Goal: Transaction & Acquisition: Purchase product/service

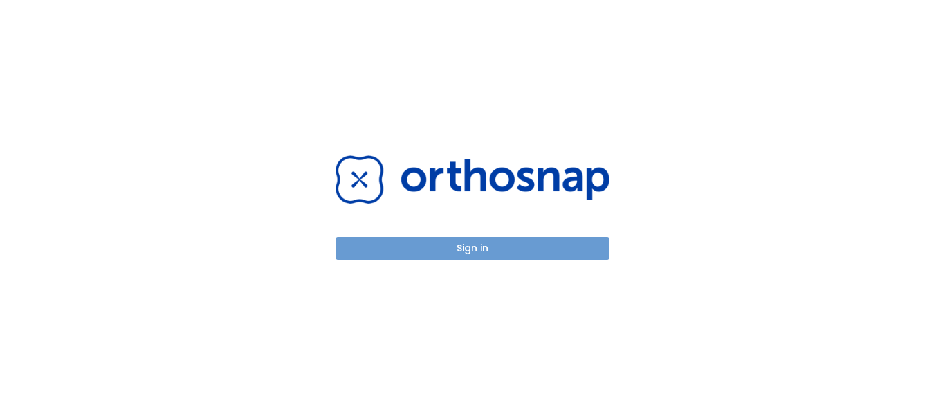
click at [466, 250] on button "Sign in" at bounding box center [473, 248] width 274 height 23
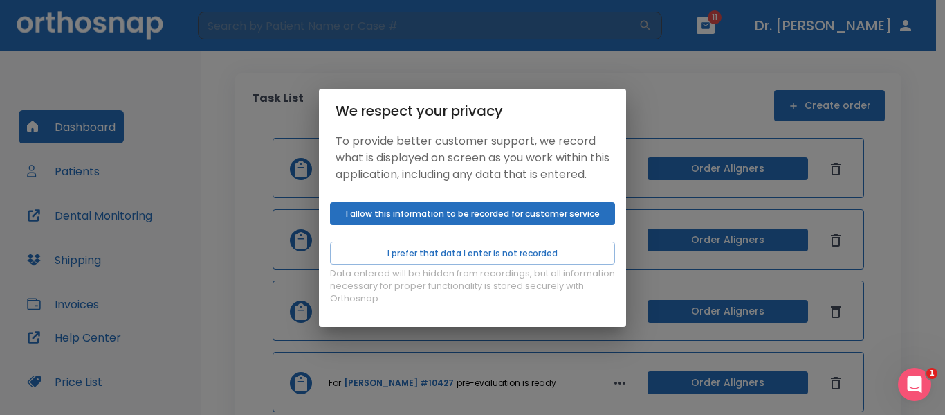
click at [504, 224] on button "I allow this information to be recorded for customer service" at bounding box center [472, 213] width 285 height 23
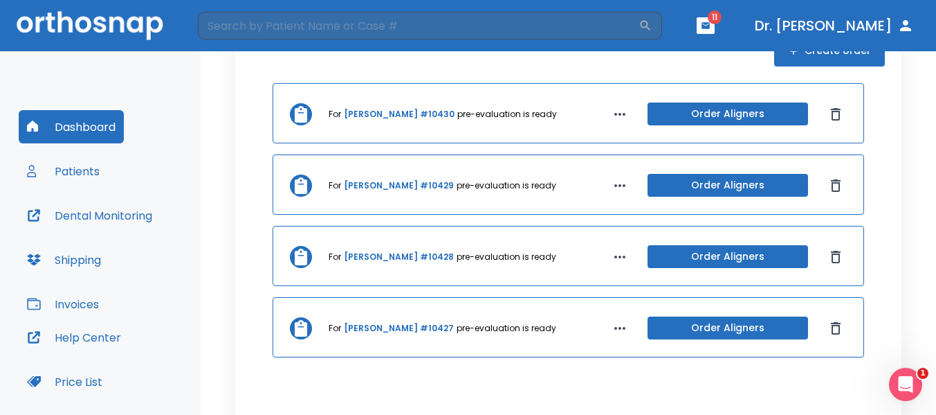
scroll to position [58, 0]
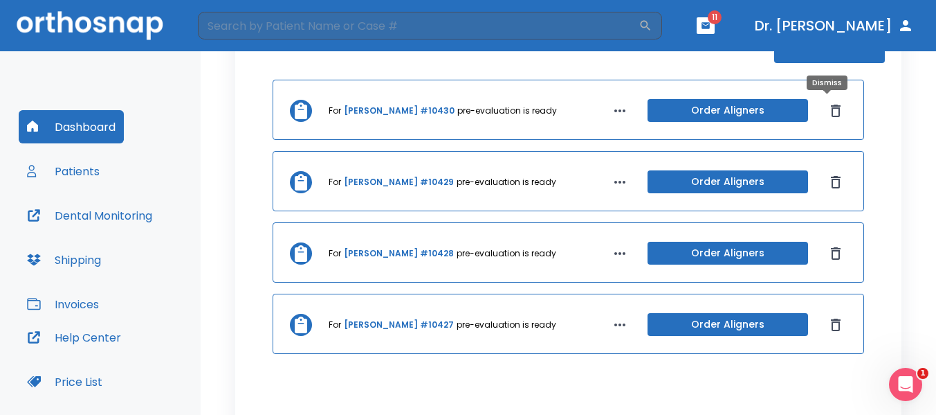
click at [828, 109] on icon "Dismiss" at bounding box center [836, 110] width 17 height 17
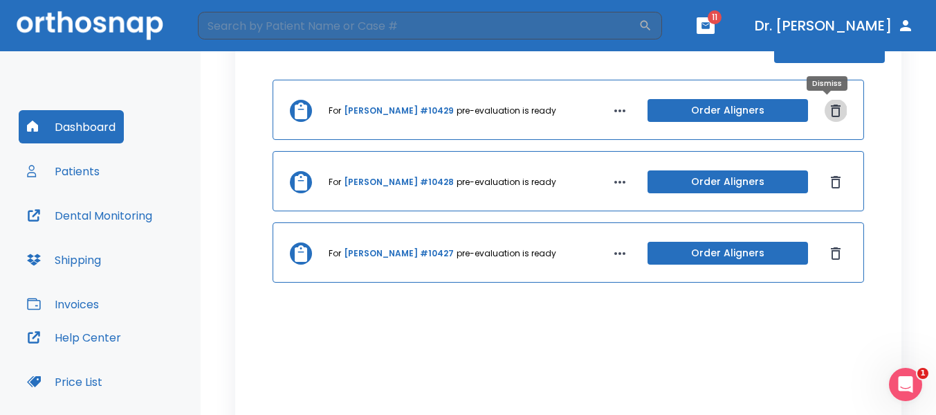
click at [831, 109] on icon "Dismiss" at bounding box center [836, 110] width 10 height 12
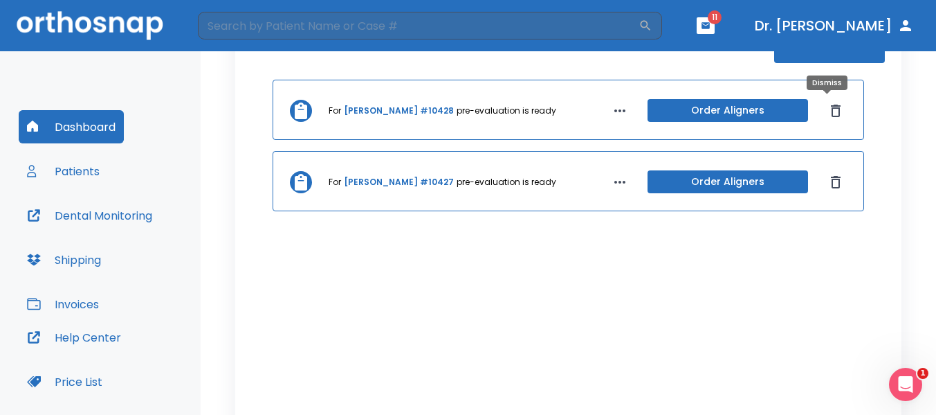
click at [828, 109] on icon "Dismiss" at bounding box center [836, 110] width 17 height 17
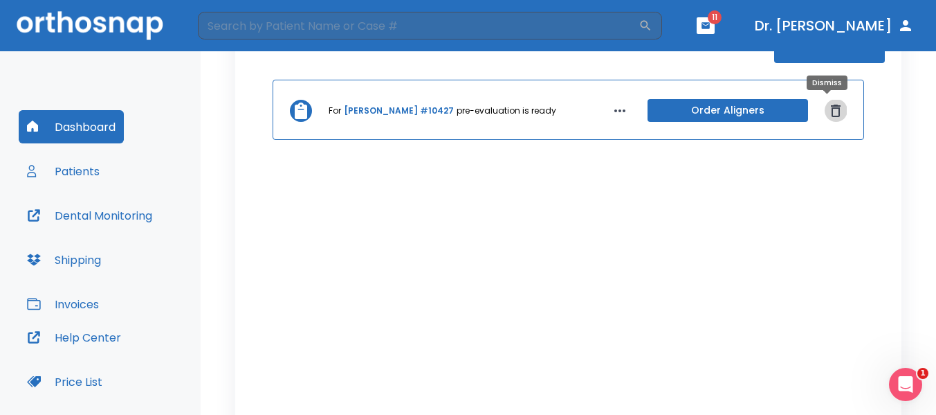
click at [828, 109] on icon "Dismiss" at bounding box center [836, 110] width 17 height 17
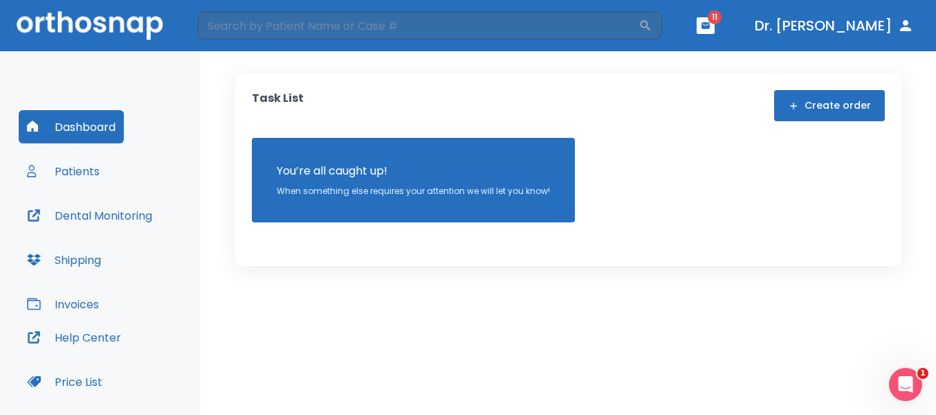
scroll to position [0, 0]
click at [75, 170] on button "Patients" at bounding box center [63, 170] width 89 height 33
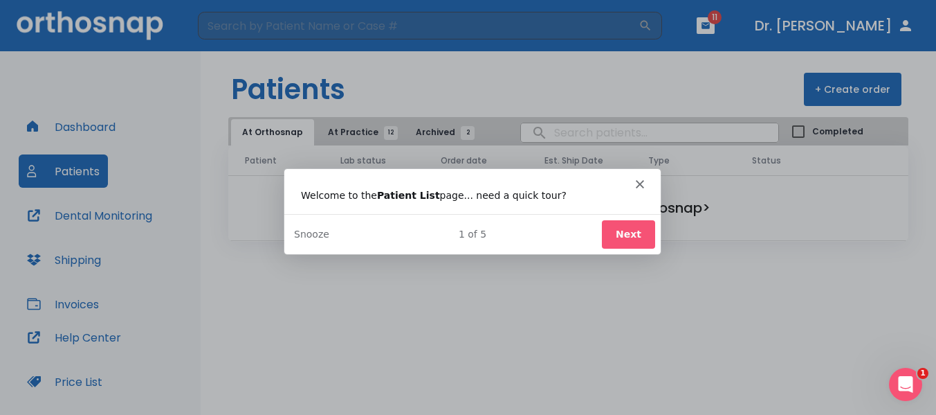
click at [333, 131] on div "Product tour overlay" at bounding box center [468, 207] width 936 height 415
click at [634, 235] on button "Next" at bounding box center [627, 233] width 53 height 28
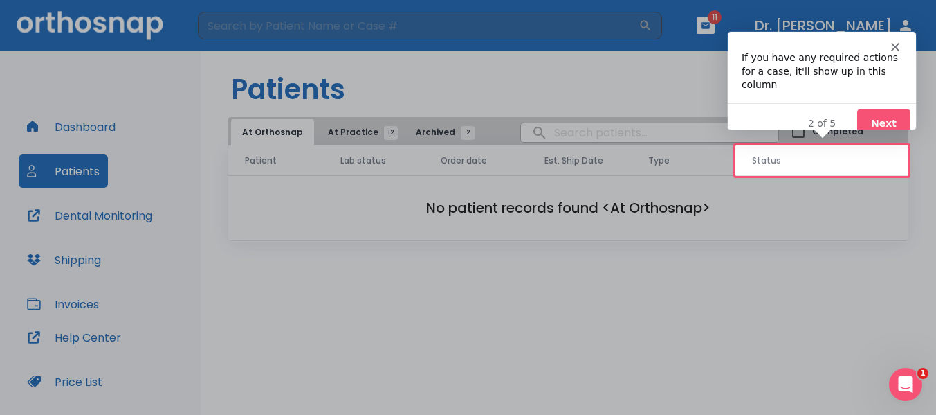
click at [887, 109] on button "Next" at bounding box center [883, 123] width 53 height 28
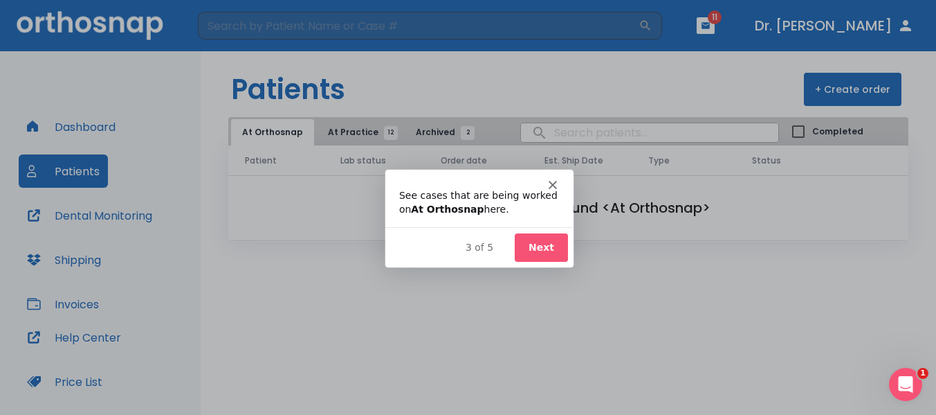
click at [543, 249] on button "Next" at bounding box center [539, 246] width 53 height 28
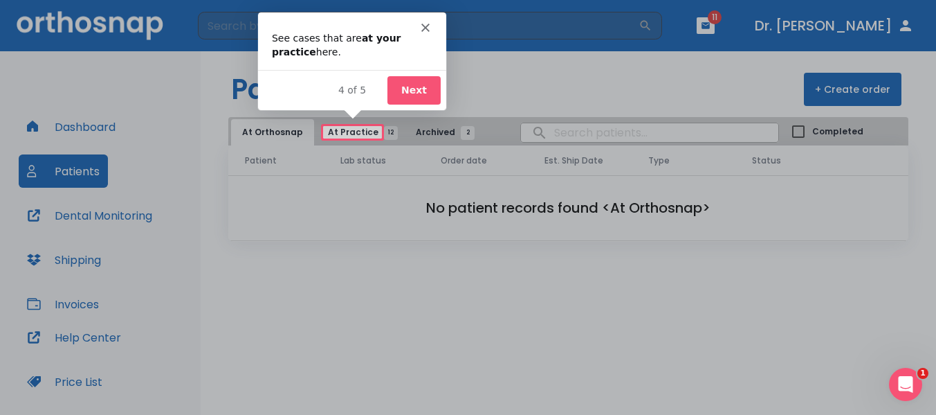
click at [406, 89] on button "Next" at bounding box center [413, 89] width 53 height 28
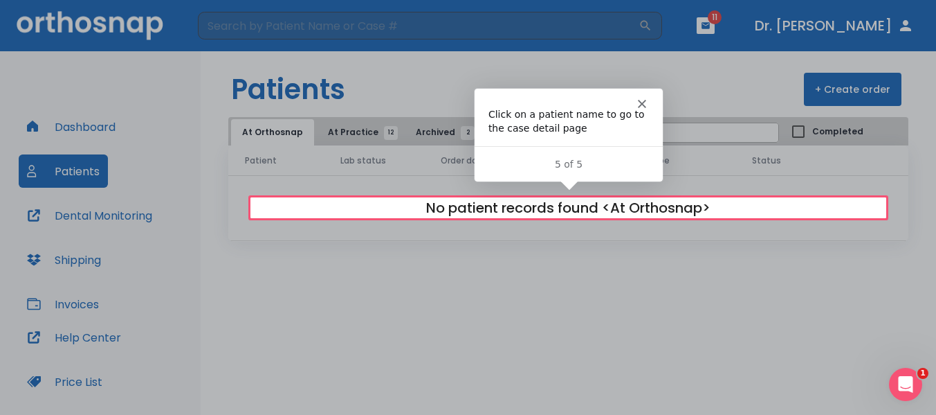
click at [642, 99] on icon "Close" at bounding box center [641, 103] width 8 height 8
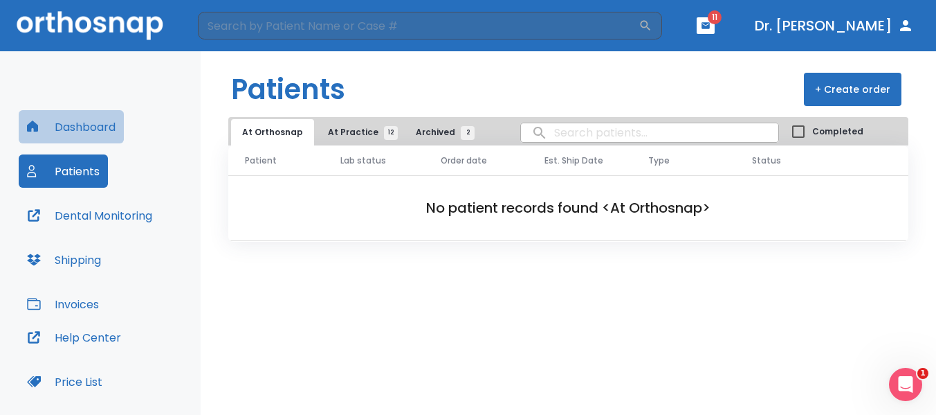
click at [90, 127] on button "Dashboard" at bounding box center [71, 126] width 105 height 33
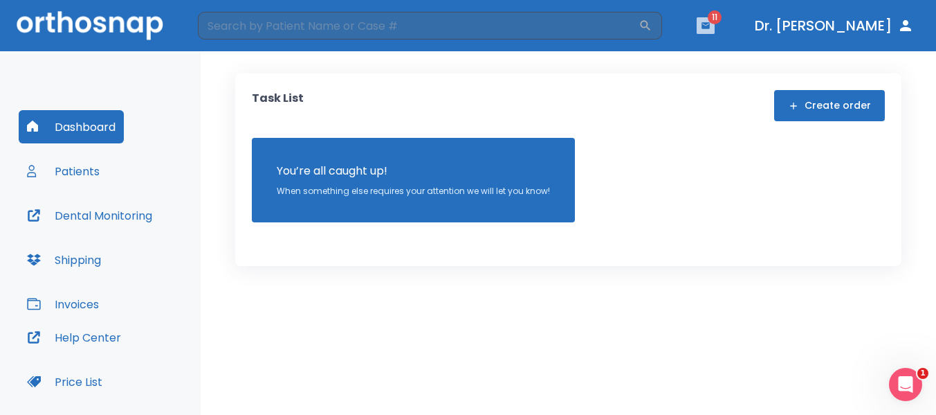
click at [707, 20] on button "button" at bounding box center [706, 25] width 18 height 17
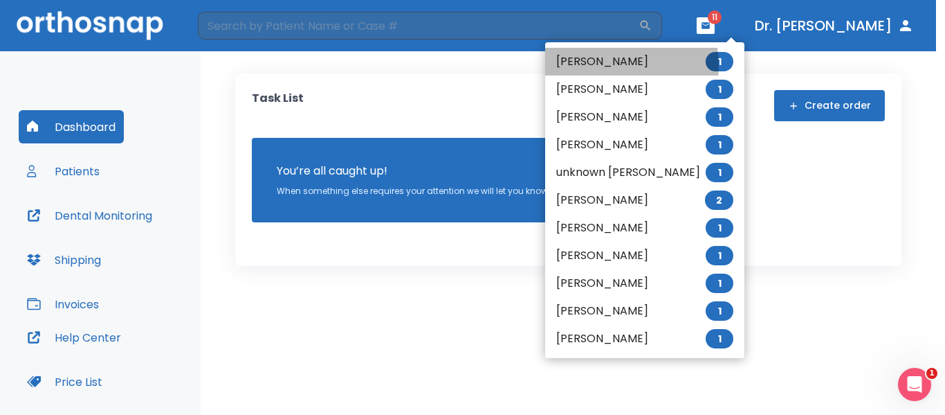
click at [602, 66] on li "Regina Polushkina 1" at bounding box center [644, 62] width 199 height 28
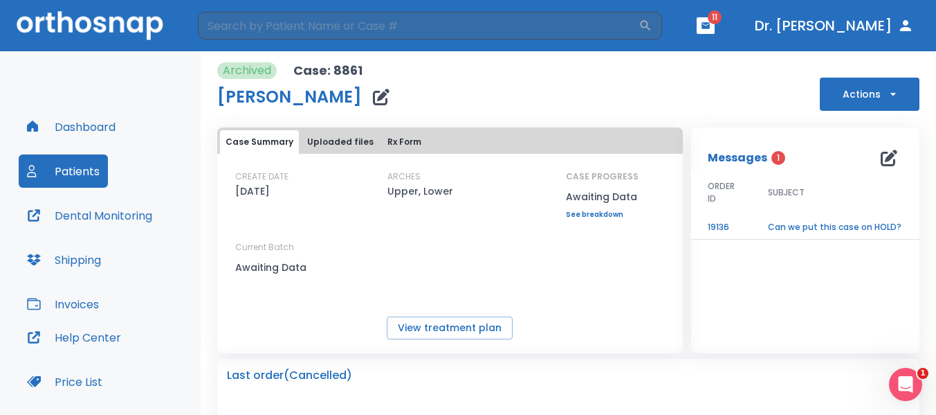
click at [888, 97] on icon "button" at bounding box center [893, 94] width 14 height 14
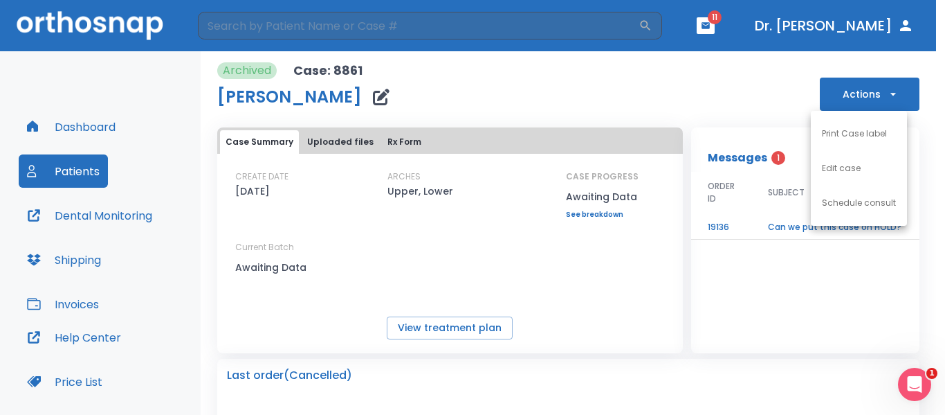
click at [772, 94] on div at bounding box center [472, 207] width 945 height 415
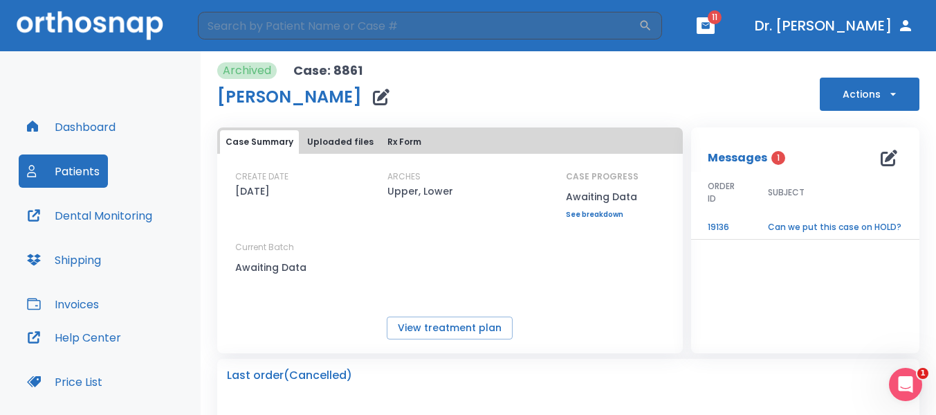
click at [154, 109] on div "Dashboard Patients Dental Monitoring Shipping Invoices Help Center Price List A…" at bounding box center [100, 278] width 201 height 455
click at [71, 166] on button "Patients" at bounding box center [63, 170] width 89 height 33
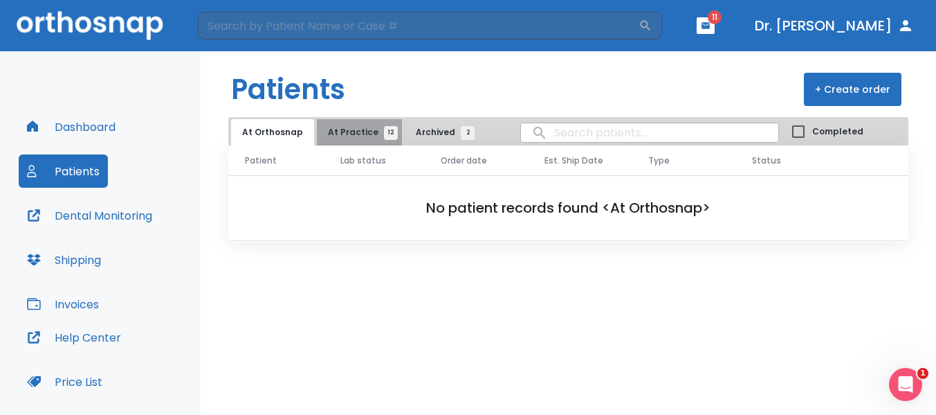
click at [363, 127] on span "At Practice 12" at bounding box center [359, 132] width 63 height 12
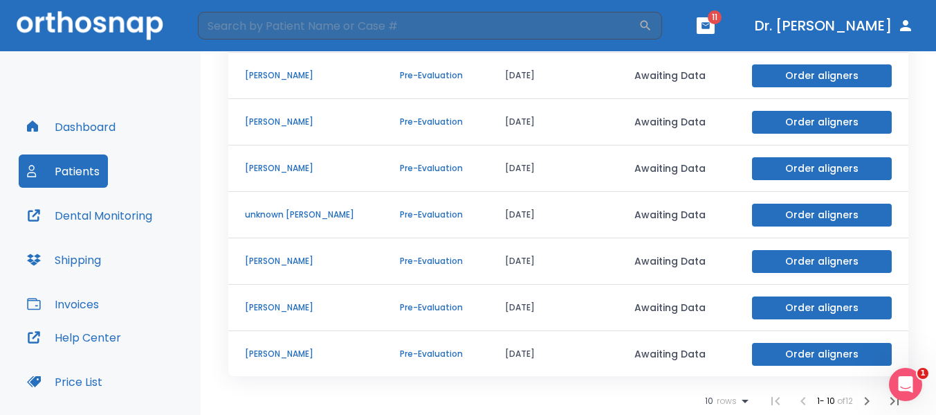
scroll to position [118, 0]
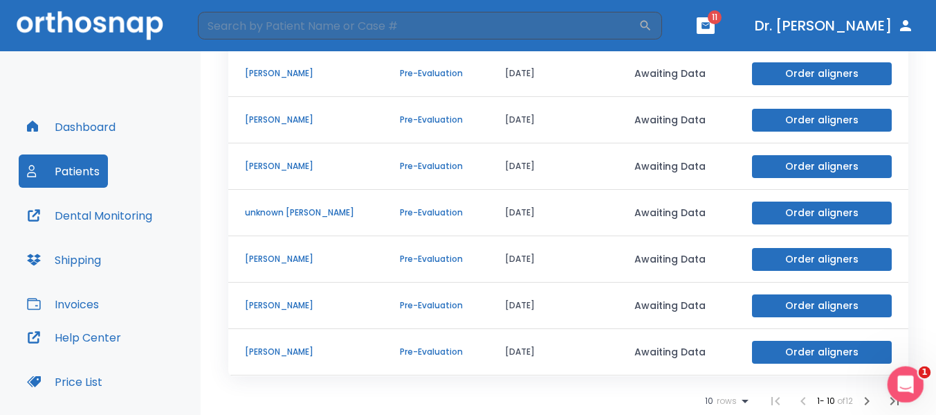
click at [911, 387] on div "Open Intercom Messenger" at bounding box center [904, 382] width 46 height 46
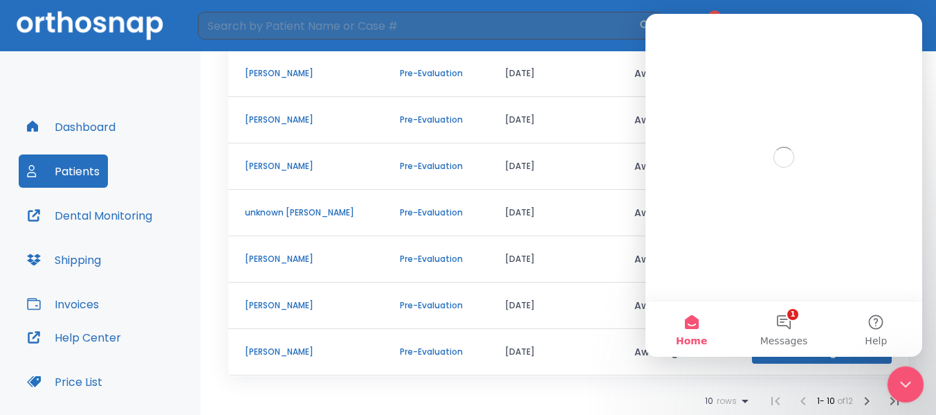
scroll to position [0, 0]
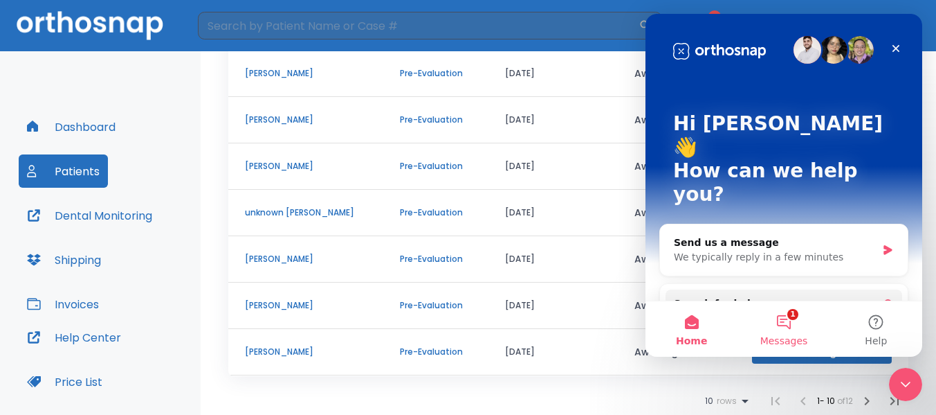
click at [791, 315] on button "1 Messages" at bounding box center [784, 328] width 92 height 55
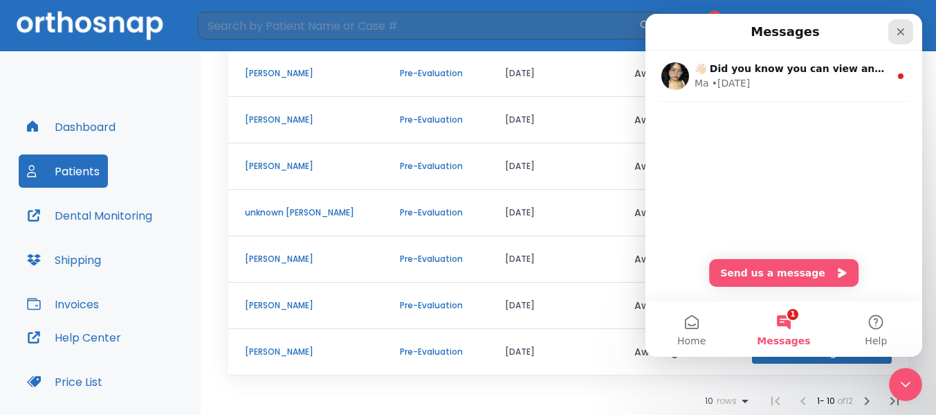
click at [900, 36] on icon "Close" at bounding box center [900, 31] width 11 height 11
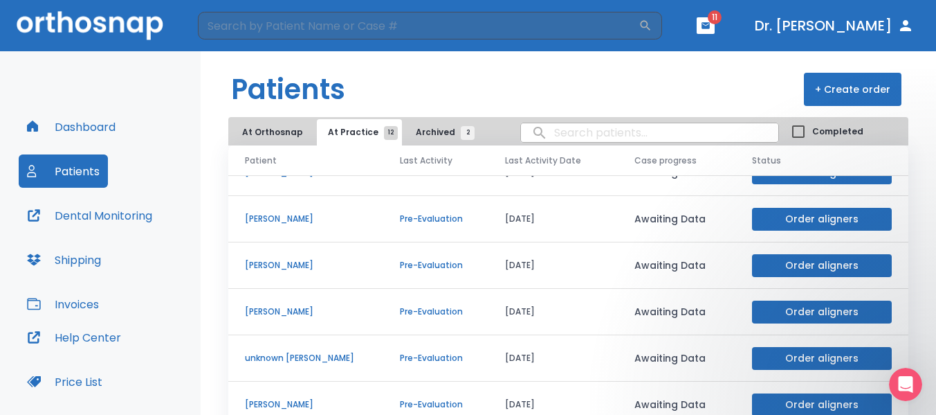
click at [64, 127] on button "Dashboard" at bounding box center [71, 126] width 105 height 33
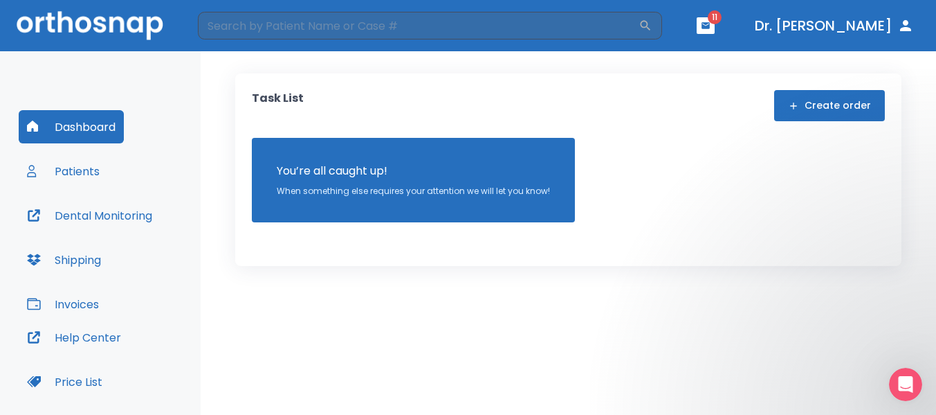
click at [87, 120] on button "Dashboard" at bounding box center [71, 126] width 105 height 33
click at [78, 174] on button "Patients" at bounding box center [63, 170] width 89 height 33
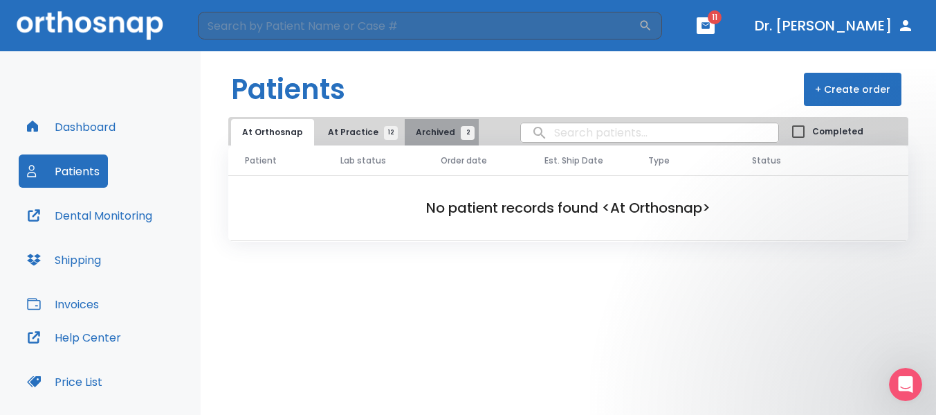
click at [434, 132] on span "Archived 2" at bounding box center [442, 132] width 52 height 12
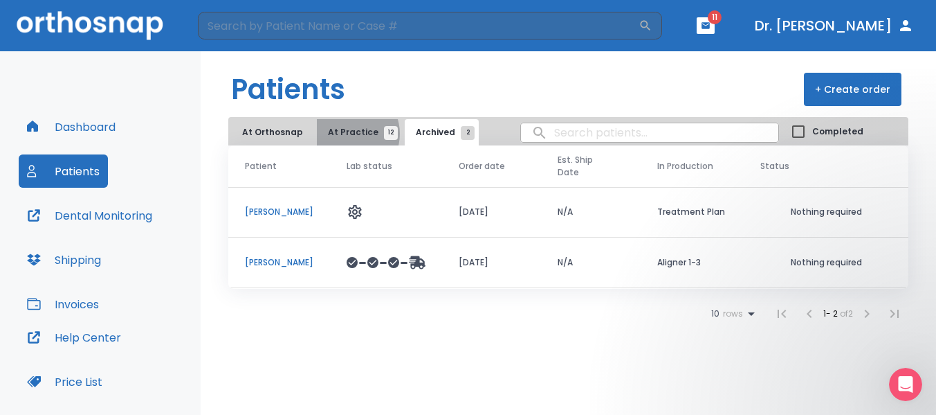
click at [345, 134] on span "At Practice 12" at bounding box center [359, 132] width 63 height 12
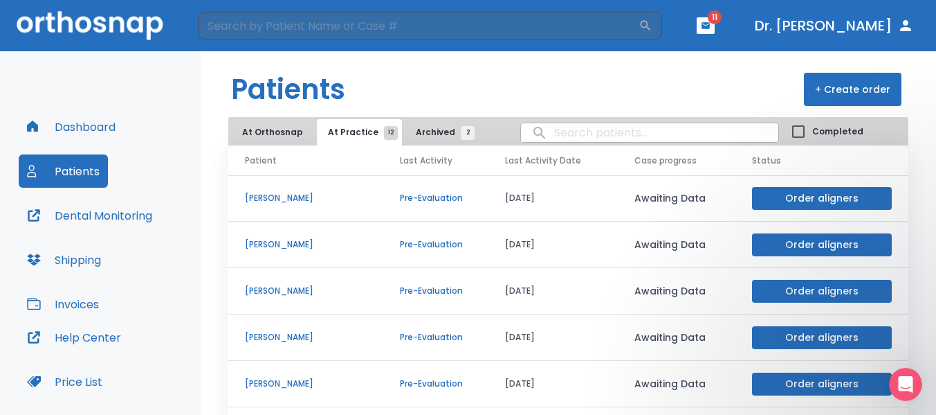
drag, startPoint x: 287, startPoint y: 197, endPoint x: 264, endPoint y: 199, distance: 22.9
click at [264, 199] on p "Yamilka Cid" at bounding box center [306, 198] width 122 height 12
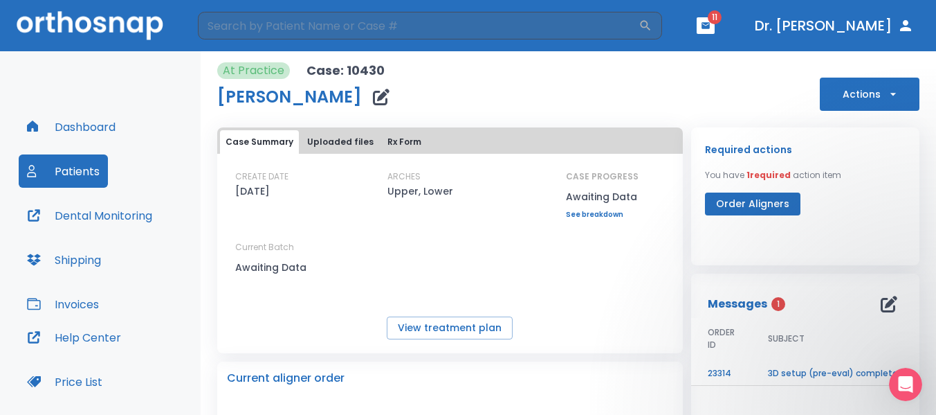
click at [886, 98] on icon "button" at bounding box center [893, 94] width 14 height 14
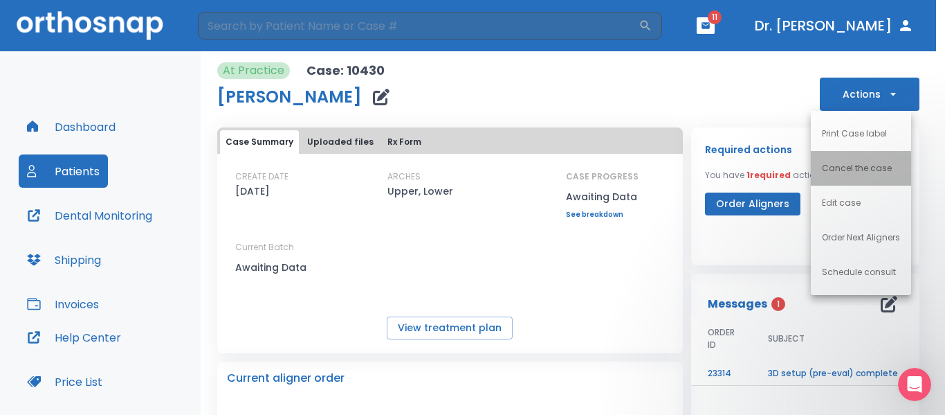
click at [866, 167] on p "Cancel the case" at bounding box center [857, 168] width 70 height 12
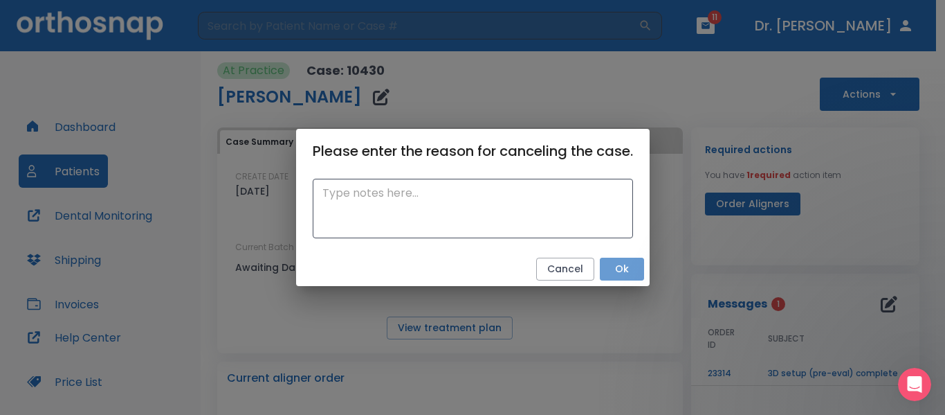
click at [621, 266] on button "Ok" at bounding box center [622, 268] width 44 height 23
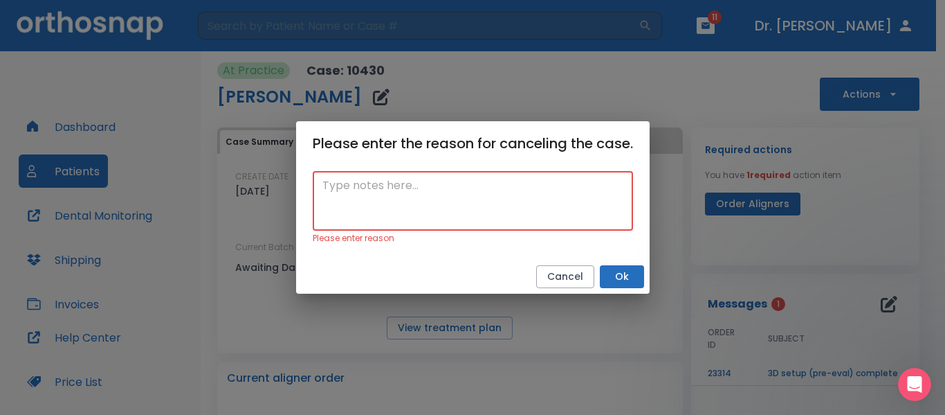
click at [357, 185] on textarea at bounding box center [472, 201] width 301 height 48
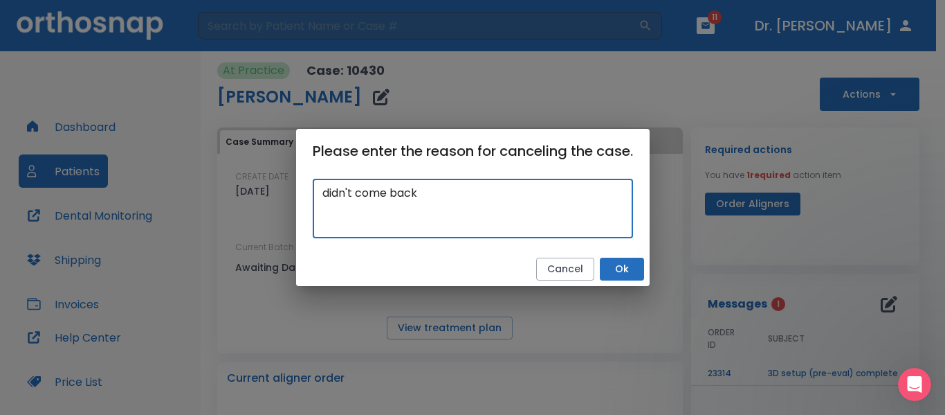
type textarea "didn't come back"
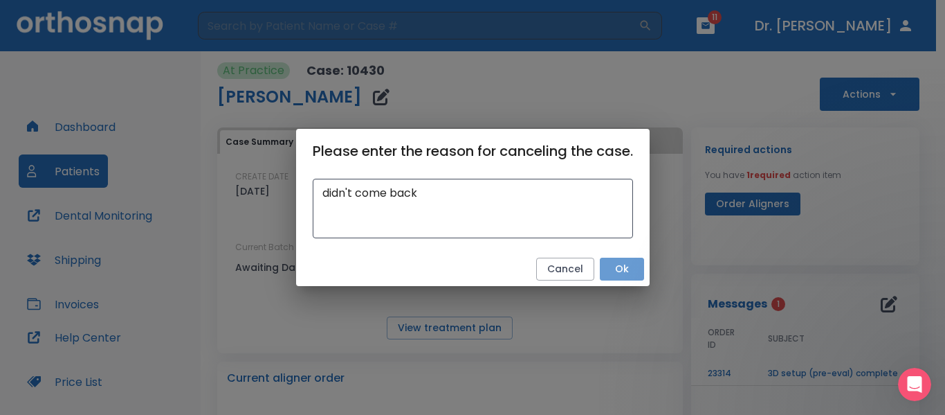
click at [624, 270] on button "Ok" at bounding box center [622, 268] width 44 height 23
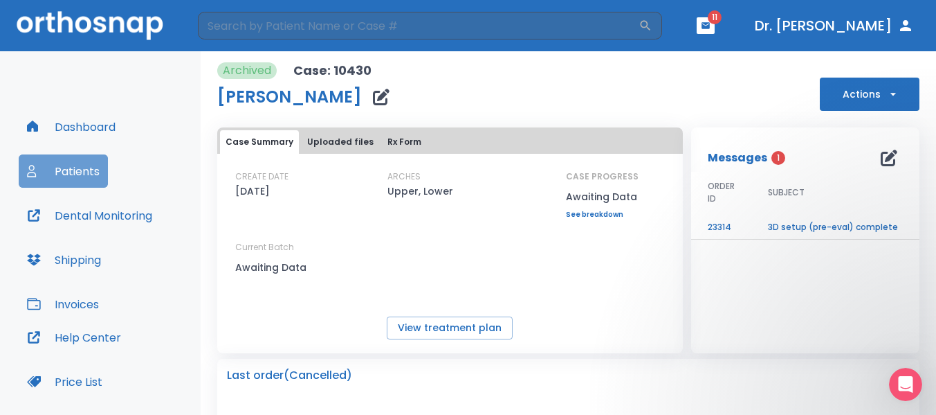
click at [70, 168] on button "Patients" at bounding box center [63, 170] width 89 height 33
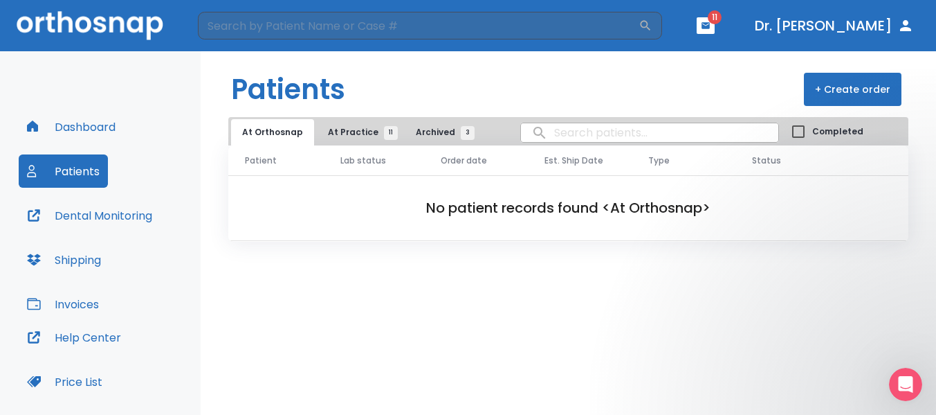
click at [429, 129] on span "Archived 3" at bounding box center [442, 132] width 52 height 12
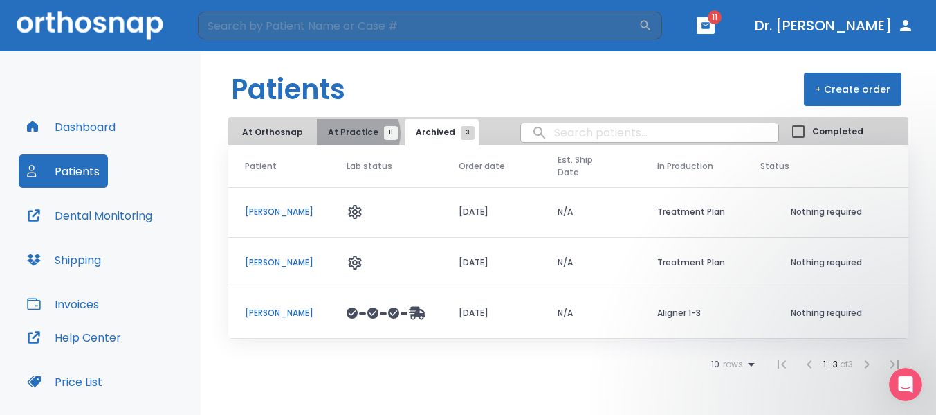
click at [350, 132] on span "At Practice 11" at bounding box center [359, 132] width 63 height 12
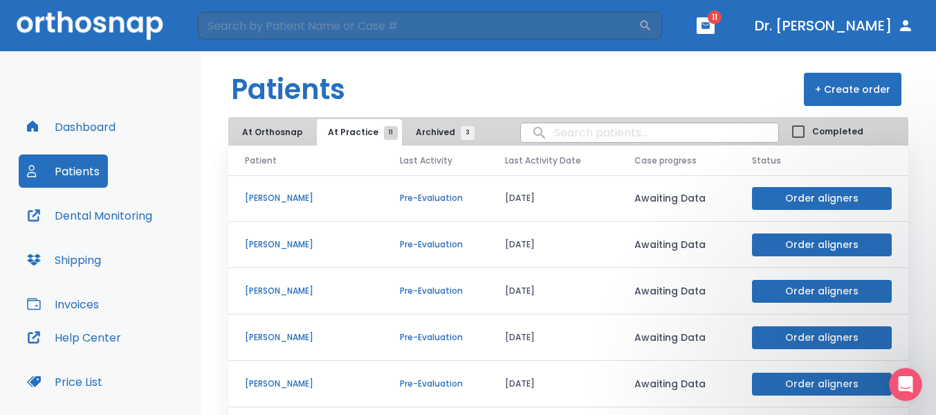
click at [307, 199] on p "[PERSON_NAME]" at bounding box center [306, 198] width 122 height 12
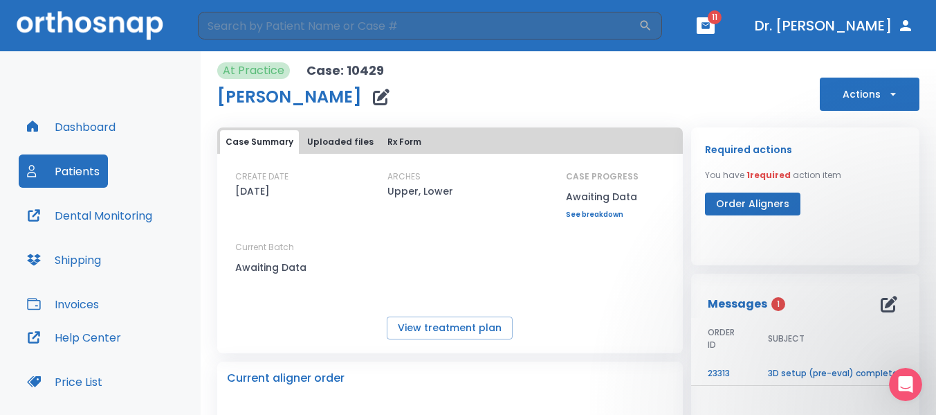
click at [888, 93] on icon "button" at bounding box center [893, 94] width 14 height 14
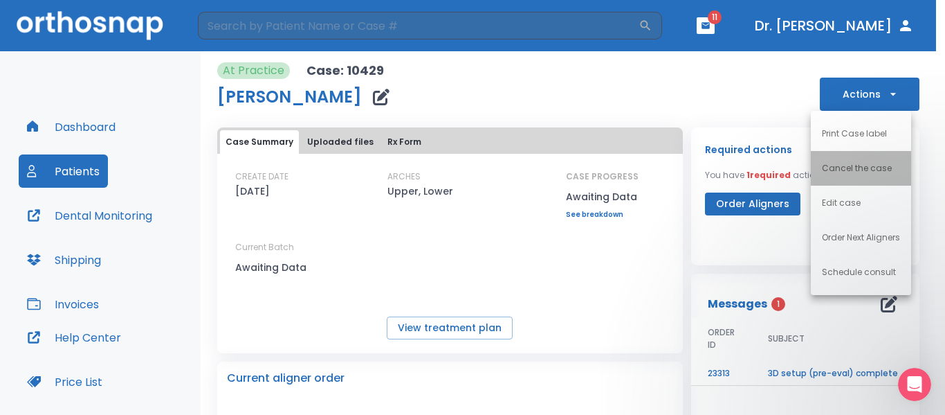
click at [859, 163] on p "Cancel the case" at bounding box center [857, 168] width 70 height 12
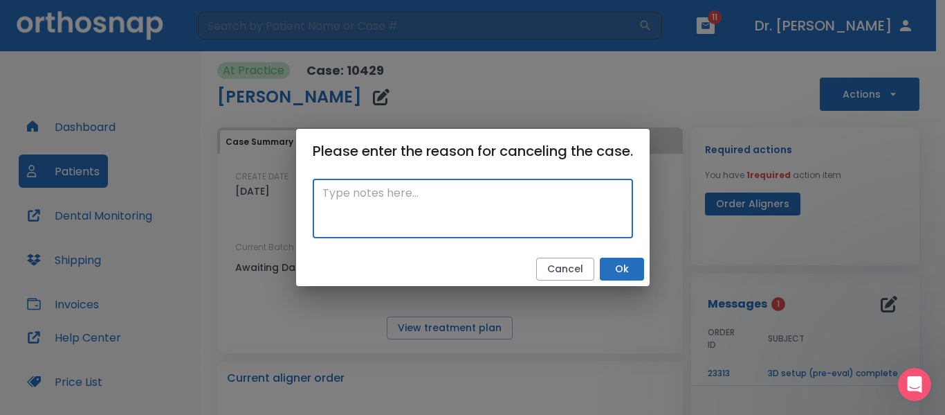
click at [362, 204] on textarea at bounding box center [472, 209] width 301 height 48
drag, startPoint x: 428, startPoint y: 197, endPoint x: 316, endPoint y: 195, distance: 112.1
click at [316, 195] on div "Didn't come back x ​" at bounding box center [473, 209] width 320 height 60
type textarea "Didn't come back"
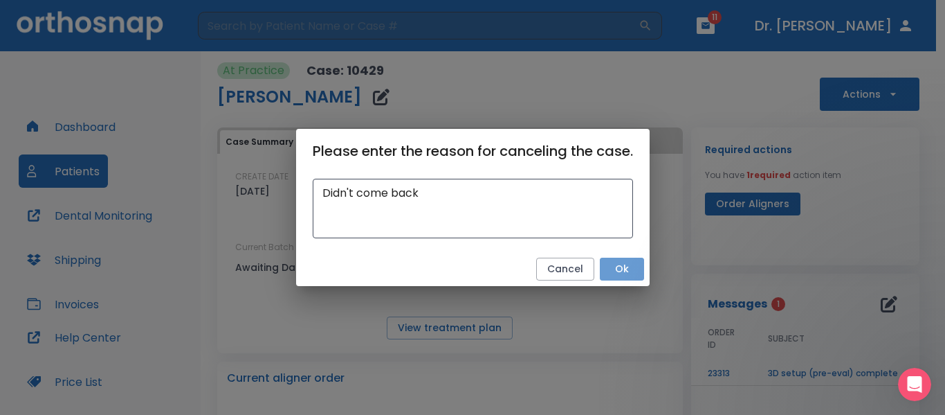
click at [621, 270] on button "Ok" at bounding box center [622, 268] width 44 height 23
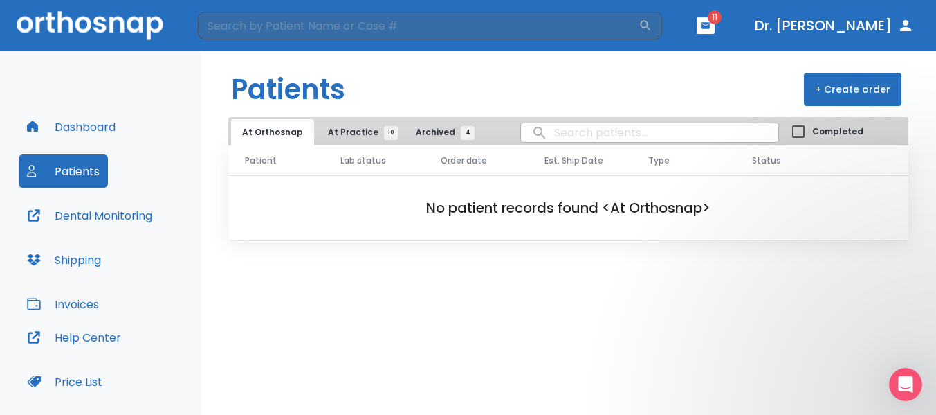
click at [347, 131] on span "At Practice 10" at bounding box center [359, 132] width 63 height 12
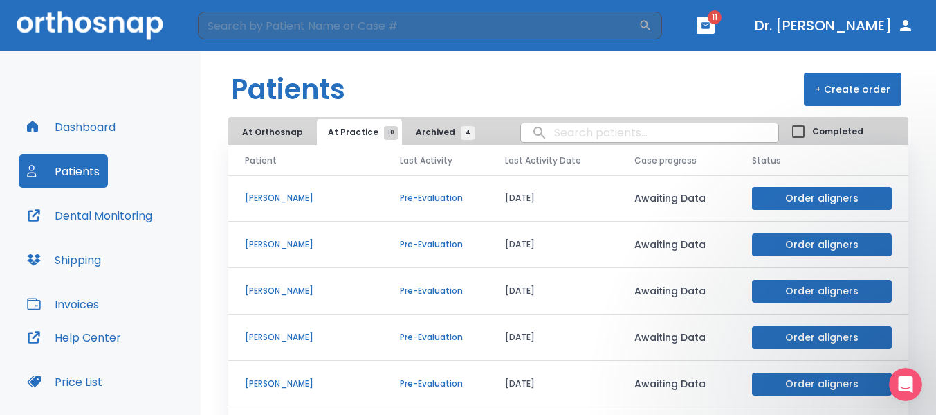
click at [291, 196] on p "Asha Matthews" at bounding box center [306, 198] width 122 height 12
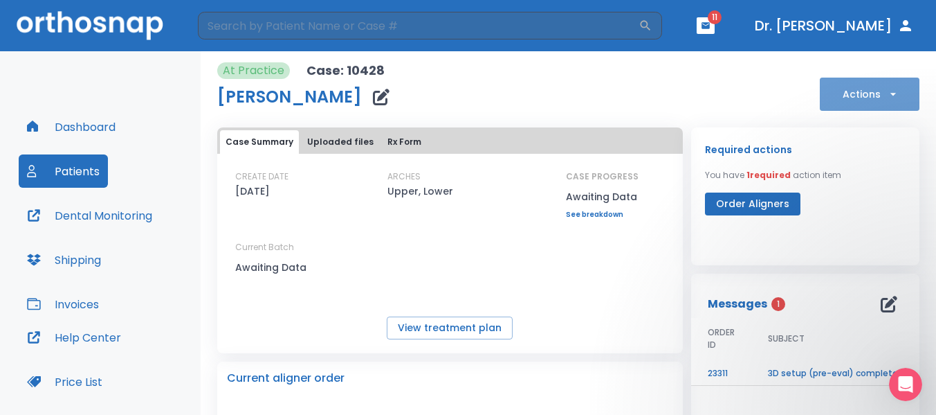
click at [886, 96] on icon "button" at bounding box center [893, 94] width 14 height 14
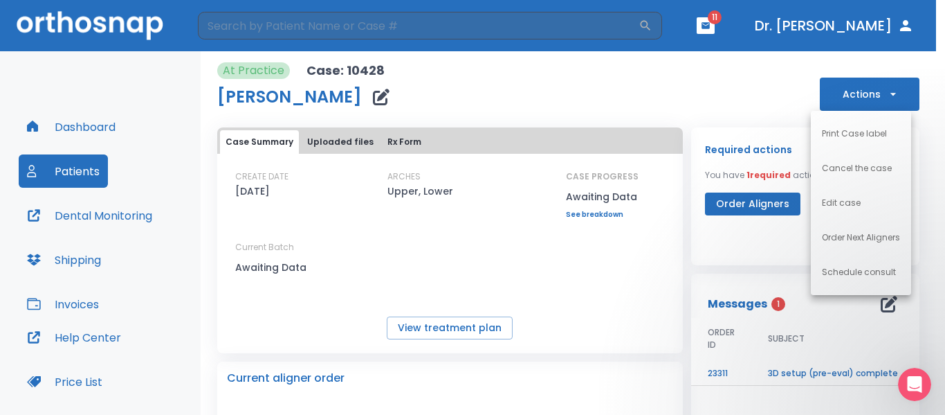
click at [864, 169] on p "Cancel the case" at bounding box center [857, 168] width 70 height 12
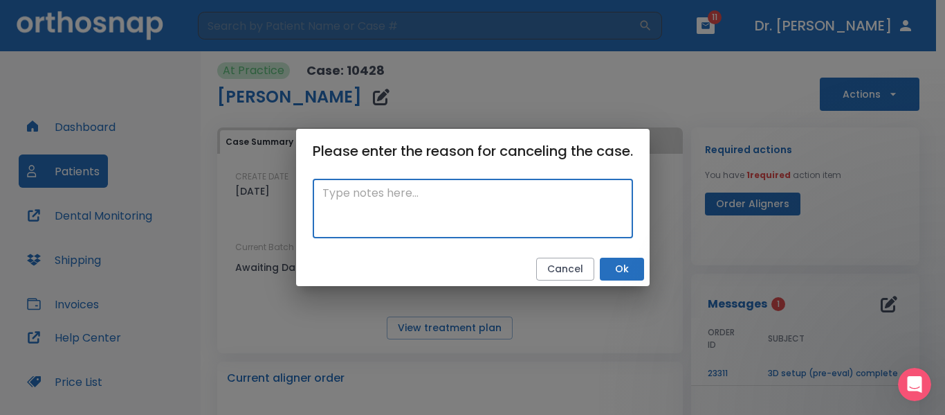
click at [340, 206] on textarea at bounding box center [472, 209] width 301 height 48
paste textarea "Didn't come back"
type textarea "Didn't come back"
click at [626, 266] on button "Ok" at bounding box center [622, 268] width 44 height 23
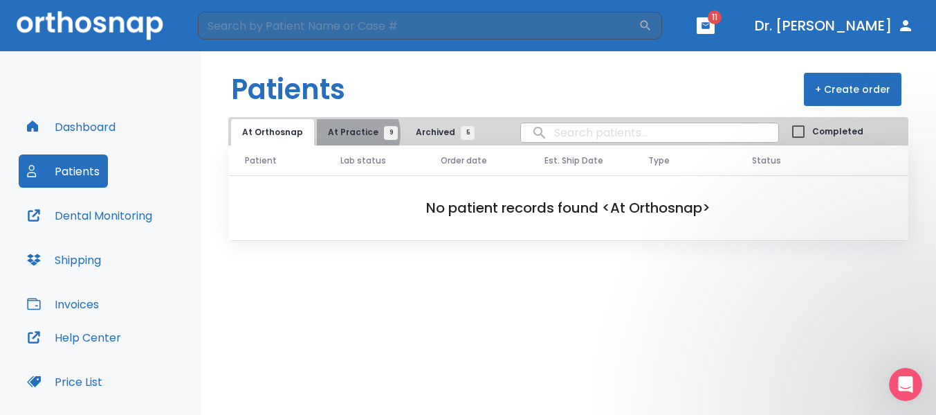
click at [349, 134] on span "At Practice 9" at bounding box center [359, 132] width 63 height 12
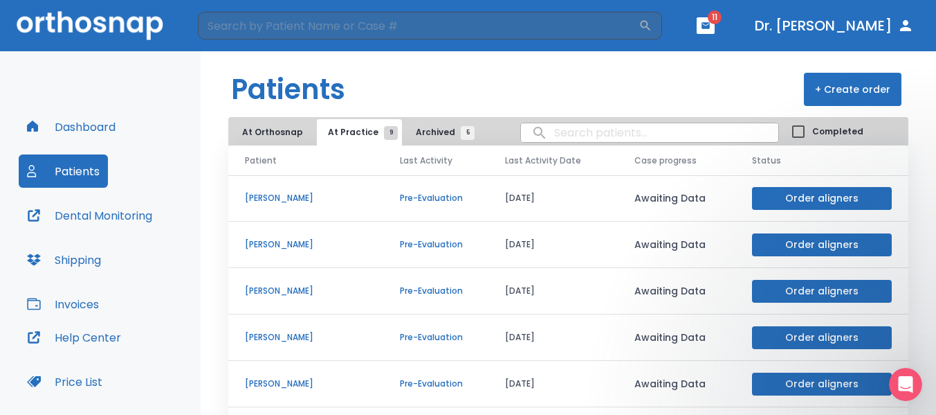
click at [277, 198] on p "Yan Huang" at bounding box center [306, 198] width 122 height 12
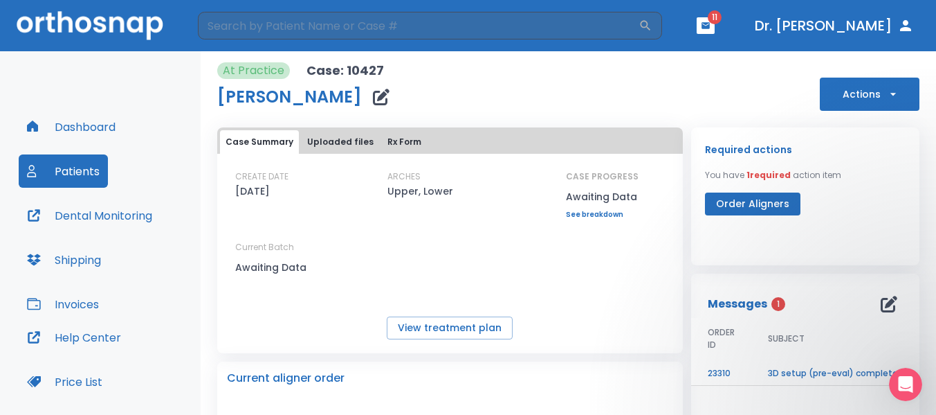
click at [890, 93] on icon "button" at bounding box center [893, 94] width 6 height 3
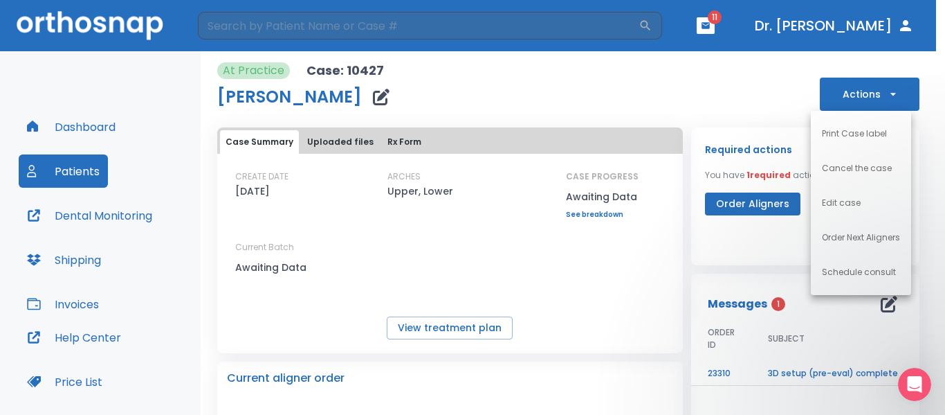
click at [871, 167] on p "Cancel the case" at bounding box center [857, 168] width 70 height 12
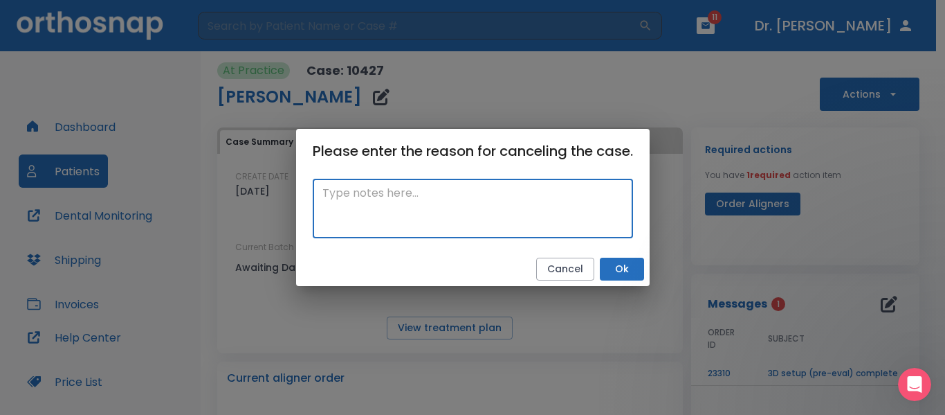
click at [324, 199] on textarea at bounding box center [472, 209] width 301 height 48
paste textarea "Didn't come back"
type textarea "Didn't come back"
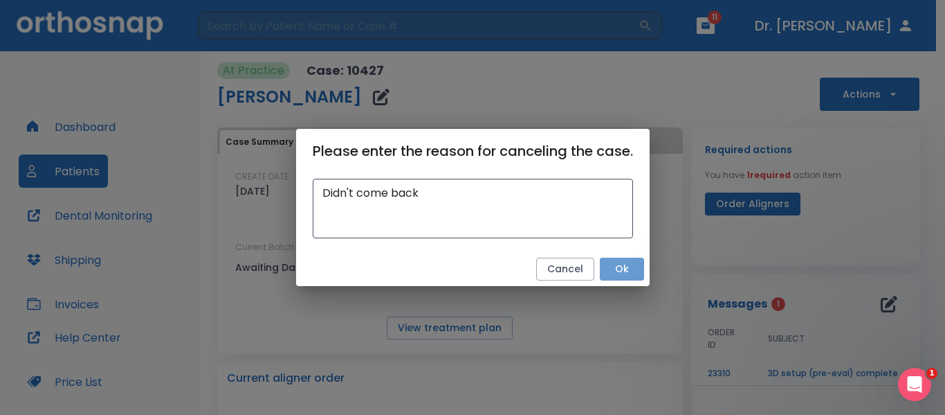
click at [623, 268] on button "Ok" at bounding box center [622, 268] width 44 height 23
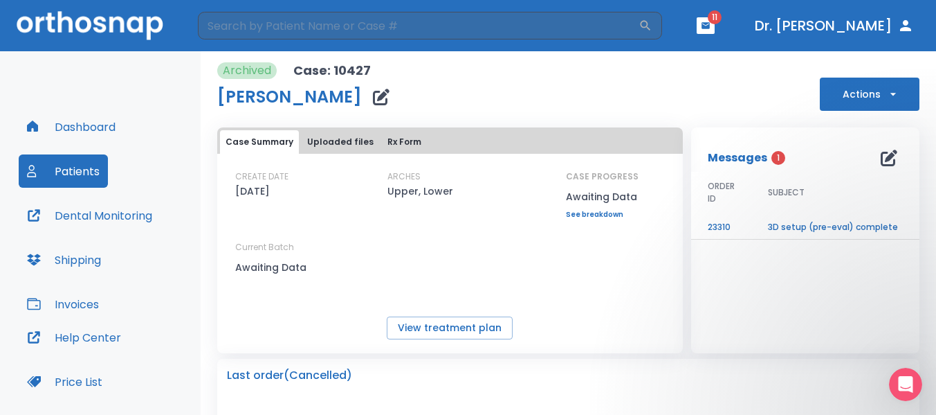
click at [886, 96] on icon "button" at bounding box center [893, 94] width 14 height 14
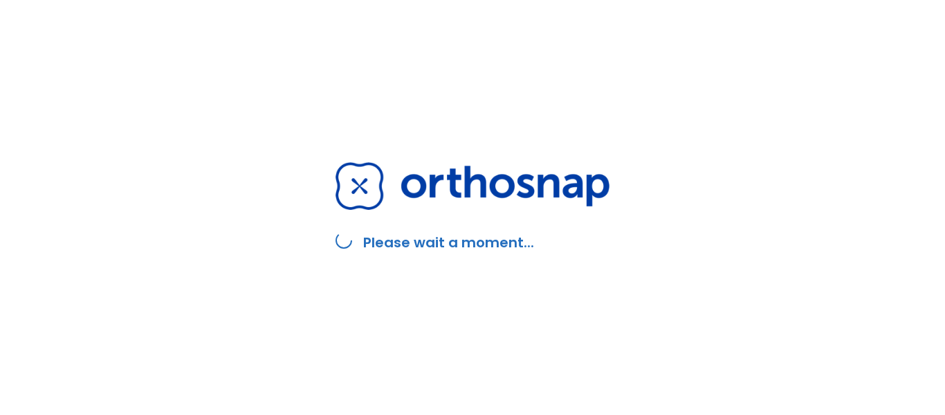
click at [781, 38] on div "Please wait a moment..." at bounding box center [472, 207] width 945 height 415
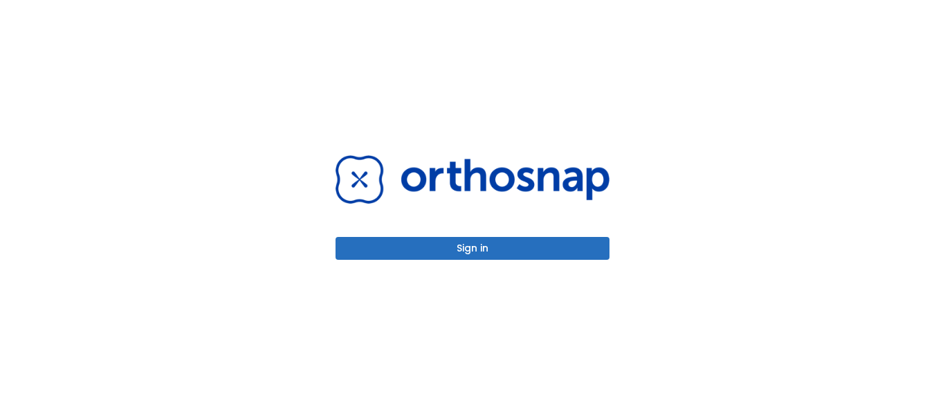
click at [466, 245] on button "Sign in" at bounding box center [473, 248] width 274 height 23
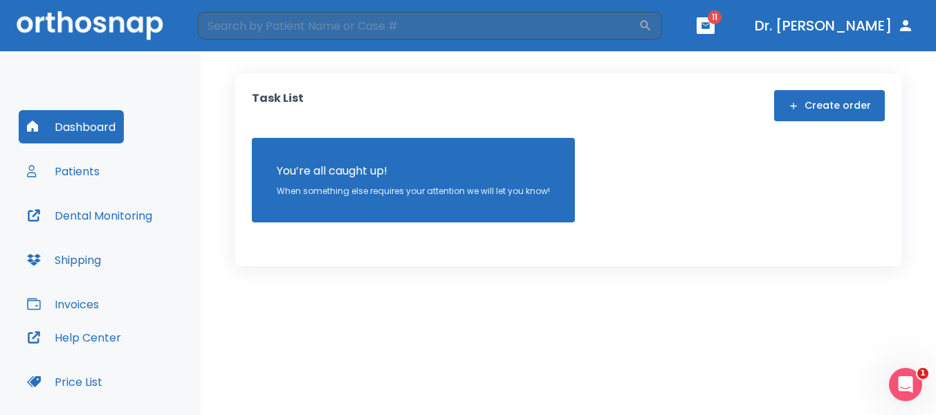
click at [77, 170] on button "Patients" at bounding box center [63, 170] width 89 height 33
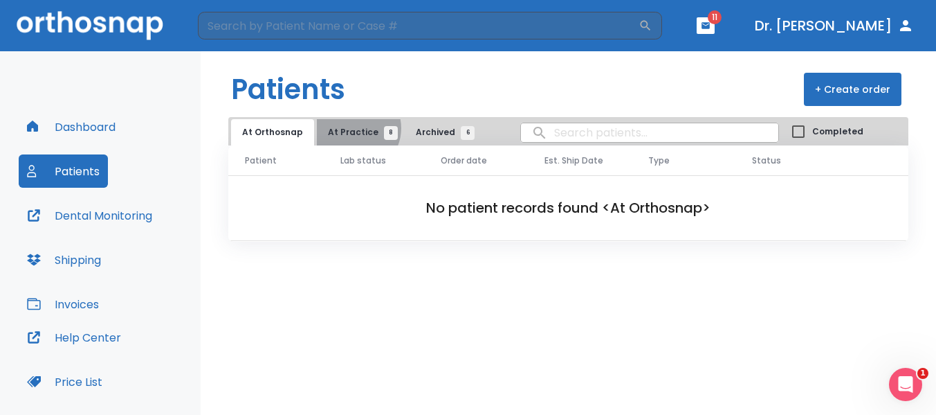
click at [349, 128] on span "At Practice 8" at bounding box center [359, 132] width 63 height 12
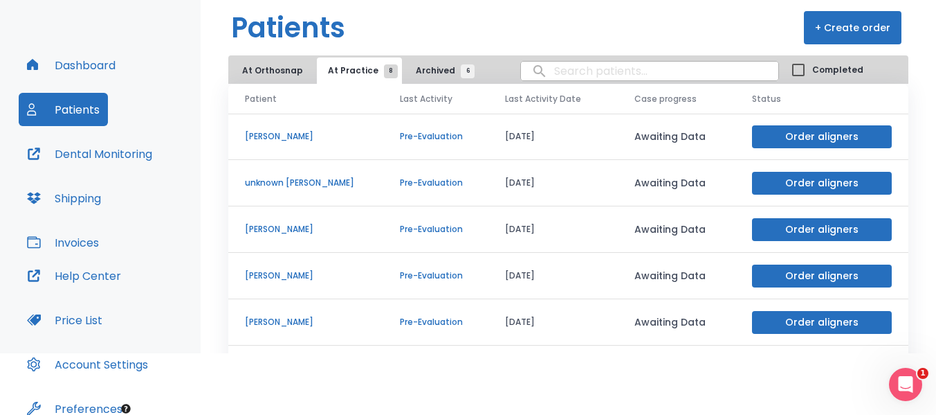
click at [289, 136] on p "[PERSON_NAME]" at bounding box center [306, 136] width 122 height 12
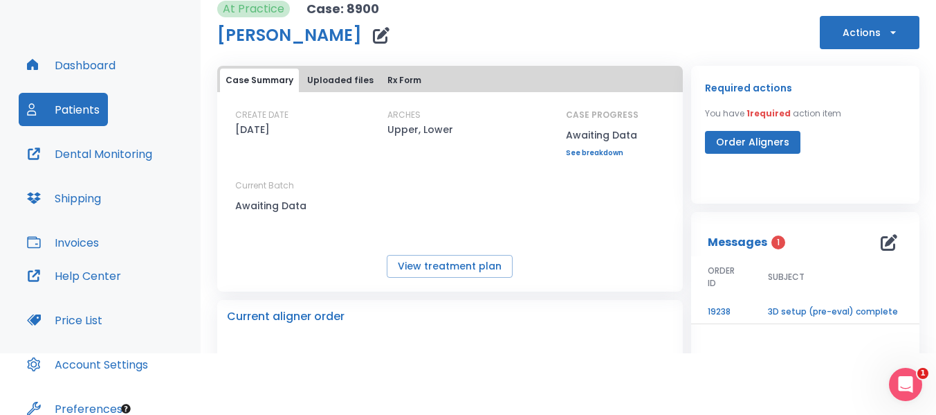
click at [886, 34] on icon "button" at bounding box center [893, 33] width 14 height 14
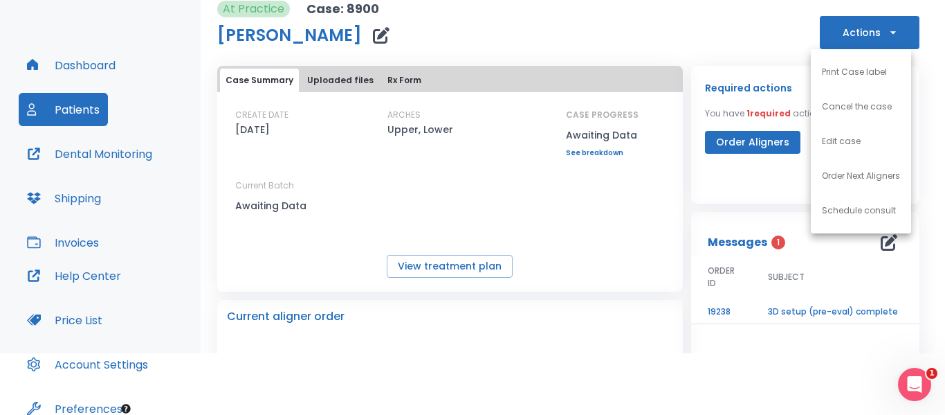
click at [919, 183] on div at bounding box center [472, 207] width 945 height 415
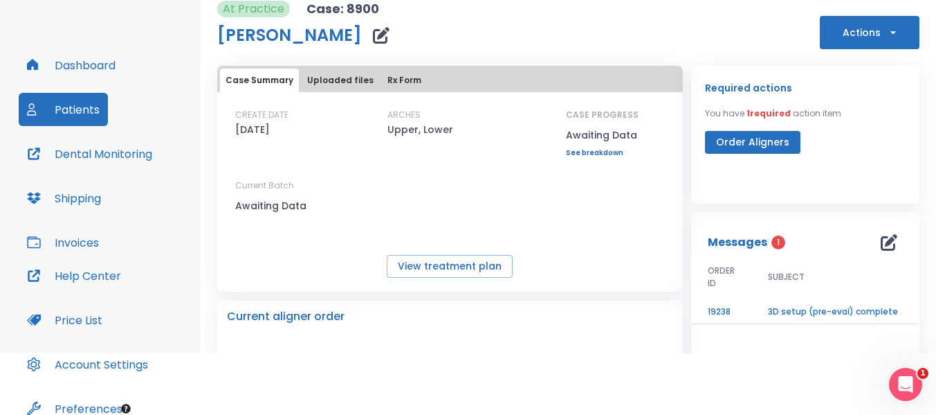
click at [891, 35] on button "Actions" at bounding box center [870, 32] width 100 height 33
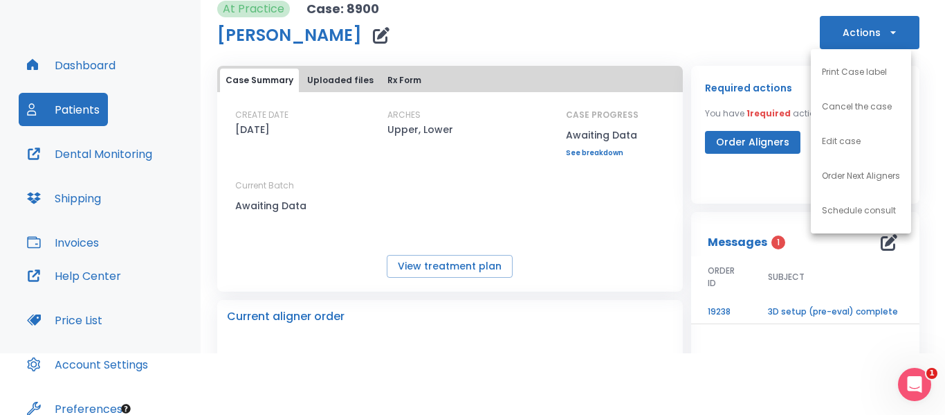
click at [856, 105] on p "Cancel the case" at bounding box center [857, 106] width 70 height 12
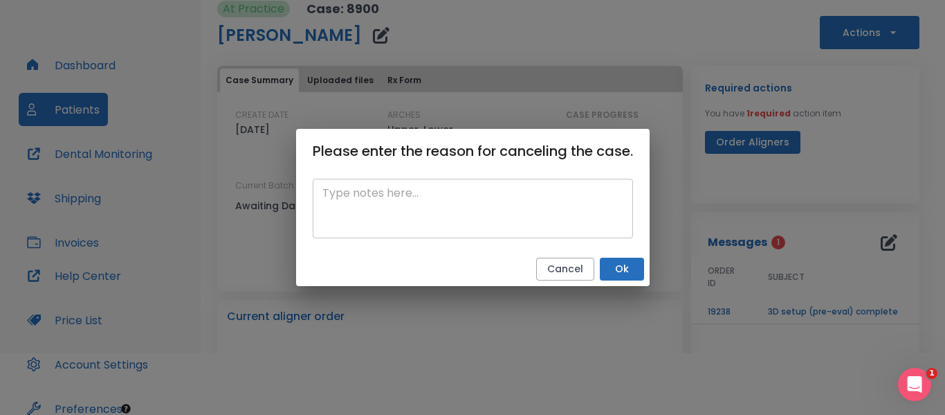
click at [383, 201] on textarea at bounding box center [472, 209] width 301 height 48
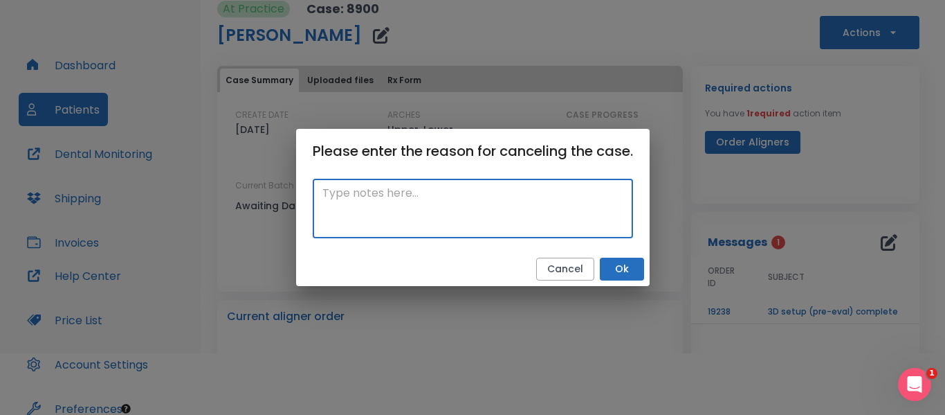
paste textarea "Didn't come back"
type textarea "Didn't come back"
click at [626, 273] on button "Ok" at bounding box center [622, 268] width 44 height 23
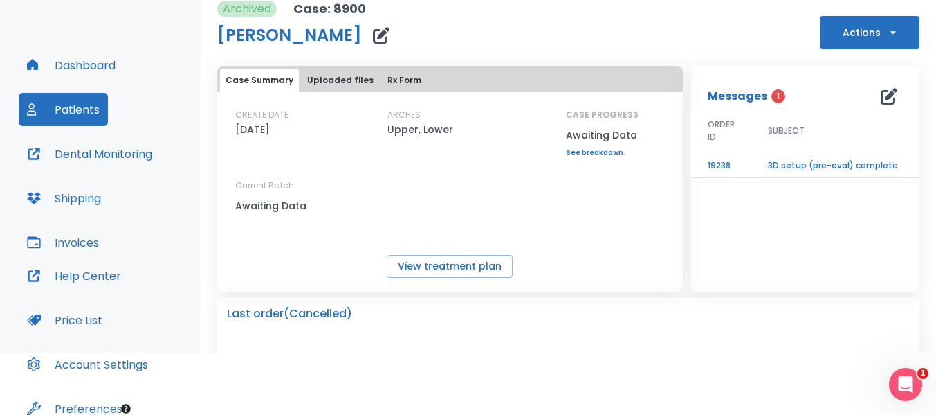
click at [67, 105] on button "Patients" at bounding box center [63, 109] width 89 height 33
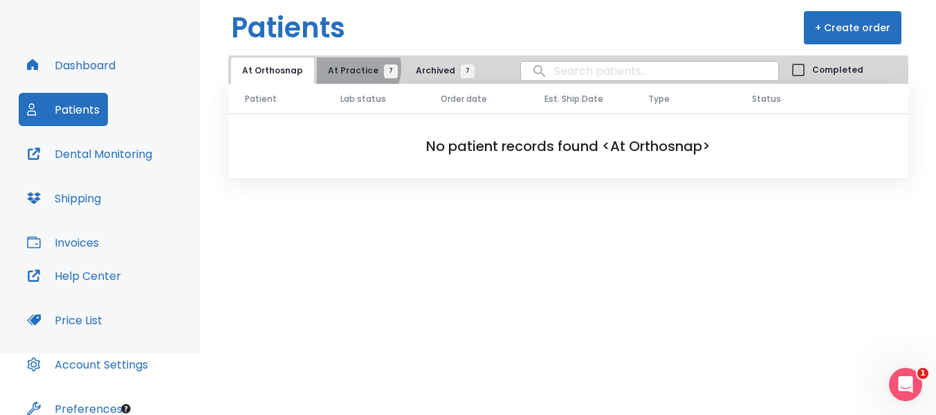
click at [351, 68] on span "At Practice 7" at bounding box center [359, 70] width 63 height 12
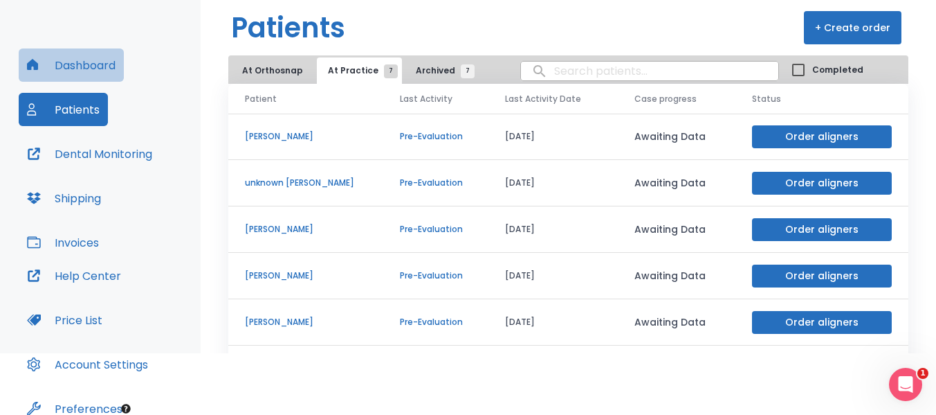
click at [71, 61] on button "Dashboard" at bounding box center [71, 64] width 105 height 33
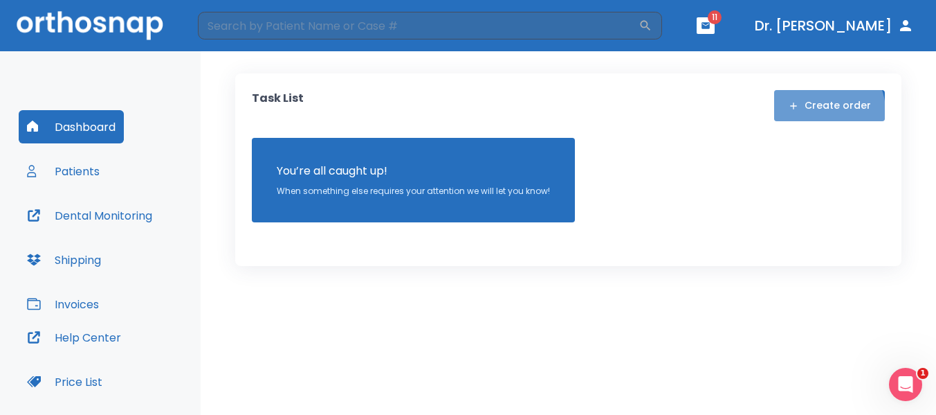
click at [828, 111] on button "Create order" at bounding box center [829, 105] width 111 height 31
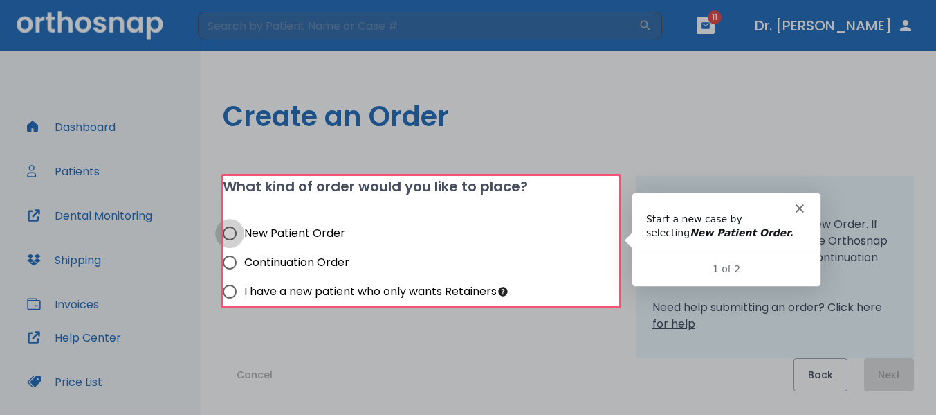
click at [231, 233] on input "New Patient Order" at bounding box center [229, 233] width 29 height 29
radio input "true"
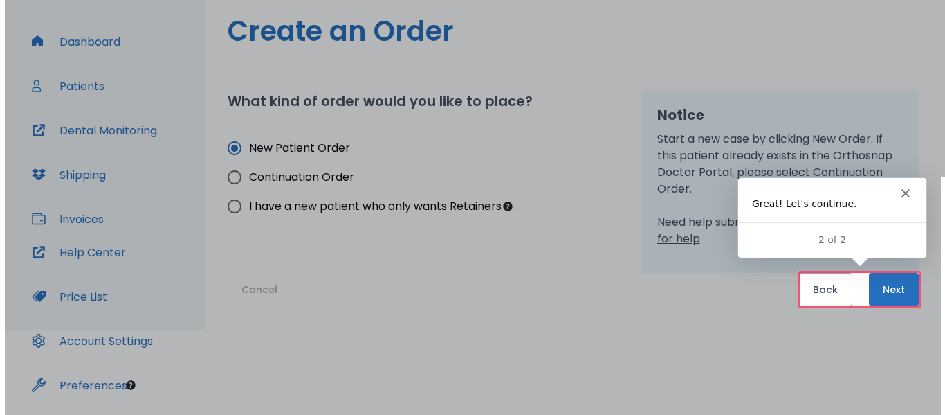
scroll to position [83, 0]
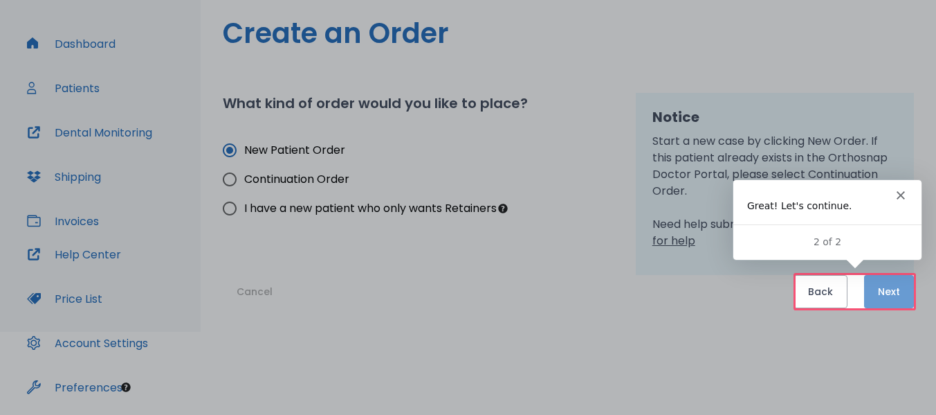
click at [895, 289] on button "Next" at bounding box center [889, 291] width 50 height 33
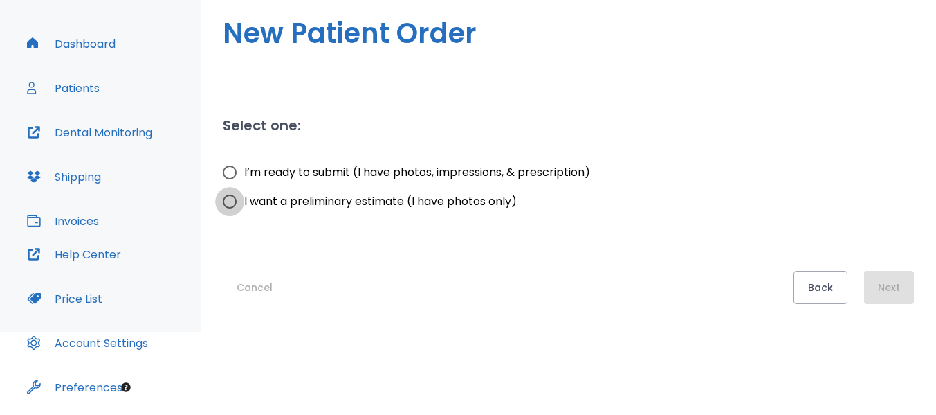
click at [228, 199] on input "I want a preliminary estimate (I have photos only)" at bounding box center [229, 201] width 29 height 29
radio input "true"
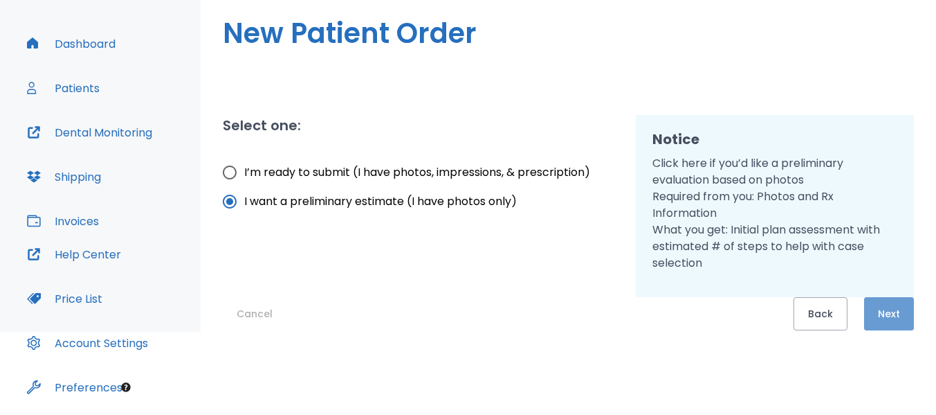
click at [895, 316] on button "Next" at bounding box center [889, 313] width 50 height 33
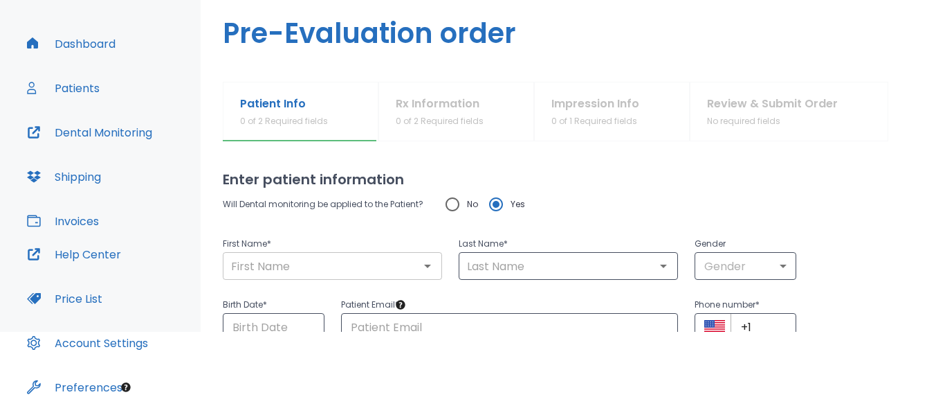
click at [260, 269] on input "text" at bounding box center [332, 265] width 211 height 19
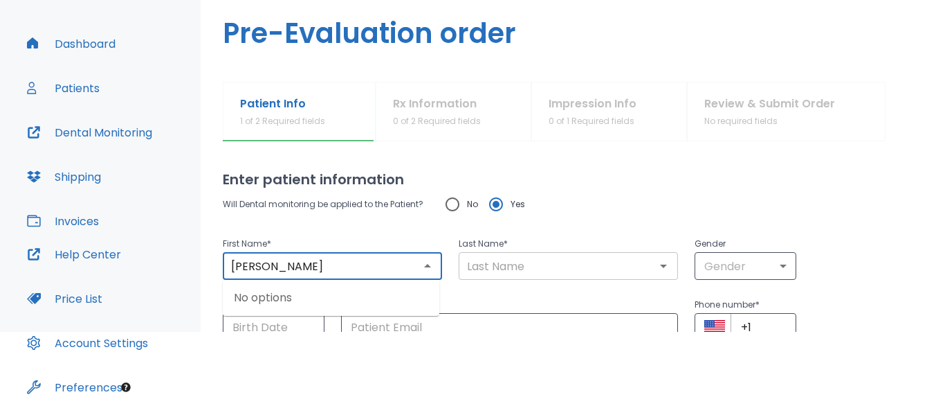
type input "Marie"
click at [466, 271] on input "text" at bounding box center [568, 265] width 211 height 19
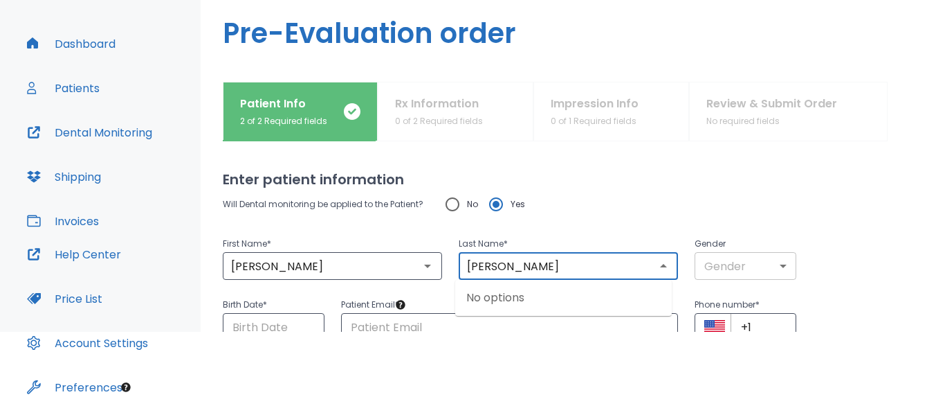
type input "Hensley"
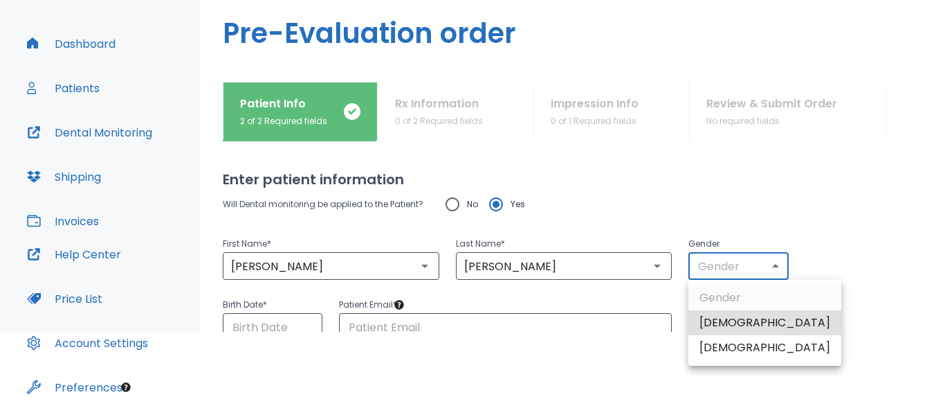
click at [776, 267] on body "​ 11 Dr. Sheshelovskaya Dashboard Patients Dental Monitoring Shipping Invoices …" at bounding box center [468, 124] width 936 height 415
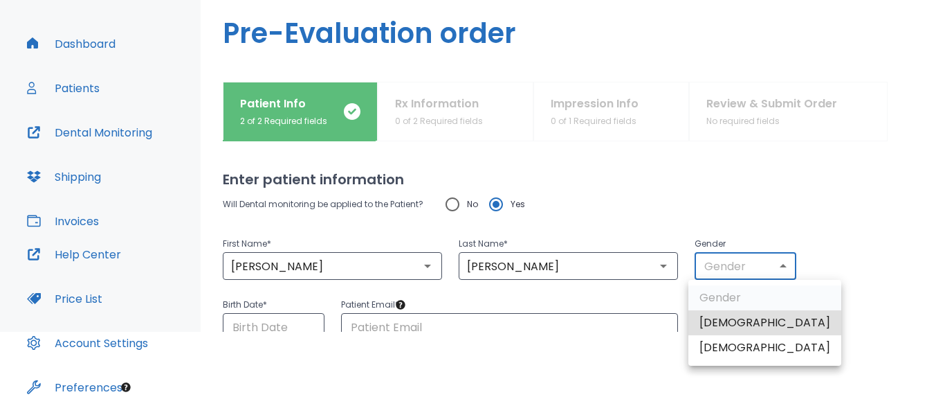
click at [725, 348] on li "[DEMOGRAPHIC_DATA]" at bounding box center [765, 347] width 153 height 25
type input "0"
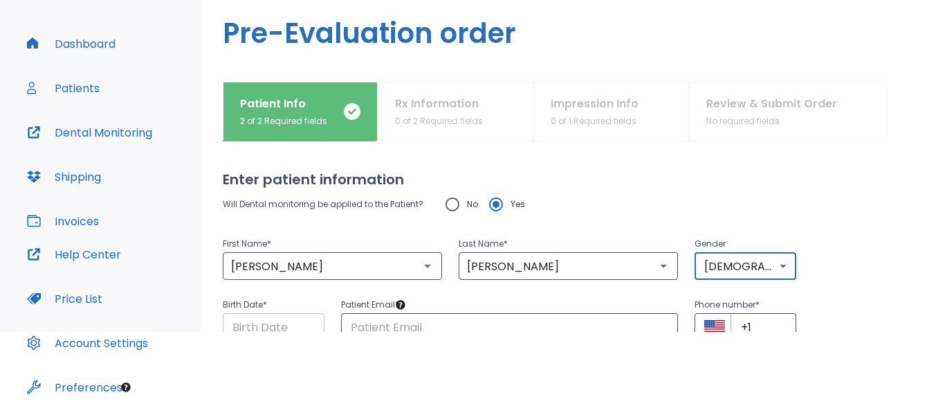
click at [244, 318] on input "Choose date" at bounding box center [274, 327] width 102 height 28
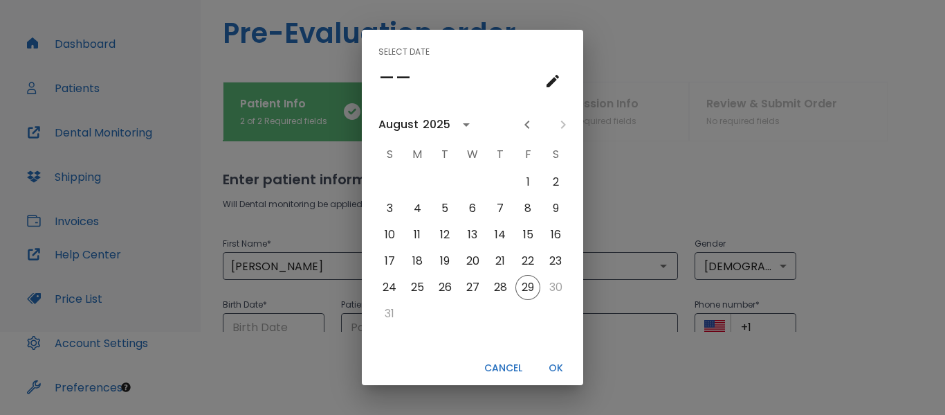
click at [466, 126] on icon "calendar view is open, switch to year view" at bounding box center [466, 124] width 7 height 3
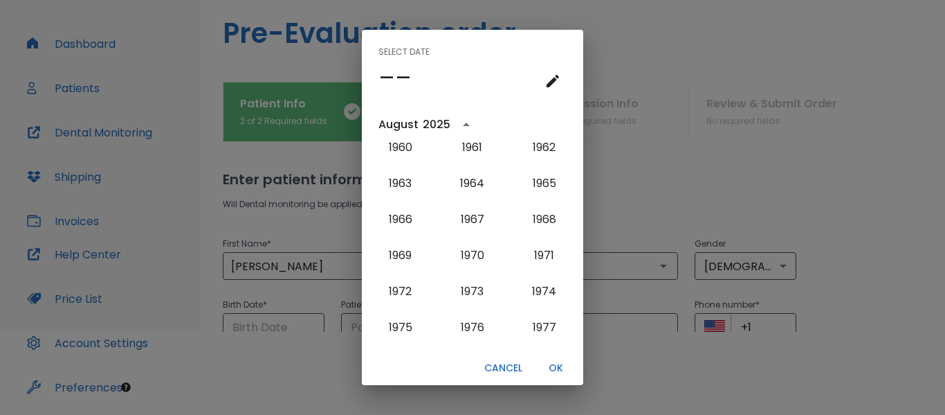
scroll to position [739, 0]
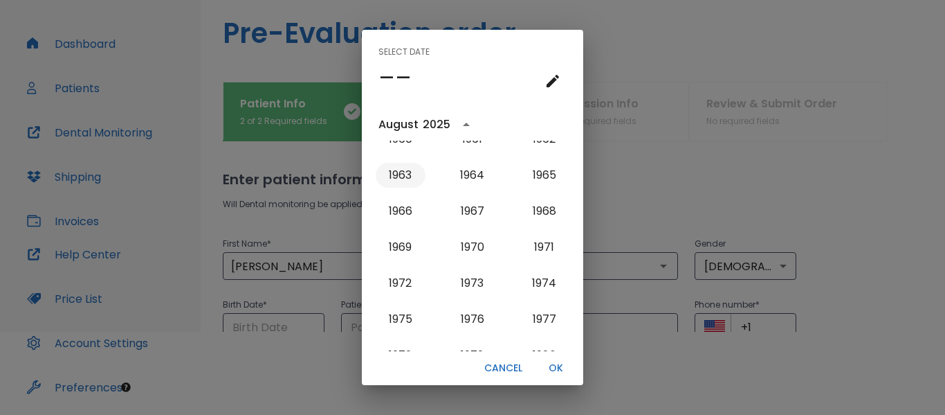
click at [393, 176] on button "1963" at bounding box center [401, 175] width 50 height 25
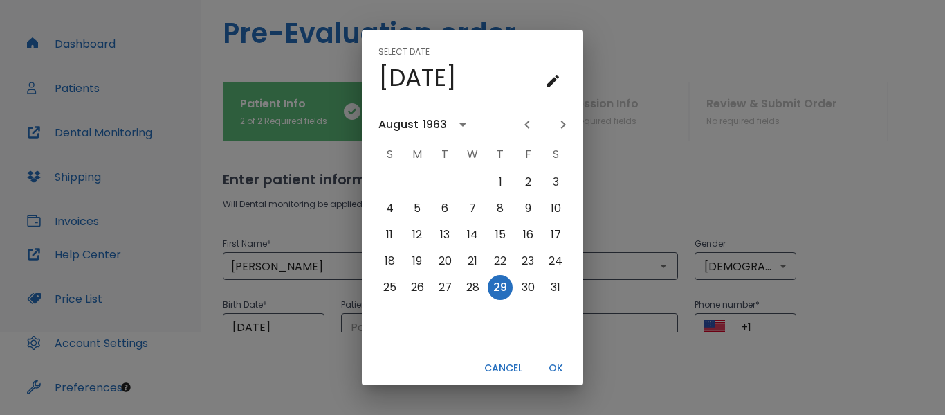
click at [462, 123] on icon "calendar view is open, switch to year view" at bounding box center [462, 124] width 7 height 3
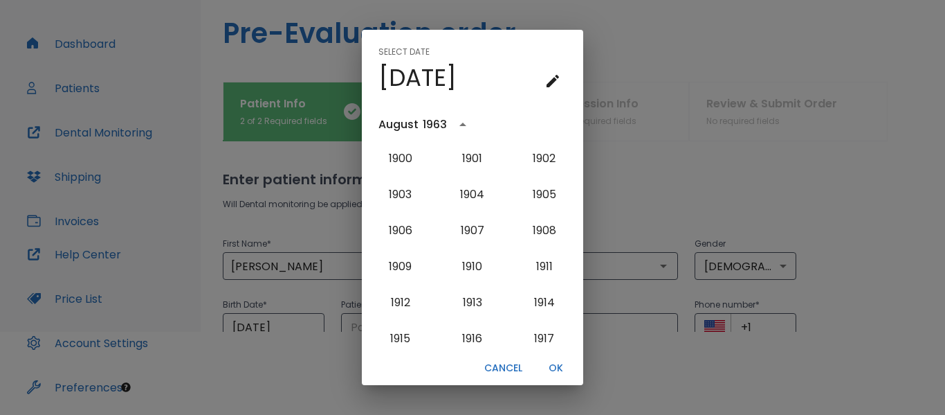
scroll to position [668, 0]
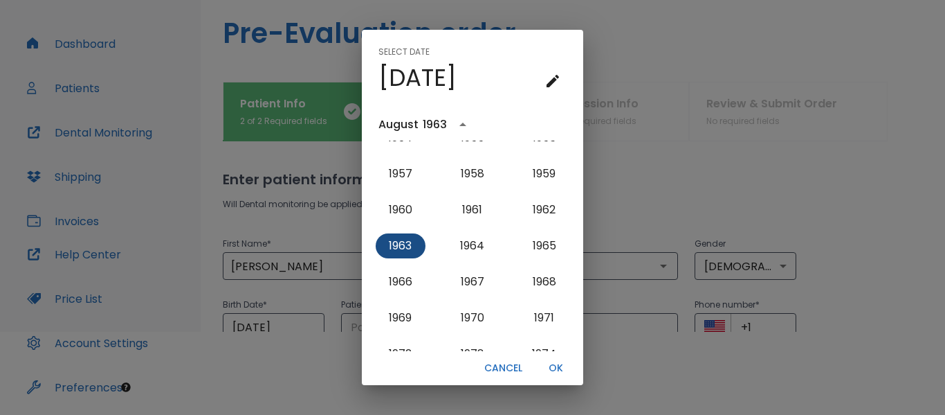
click at [402, 244] on button "1963" at bounding box center [401, 245] width 50 height 25
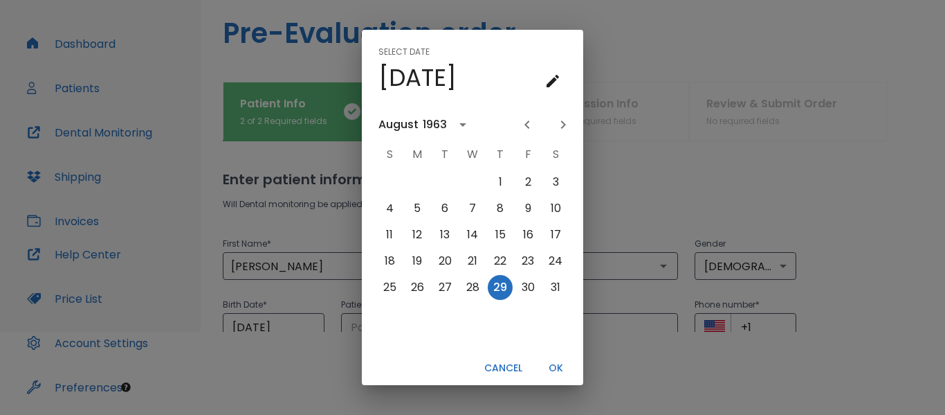
click at [563, 122] on icon "Next month" at bounding box center [563, 124] width 5 height 8
click at [445, 235] on button "17" at bounding box center [445, 234] width 25 height 25
type input "09/17/1963"
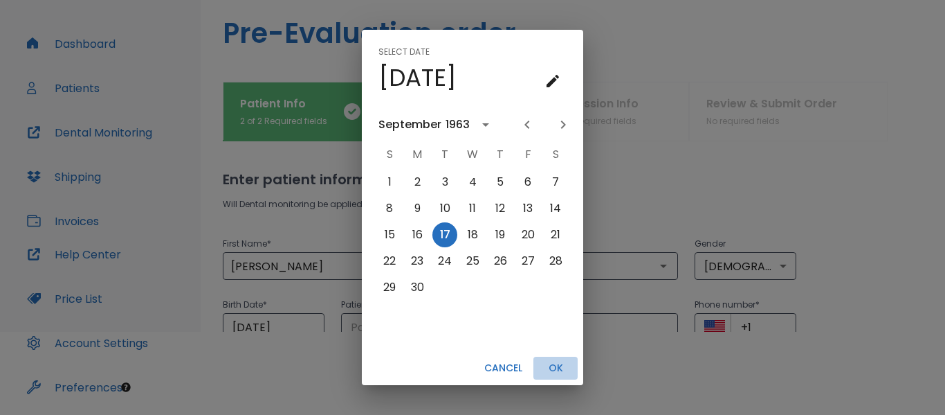
click at [561, 374] on button "OK" at bounding box center [556, 367] width 44 height 23
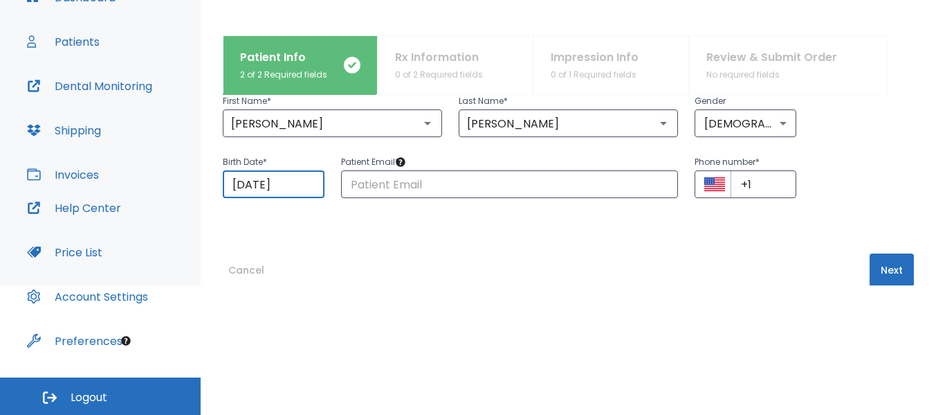
scroll to position [102, 0]
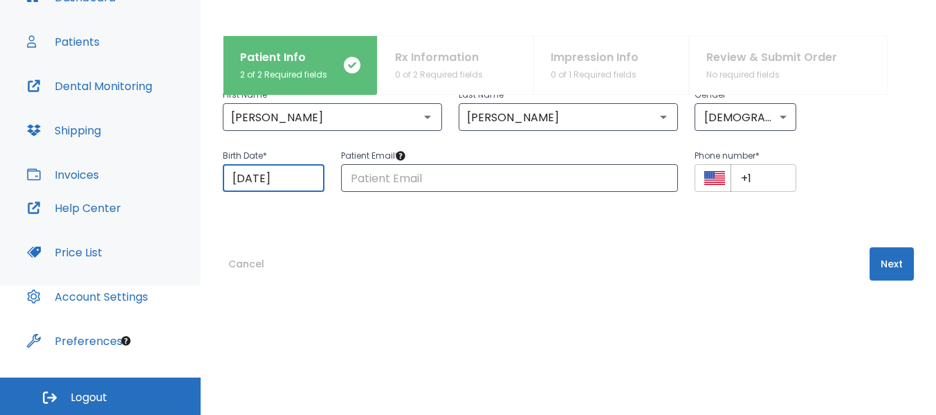
click at [761, 179] on input "+1" at bounding box center [764, 178] width 66 height 28
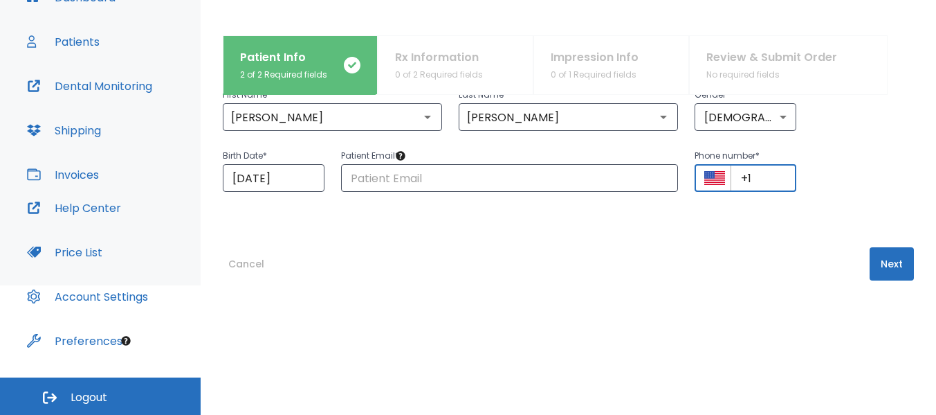
paste input "(516) 381-8628"
type input "+1 (516) 381-8628"
click at [887, 264] on button "Next" at bounding box center [892, 263] width 44 height 33
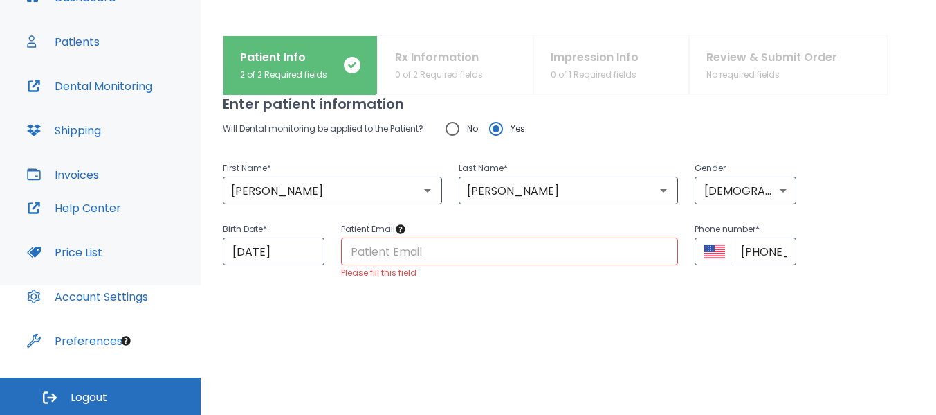
scroll to position [33, 0]
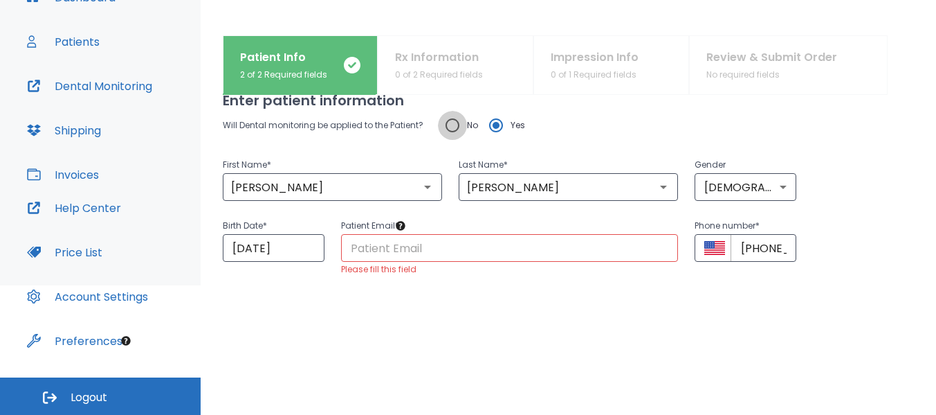
click at [450, 124] on input "No" at bounding box center [452, 125] width 29 height 29
radio input "true"
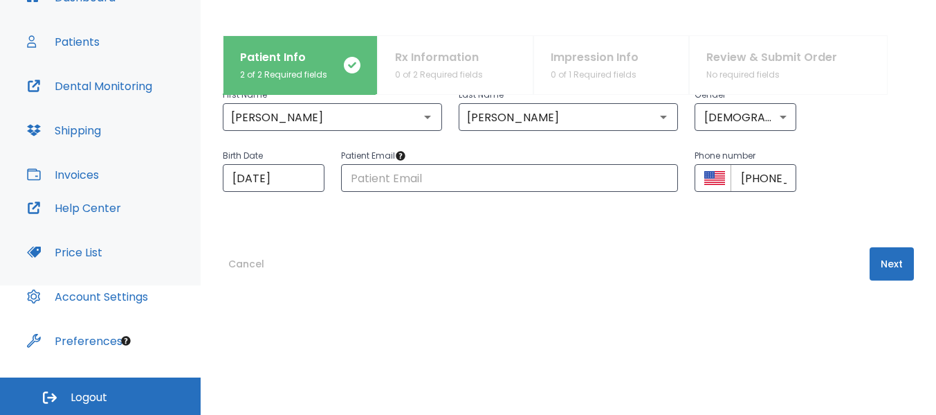
scroll to position [125, 0]
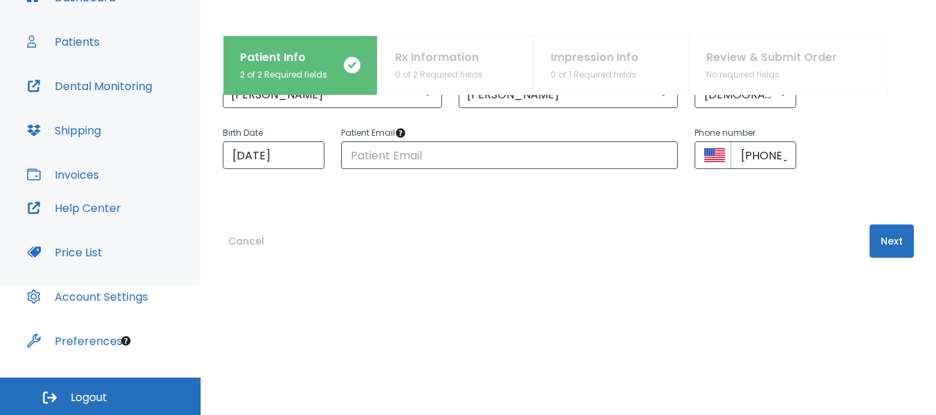
click at [882, 242] on button "Next" at bounding box center [892, 240] width 44 height 33
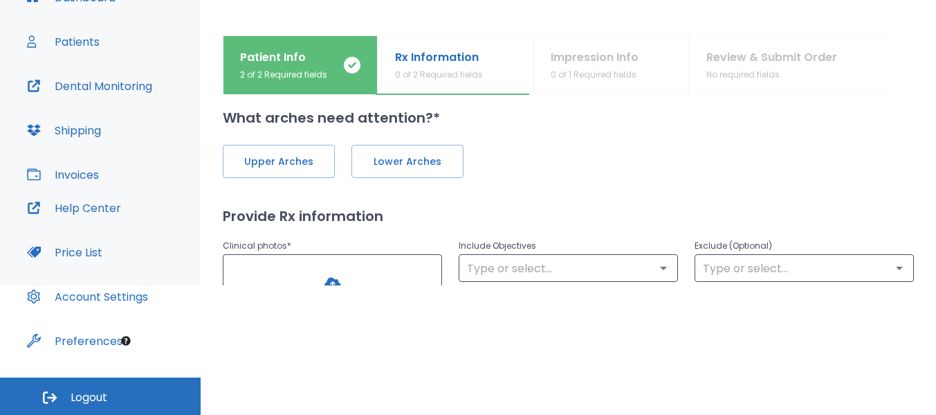
scroll to position [0, 0]
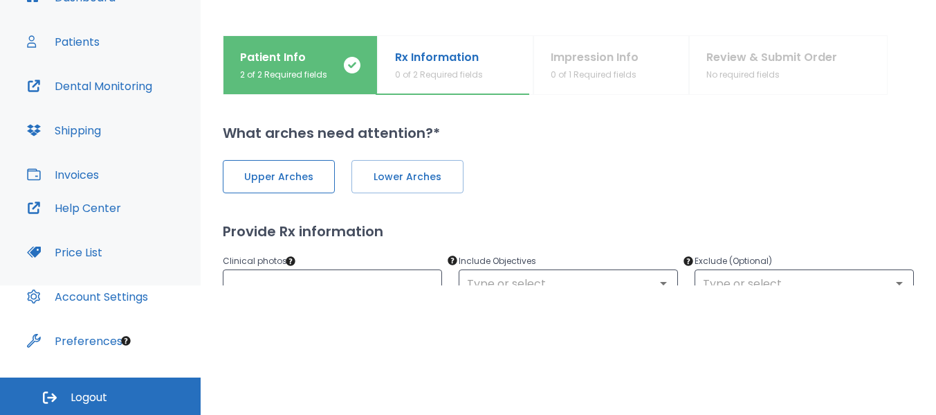
click at [282, 173] on span "Upper Arches" at bounding box center [278, 177] width 83 height 15
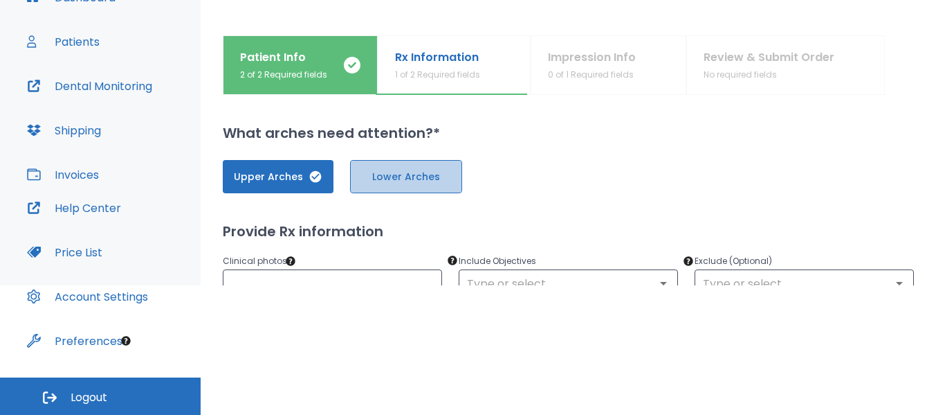
click at [379, 178] on span "Lower Arches" at bounding box center [406, 177] width 83 height 15
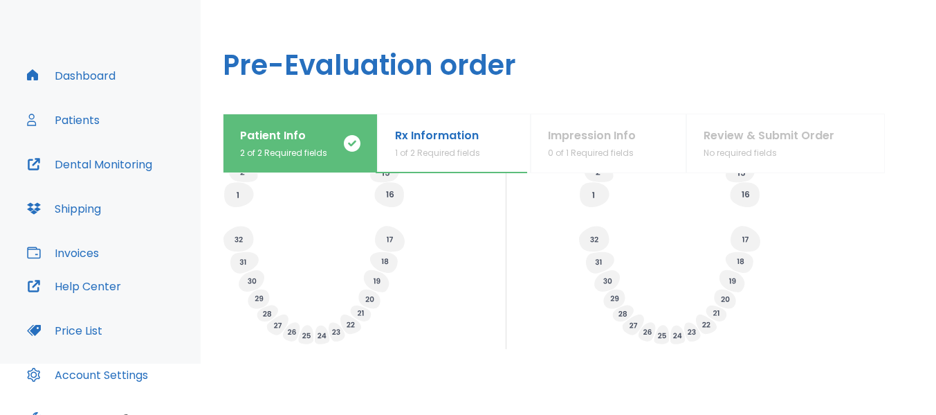
scroll to position [518, 0]
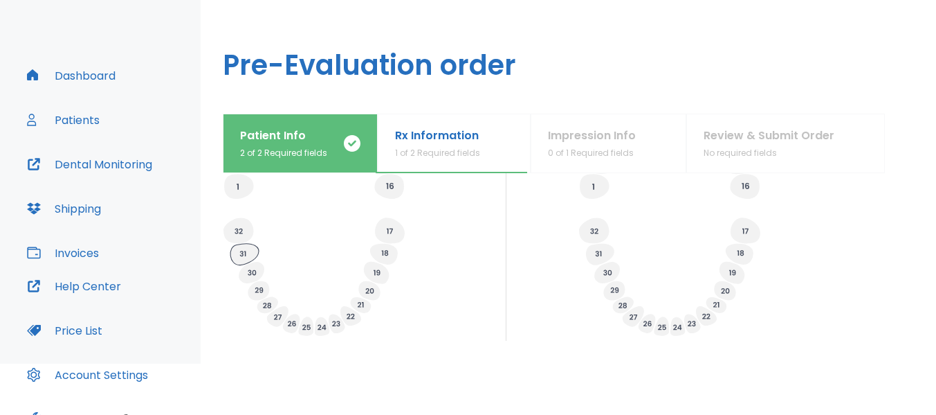
click at [247, 255] on icon at bounding box center [244, 254] width 28 height 21
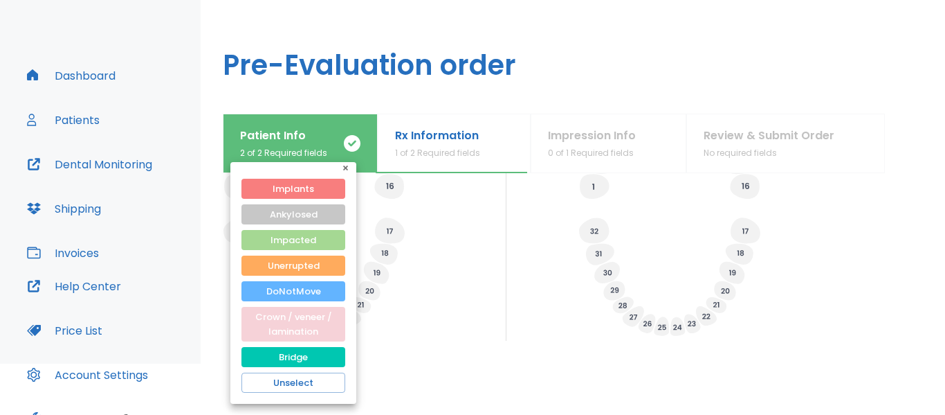
click at [306, 325] on button "Crown / veneer / lamination" at bounding box center [294, 324] width 104 height 35
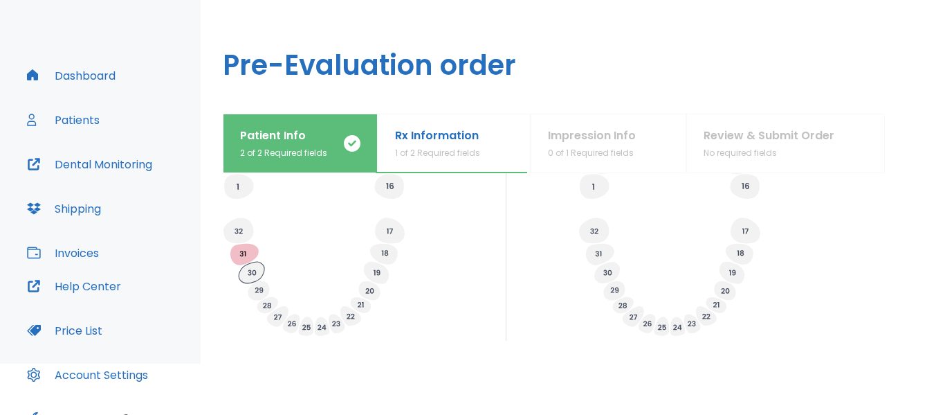
click at [253, 269] on icon at bounding box center [252, 272] width 26 height 21
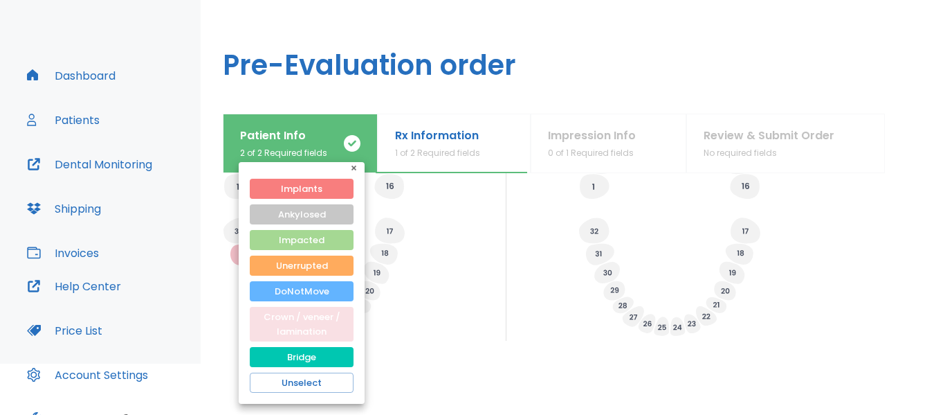
click at [310, 320] on button "Crown / veneer / lamination" at bounding box center [302, 324] width 104 height 35
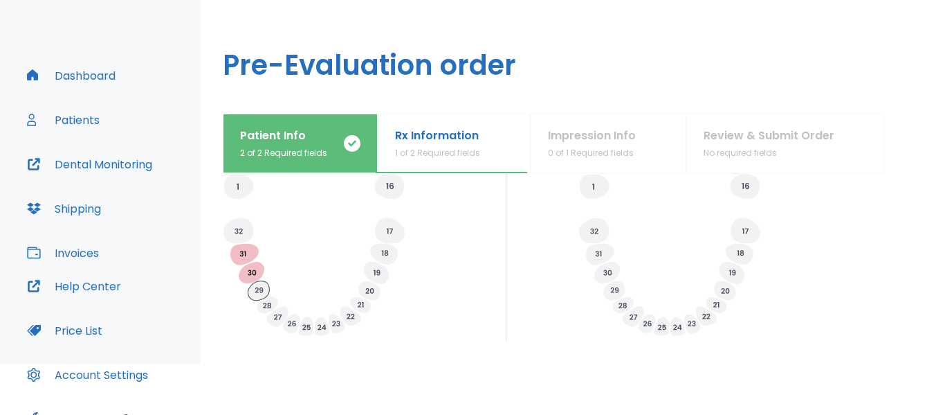
click at [261, 289] on icon at bounding box center [258, 290] width 21 height 19
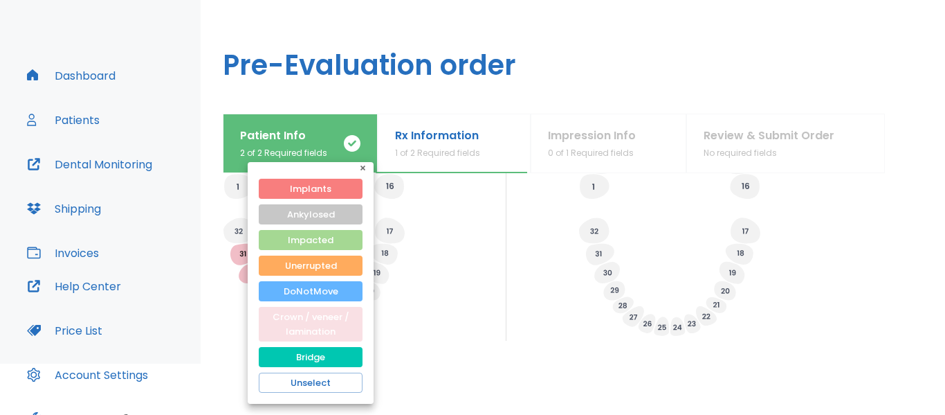
click at [314, 320] on button "Crown / veneer / lamination" at bounding box center [311, 324] width 104 height 35
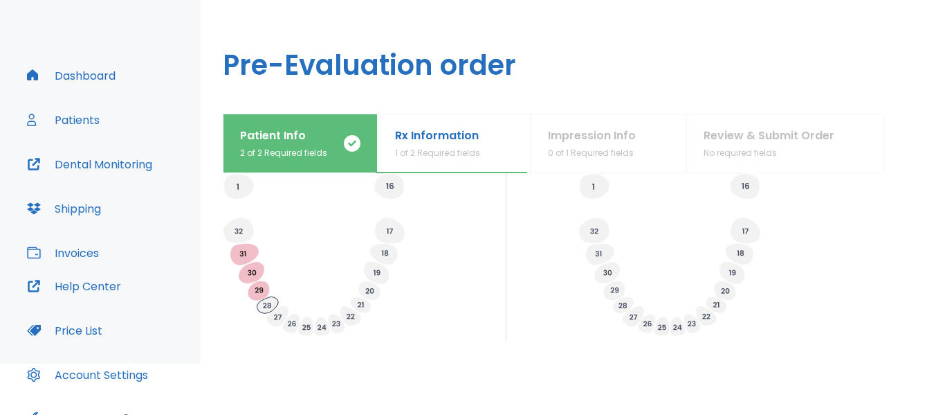
click at [267, 304] on icon at bounding box center [267, 305] width 21 height 17
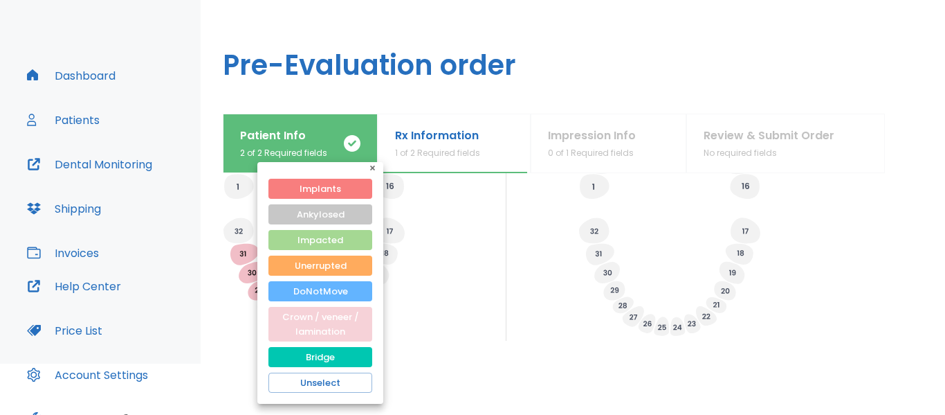
click at [336, 325] on button "Crown / veneer / lamination" at bounding box center [320, 324] width 104 height 35
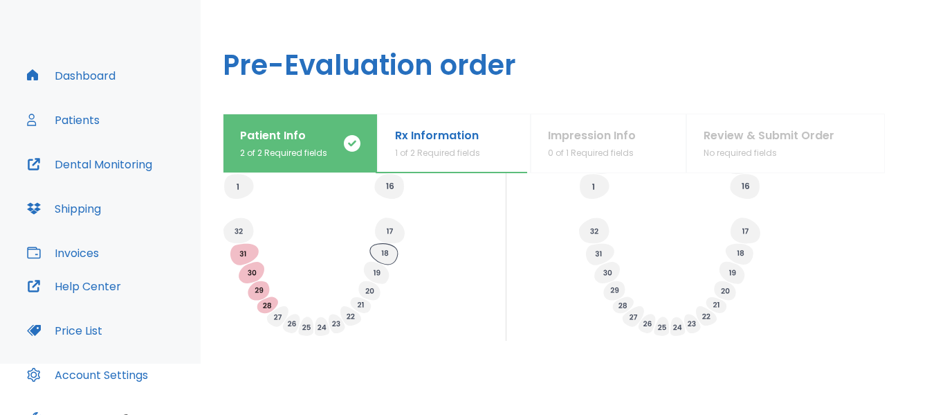
click at [384, 251] on icon at bounding box center [384, 254] width 28 height 21
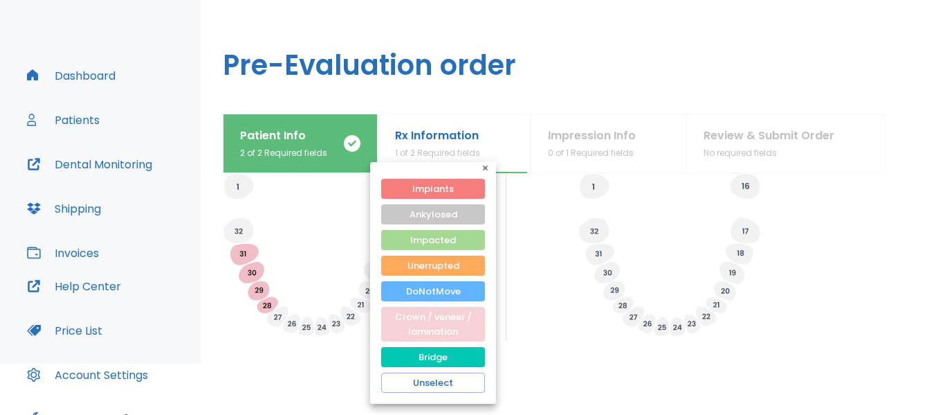
click at [444, 327] on button "Crown / veneer / lamination" at bounding box center [433, 324] width 104 height 35
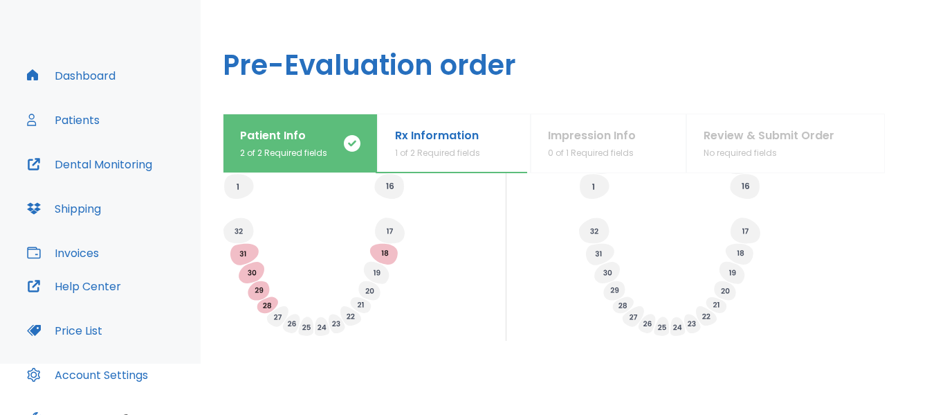
click at [374, 270] on g at bounding box center [377, 273] width 26 height 22
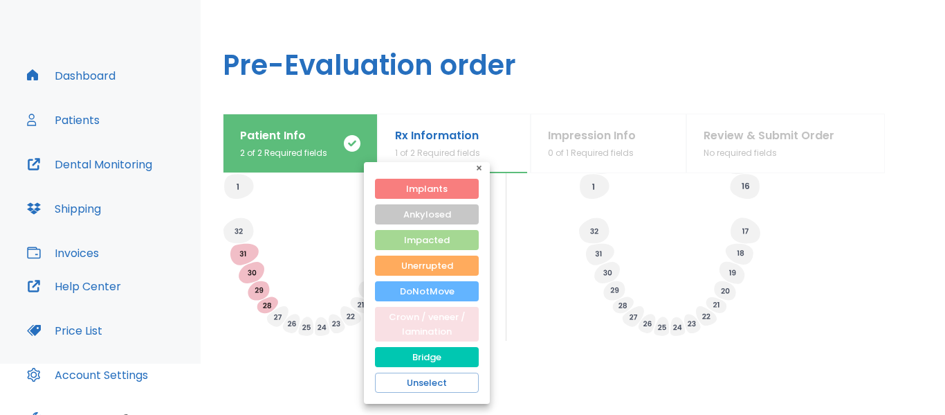
click at [444, 324] on button "Crown / veneer / lamination" at bounding box center [427, 324] width 104 height 35
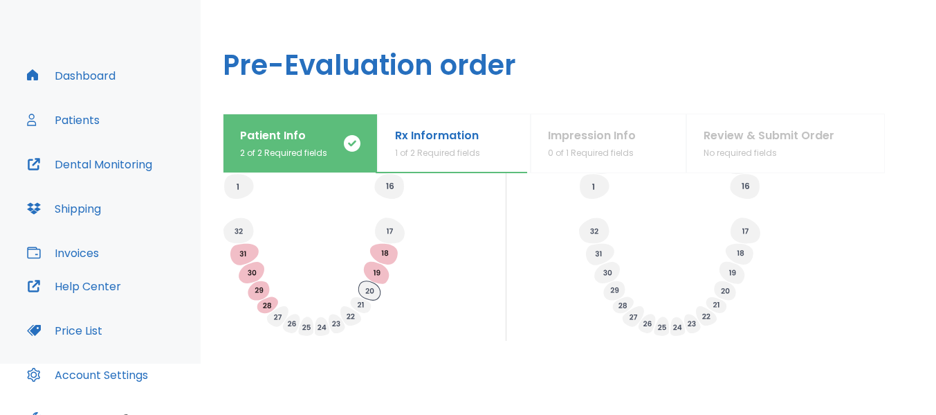
click at [367, 290] on icon at bounding box center [368, 290] width 21 height 19
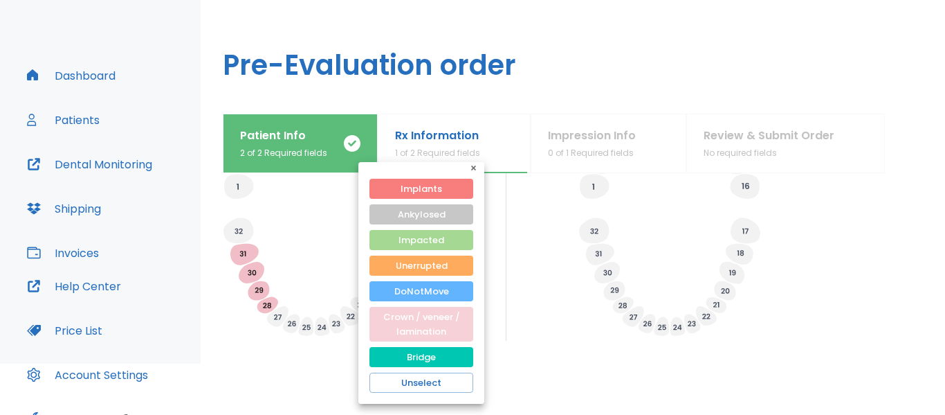
click at [426, 329] on button "Crown / veneer / lamination" at bounding box center [422, 324] width 104 height 35
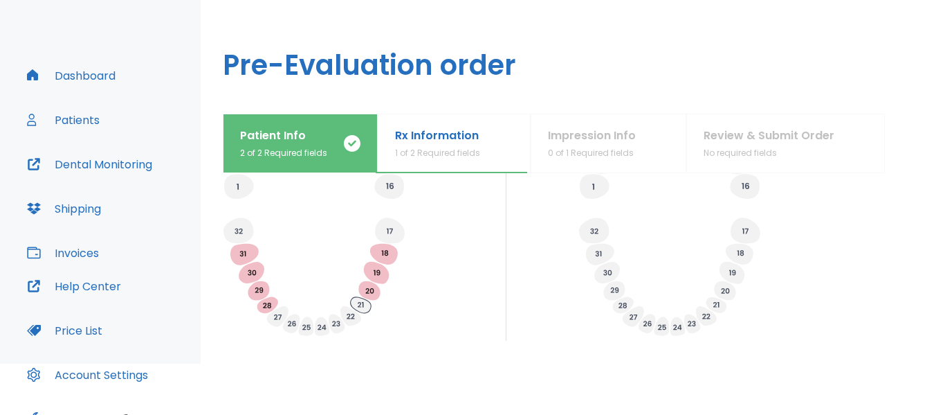
click at [363, 307] on icon at bounding box center [361, 305] width 21 height 16
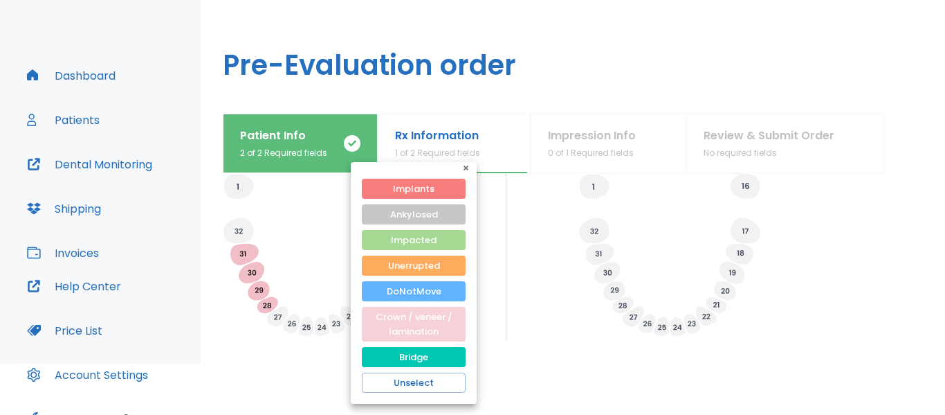
click at [419, 327] on button "Crown / veneer / lamination" at bounding box center [414, 324] width 104 height 35
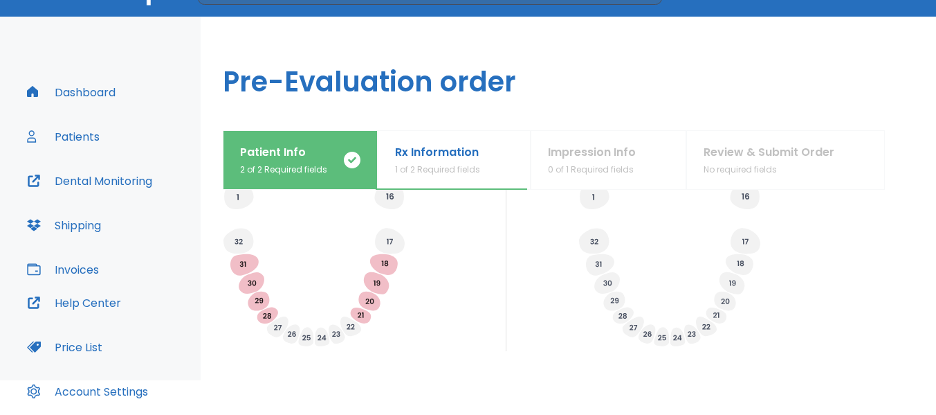
scroll to position [611, 0]
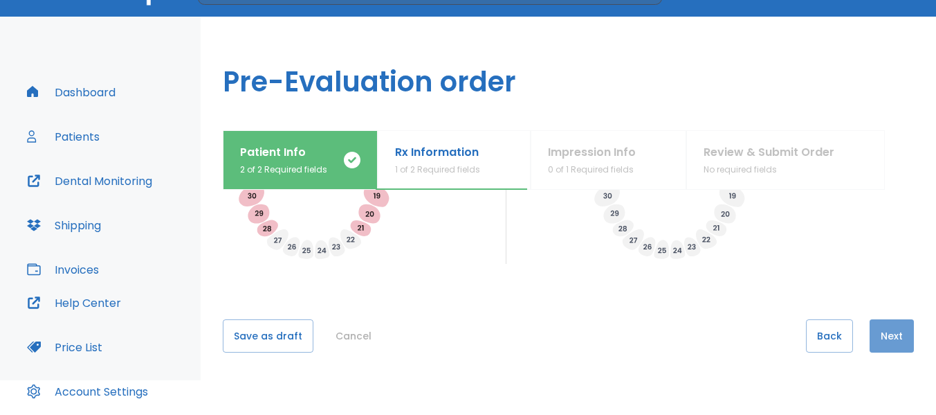
click at [885, 339] on button "Next" at bounding box center [892, 335] width 44 height 33
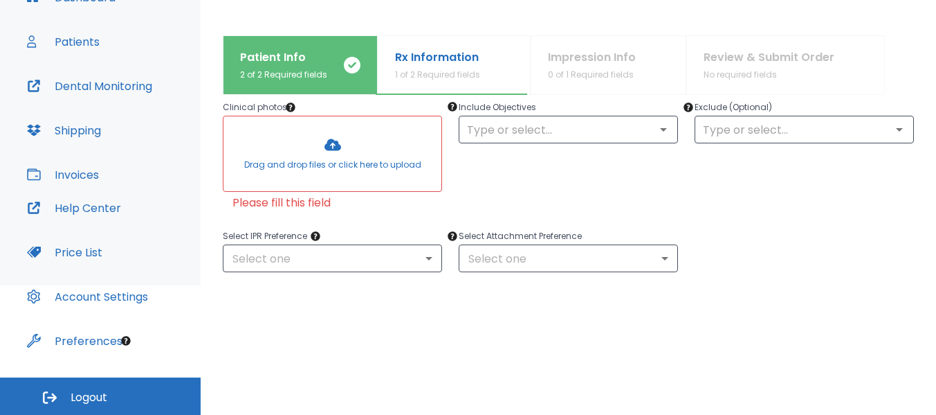
scroll to position [141, 0]
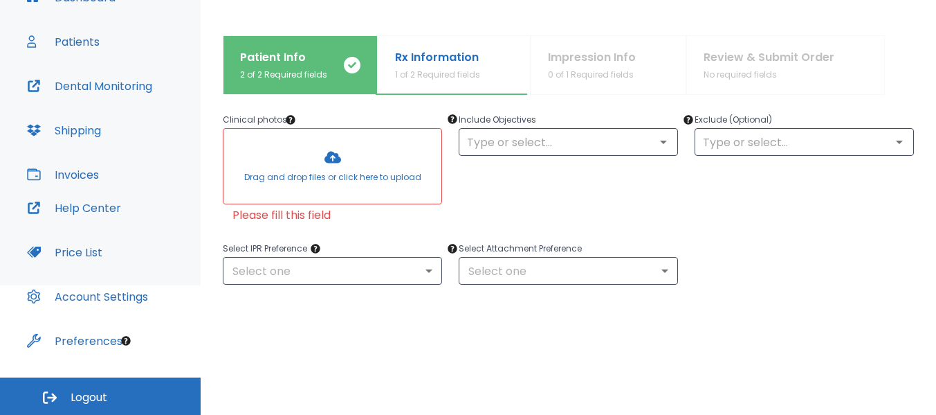
click at [329, 160] on div at bounding box center [333, 166] width 218 height 75
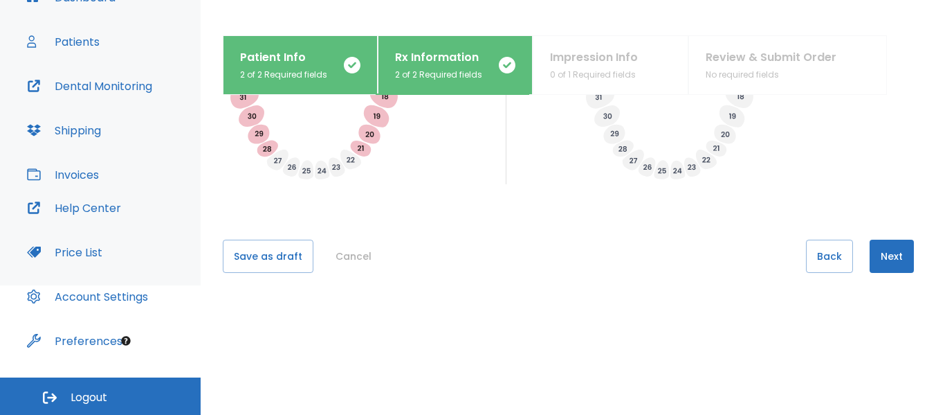
scroll to position [655, 0]
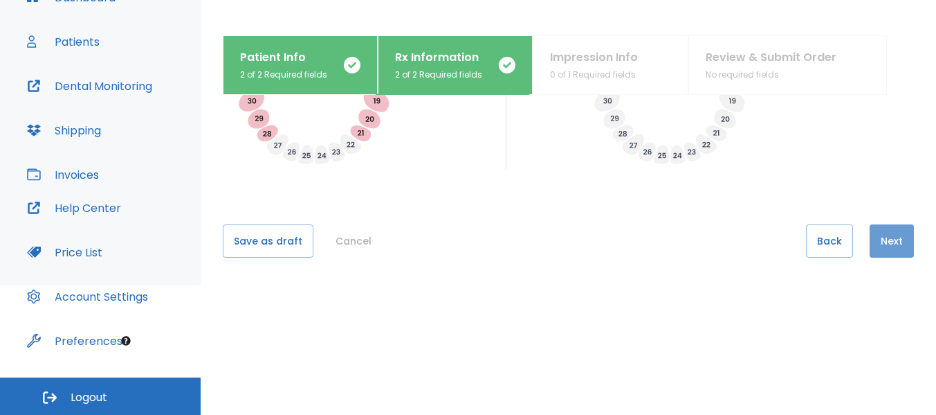
click at [886, 242] on button "Next" at bounding box center [892, 240] width 44 height 33
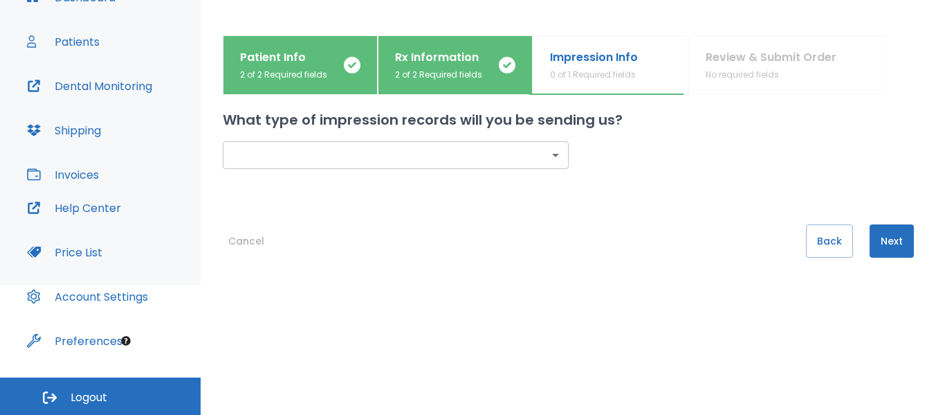
scroll to position [0, 0]
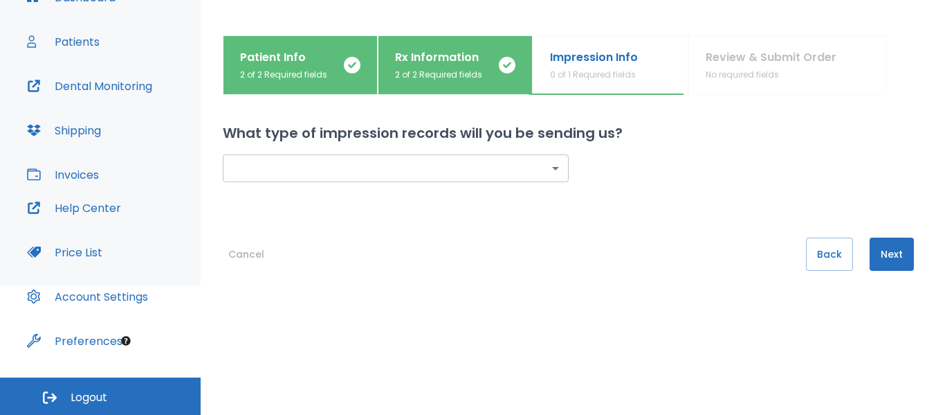
click at [550, 170] on body "​ 11 Dr. Sheshelovskaya Dashboard Patients Dental Monitoring Shipping Invoices …" at bounding box center [468, 78] width 936 height 415
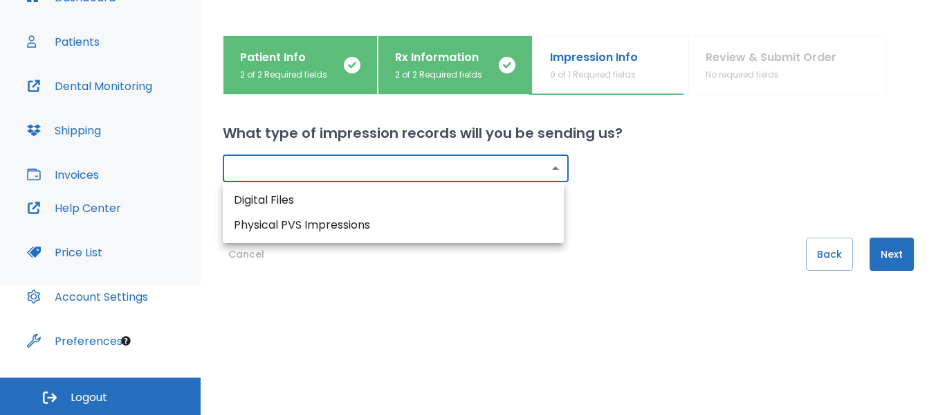
click at [673, 216] on div at bounding box center [472, 207] width 945 height 415
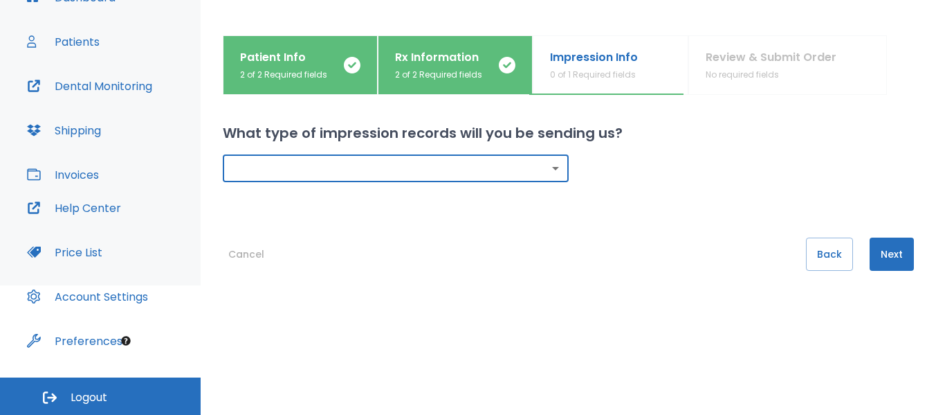
click at [885, 253] on button "Next" at bounding box center [892, 253] width 44 height 33
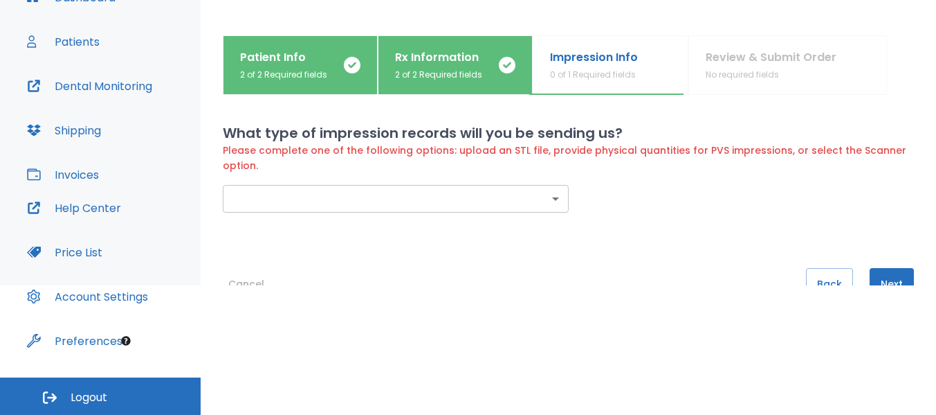
click at [549, 199] on body "​ 11 Dr. Sheshelovskaya Dashboard Patients Dental Monitoring Shipping Invoices …" at bounding box center [468, 78] width 936 height 415
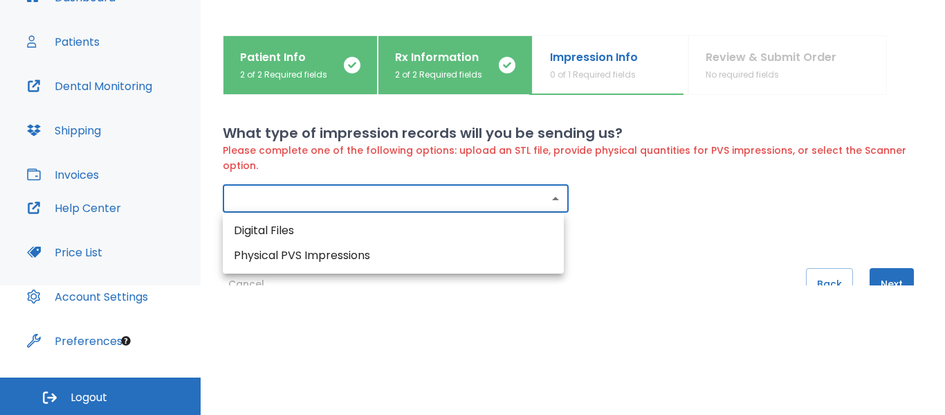
drag, startPoint x: 911, startPoint y: 234, endPoint x: 908, endPoint y: 257, distance: 23.0
click at [908, 257] on div at bounding box center [472, 207] width 945 height 415
click at [552, 201] on body "​ 11 Dr. Sheshelovskaya Dashboard Patients Dental Monitoring Shipping Invoices …" at bounding box center [472, 78] width 945 height 415
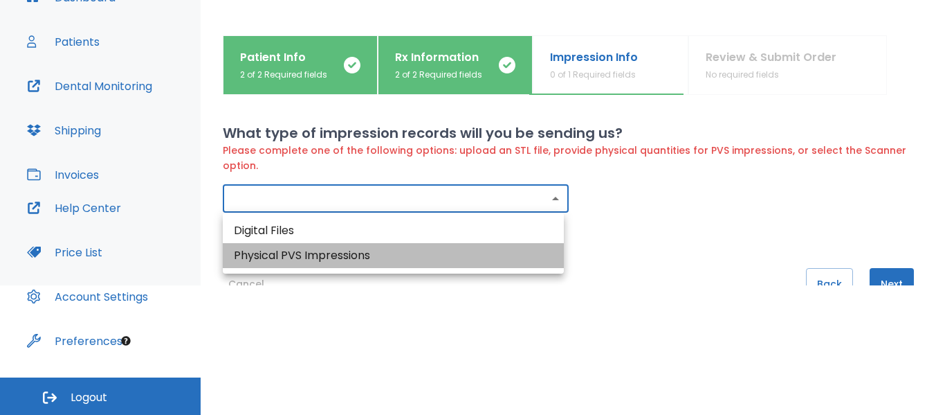
click at [279, 257] on li "Physical PVS Impressions" at bounding box center [393, 255] width 341 height 25
type input "physical"
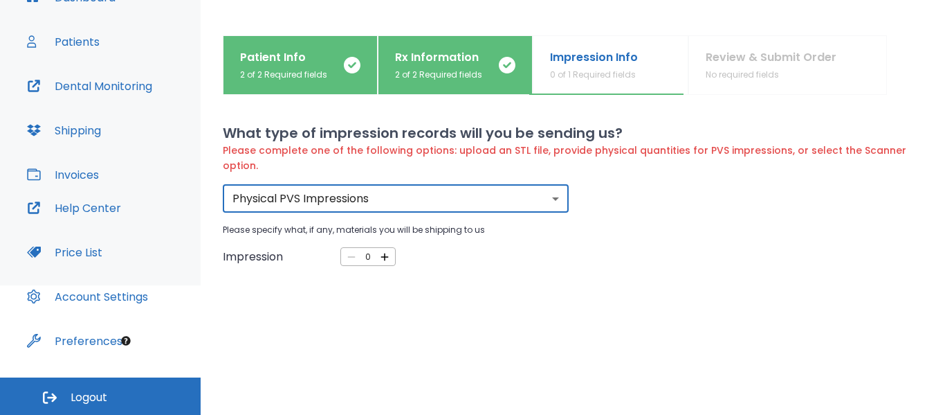
click at [385, 255] on icon "button" at bounding box center [385, 257] width 12 height 12
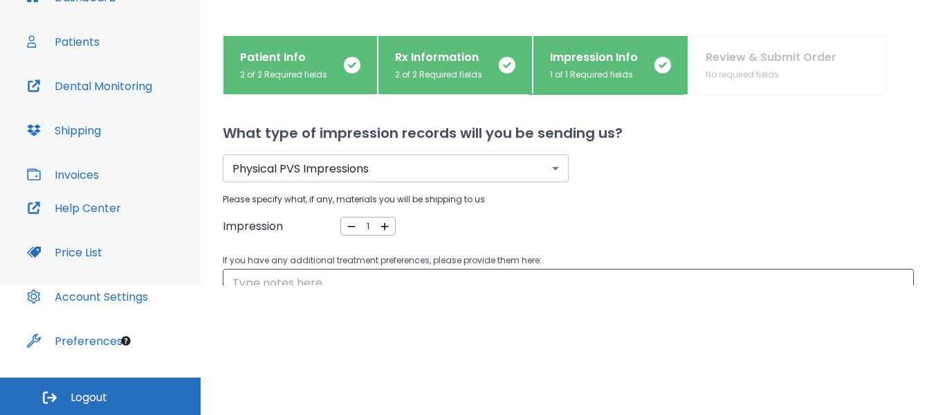
click at [382, 227] on icon "button" at bounding box center [385, 226] width 8 height 8
type input "2"
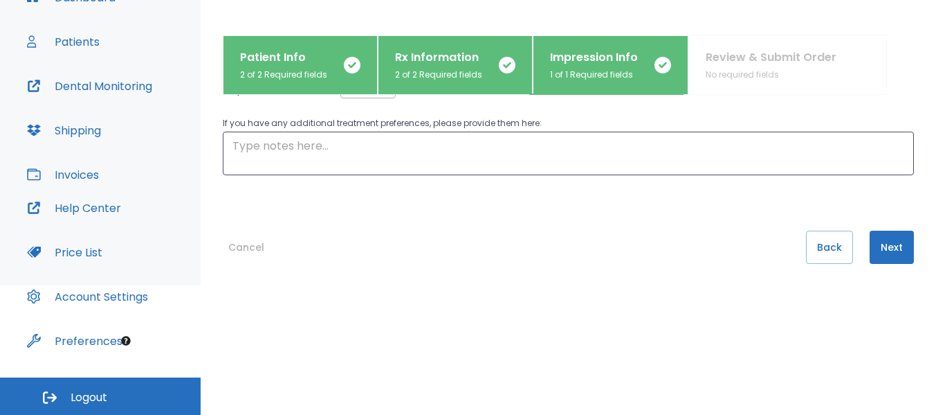
scroll to position [140, 0]
click at [882, 244] on button "Next" at bounding box center [892, 244] width 44 height 33
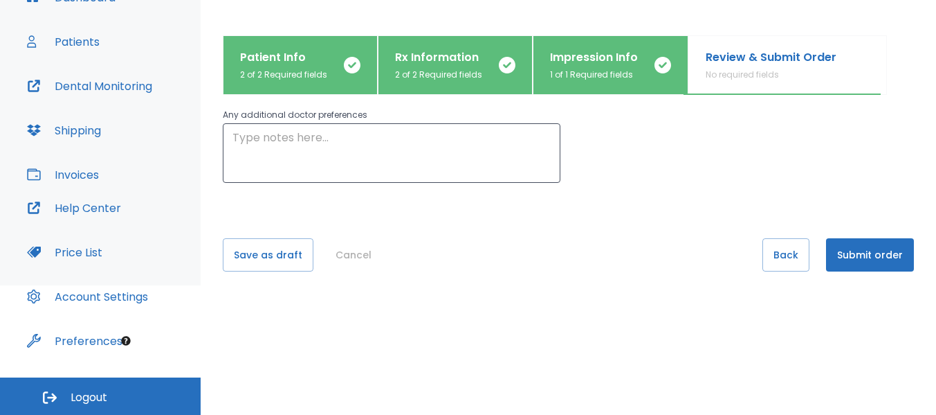
scroll to position [185, 0]
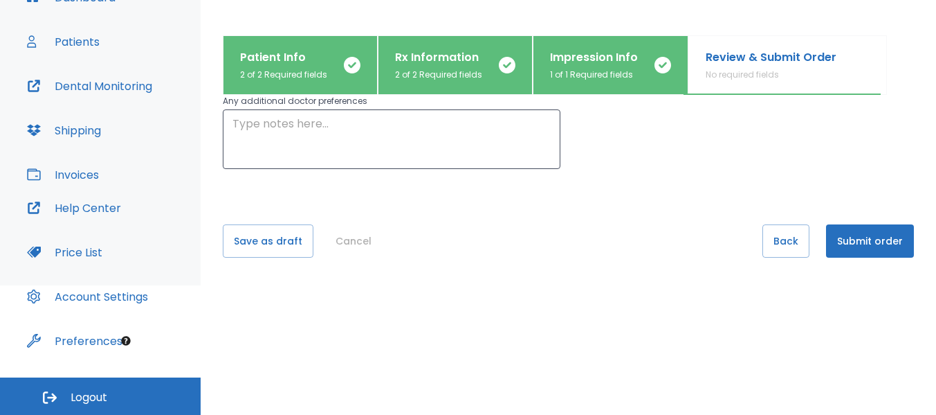
click at [853, 239] on button "Submit order" at bounding box center [870, 240] width 88 height 33
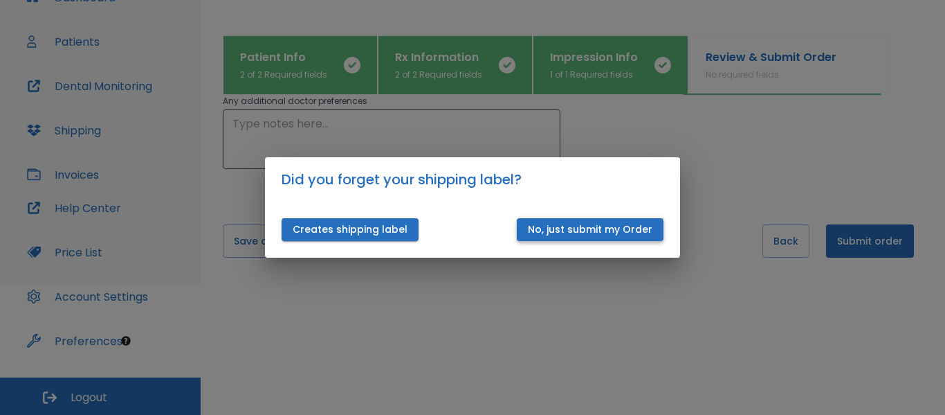
click at [608, 229] on button "No, just submit my Order" at bounding box center [590, 229] width 147 height 23
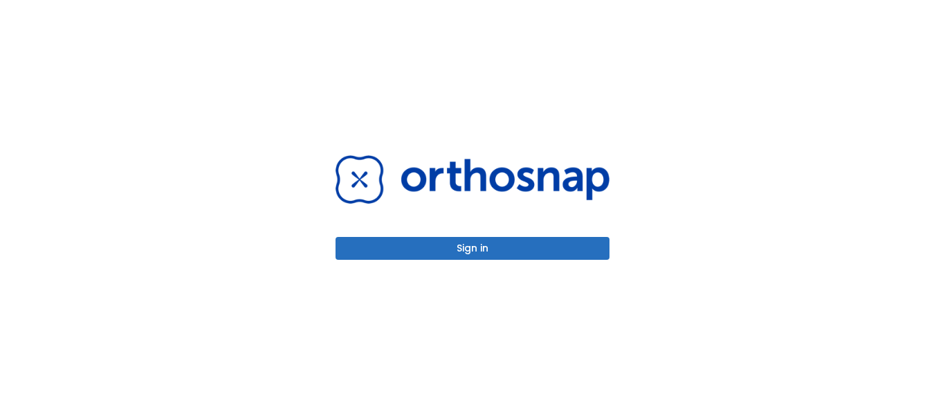
click at [472, 253] on button "Sign in" at bounding box center [473, 248] width 274 height 23
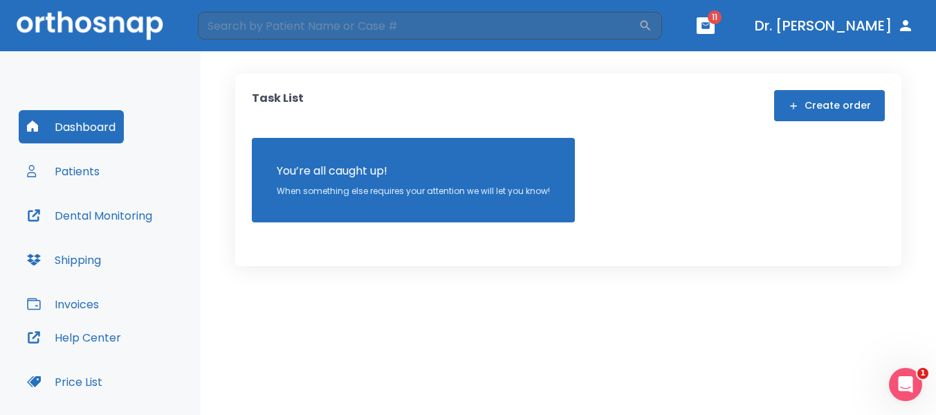
click at [853, 107] on button "Create order" at bounding box center [829, 105] width 111 height 31
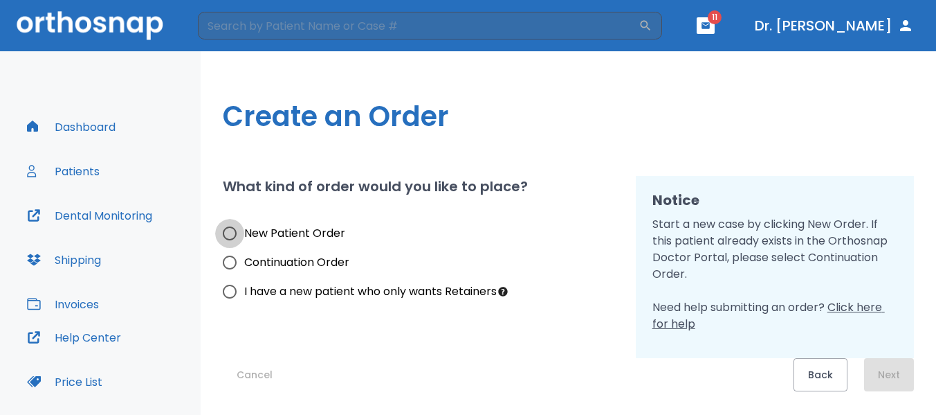
click at [228, 233] on input "New Patient Order" at bounding box center [229, 233] width 29 height 29
radio input "true"
click at [900, 376] on button "Next" at bounding box center [889, 374] width 50 height 33
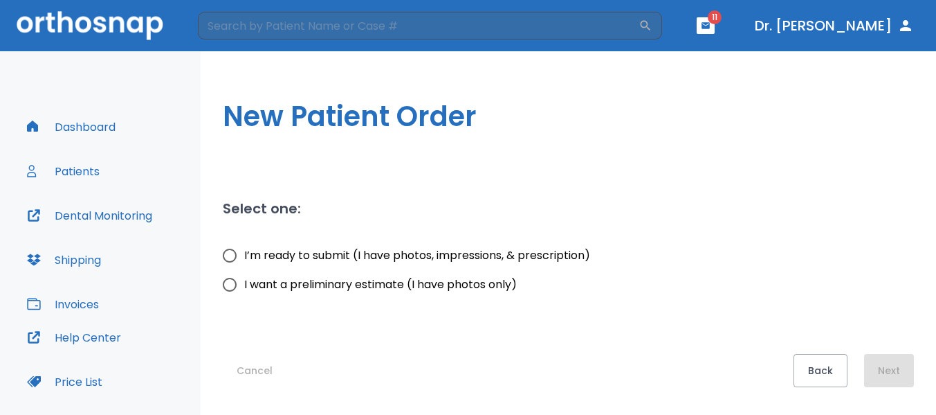
click at [231, 282] on input "I want a preliminary estimate (I have photos only)" at bounding box center [229, 284] width 29 height 29
radio input "true"
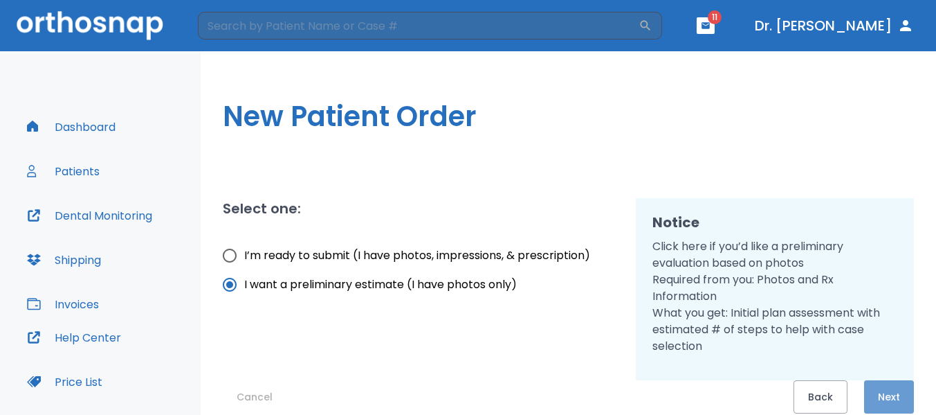
click at [887, 400] on button "Next" at bounding box center [889, 396] width 50 height 33
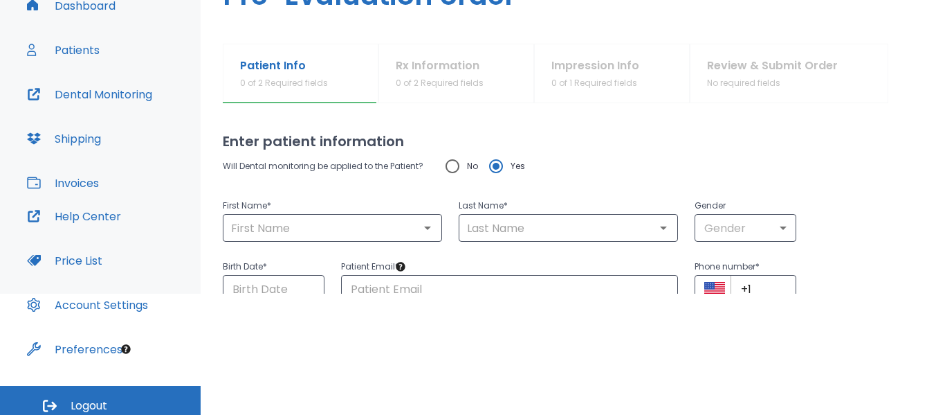
scroll to position [127, 0]
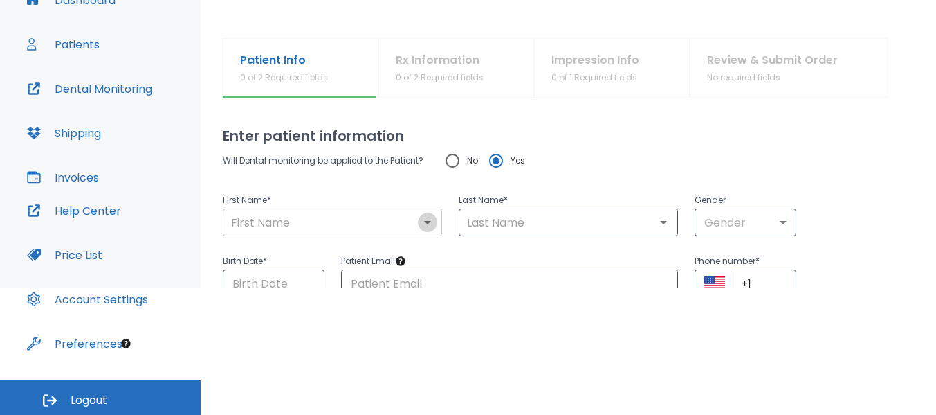
click at [424, 221] on icon "Open" at bounding box center [427, 222] width 7 height 3
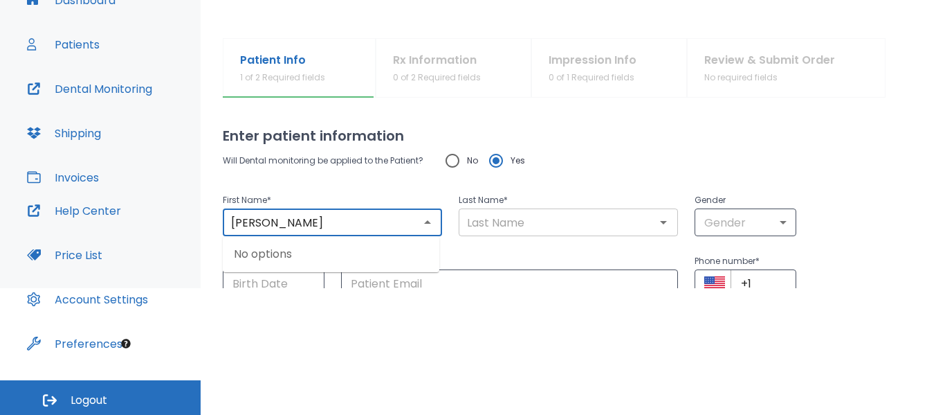
type input "Rimma"
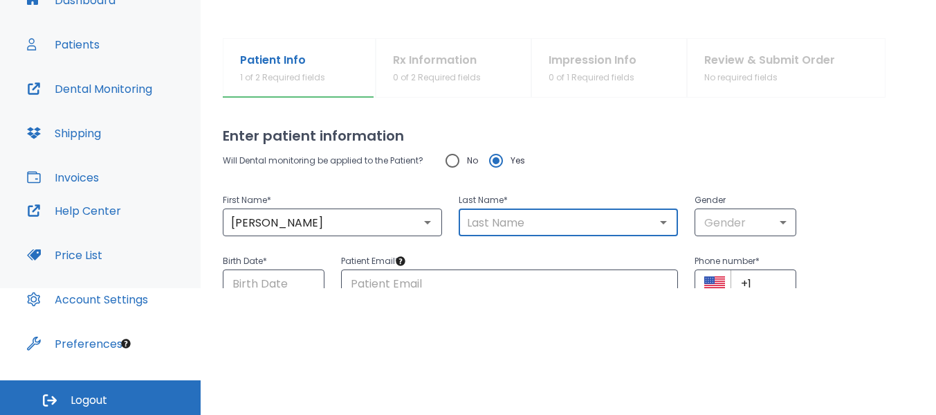
click at [491, 226] on input "text" at bounding box center [568, 221] width 211 height 19
type input "Sheshelovskaya"
type input "drrimma.nsld@gmail.com"
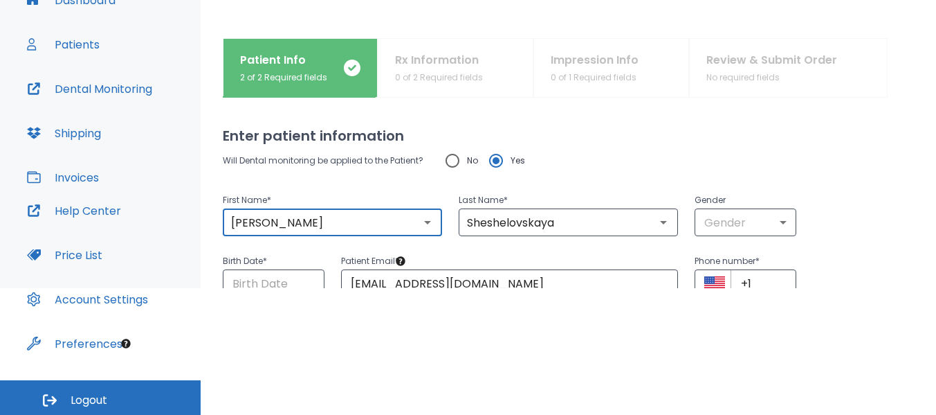
drag, startPoint x: 276, startPoint y: 220, endPoint x: 158, endPoint y: 215, distance: 117.8
click at [158, 215] on div "Dashboard Patients Dental Monitoring Shipping Invoices Help Center Price List A…" at bounding box center [468, 106] width 936 height 363
click at [660, 224] on icon "Open" at bounding box center [663, 222] width 7 height 3
type input "Marie"
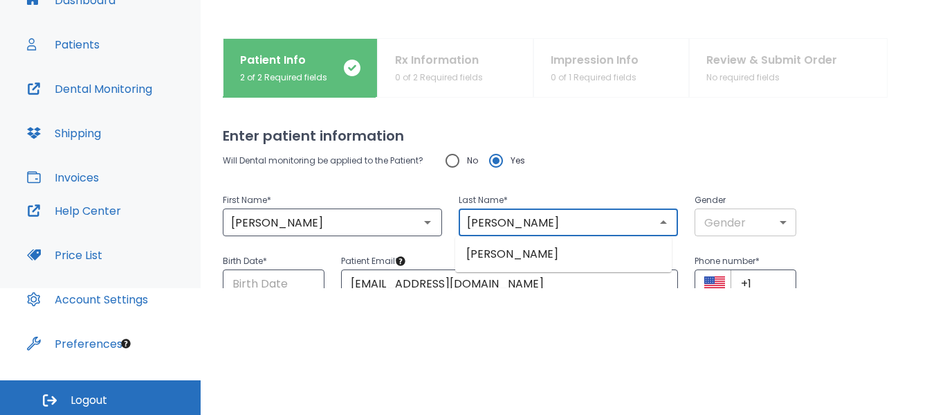
type input "Hensley"
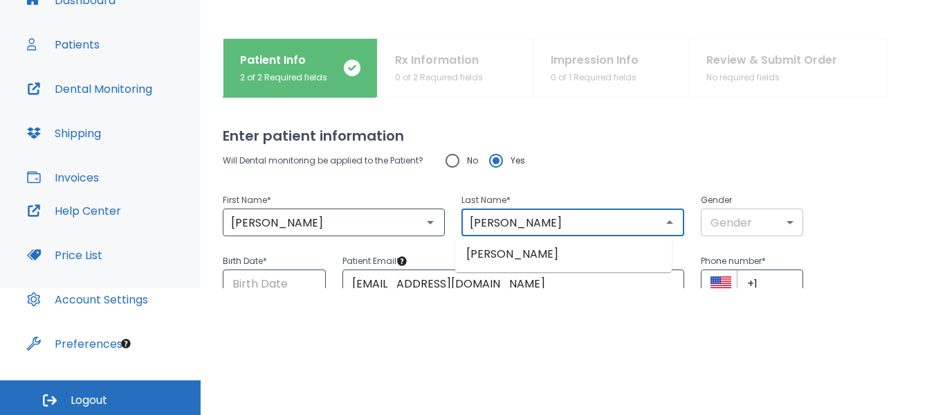
click at [773, 219] on body "​ 11 Dr. Sheshelovskaya Dashboard Patients Dental Monitoring Shipping Invoices …" at bounding box center [472, 80] width 945 height 415
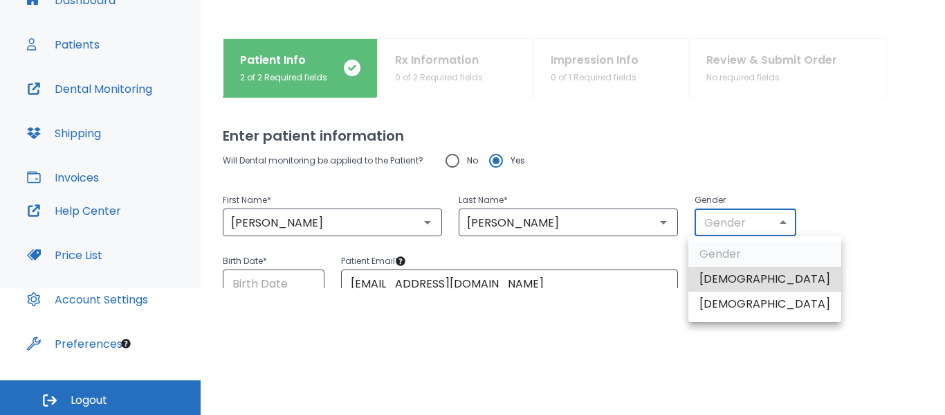
click at [718, 307] on li "[DEMOGRAPHIC_DATA]" at bounding box center [765, 303] width 153 height 25
type input "0"
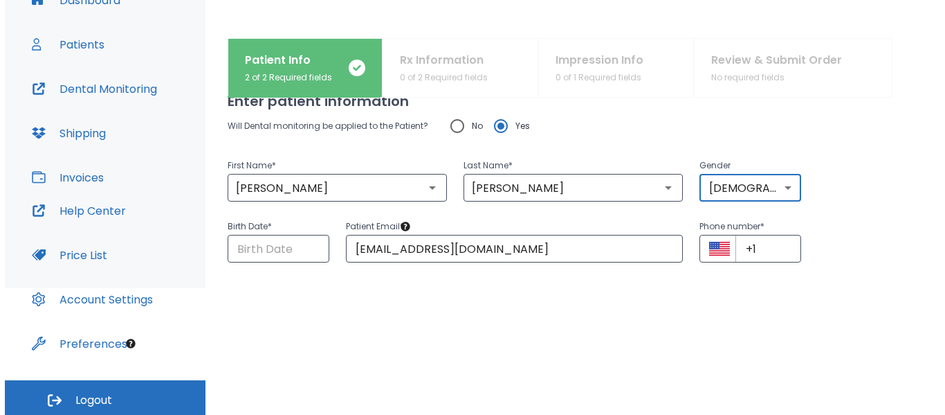
scroll to position [51, 0]
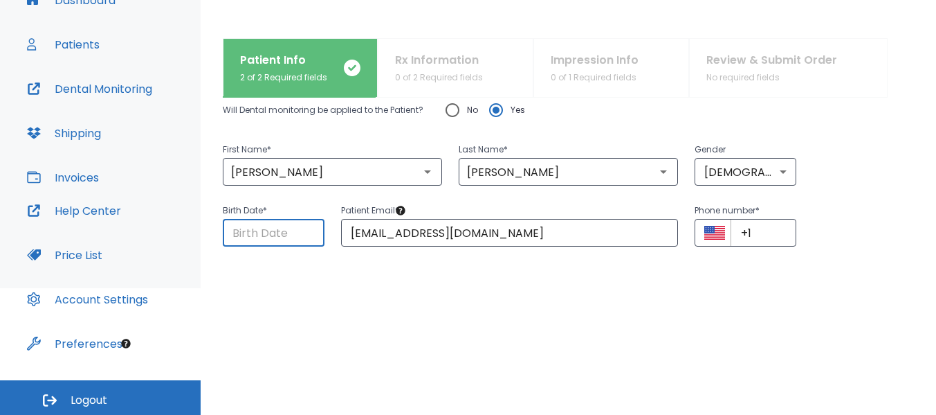
click at [298, 234] on input "Choose date" at bounding box center [274, 233] width 102 height 28
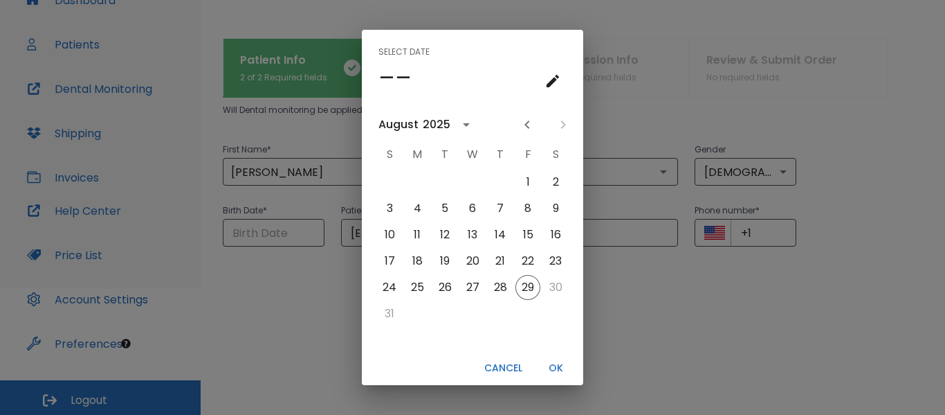
click at [504, 366] on button "Cancel" at bounding box center [503, 367] width 49 height 23
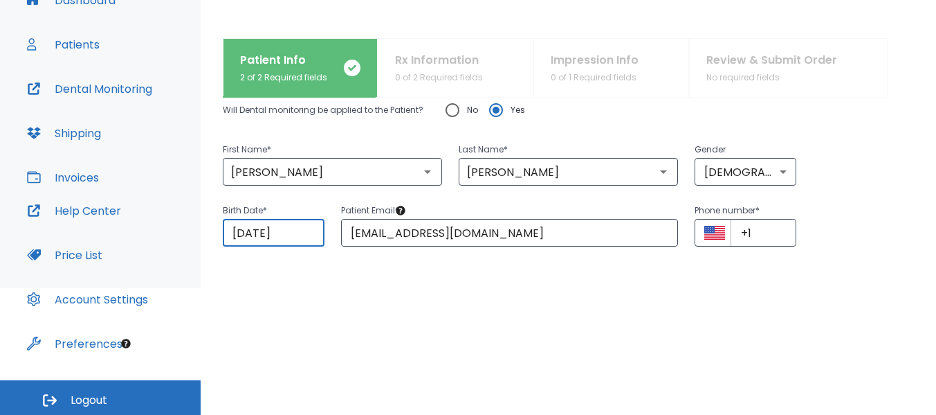
click at [246, 231] on input "08/29/2025" at bounding box center [274, 233] width 102 height 28
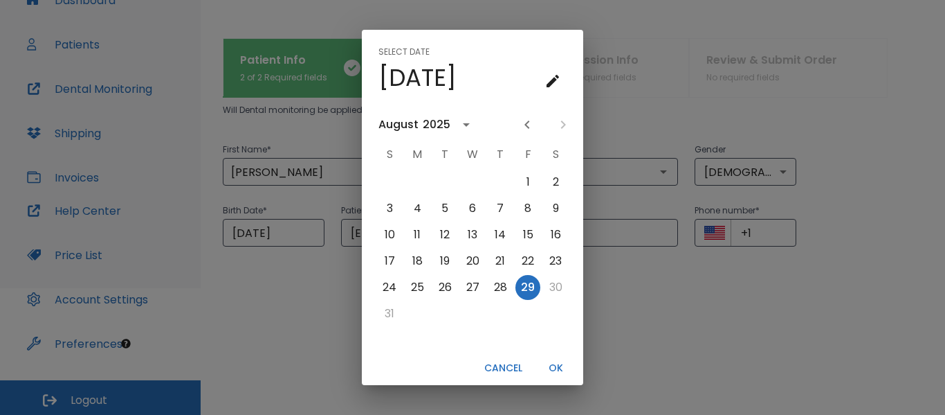
click at [423, 125] on div "2025" at bounding box center [437, 124] width 28 height 17
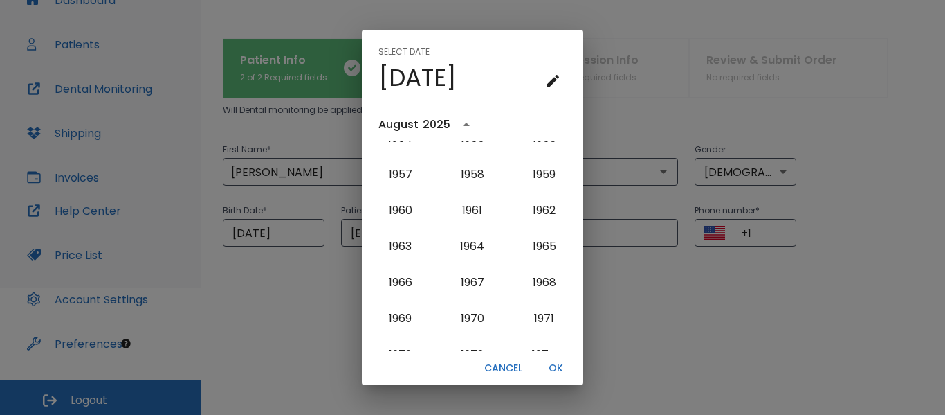
scroll to position [684, 0]
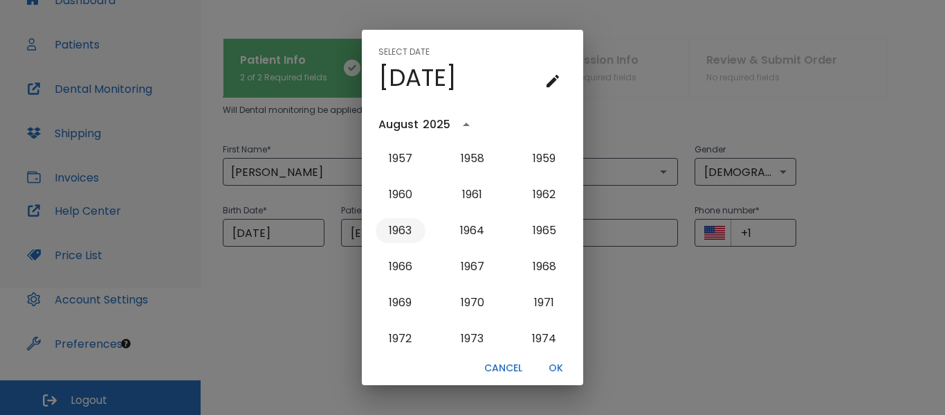
click at [399, 227] on button "1963" at bounding box center [401, 230] width 50 height 25
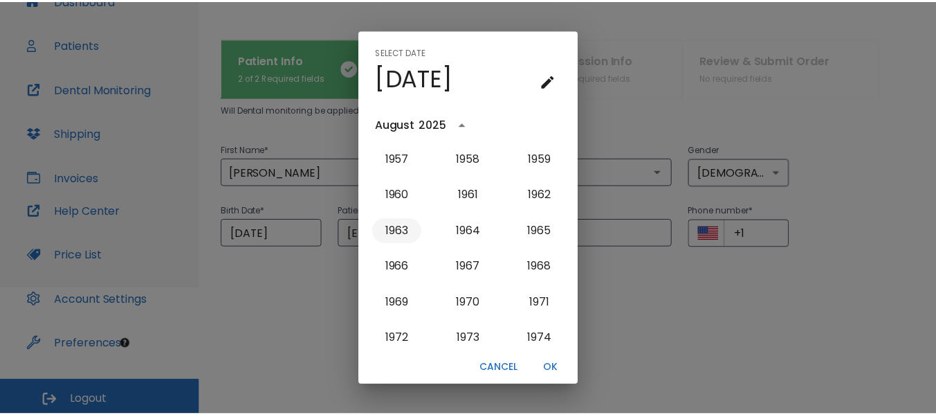
scroll to position [0, 0]
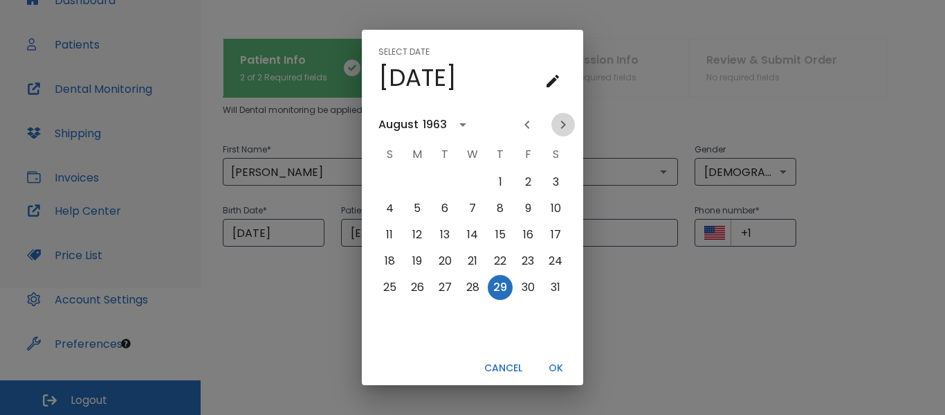
click at [565, 125] on icon "Next month" at bounding box center [563, 124] width 5 height 8
click at [441, 228] on button "17" at bounding box center [445, 234] width 25 height 25
type input "09/17/1963"
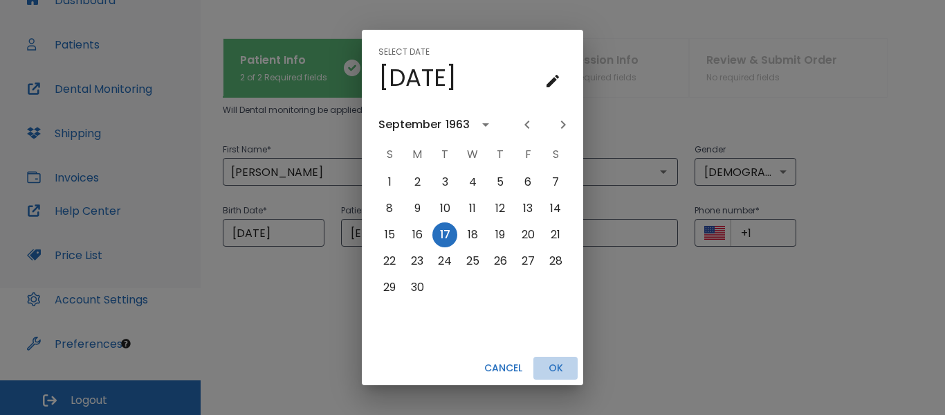
click at [556, 367] on button "OK" at bounding box center [556, 367] width 44 height 23
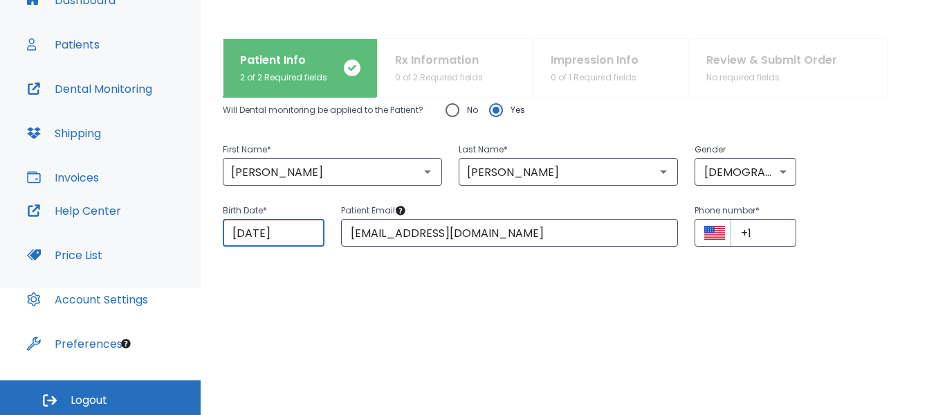
click at [448, 111] on input "No" at bounding box center [452, 109] width 29 height 29
radio input "true"
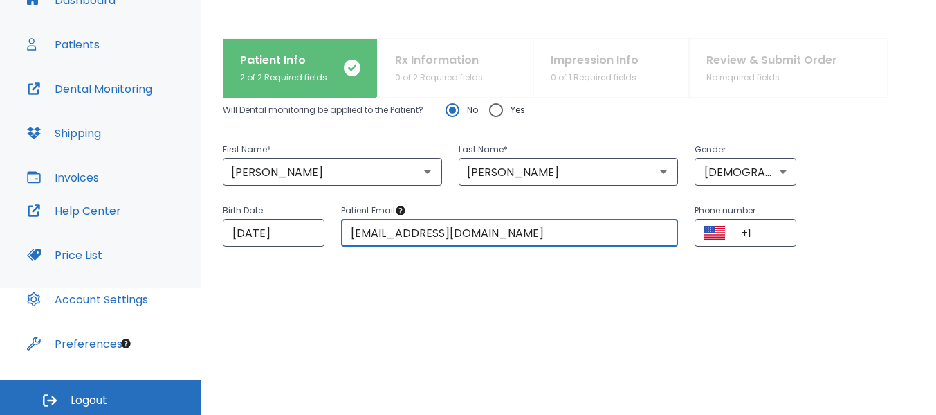
drag, startPoint x: 517, startPoint y: 230, endPoint x: 332, endPoint y: 230, distance: 184.8
click at [332, 230] on div "Patient Email drrimma.nsld@gmail.com ​" at bounding box center [502, 215] width 354 height 61
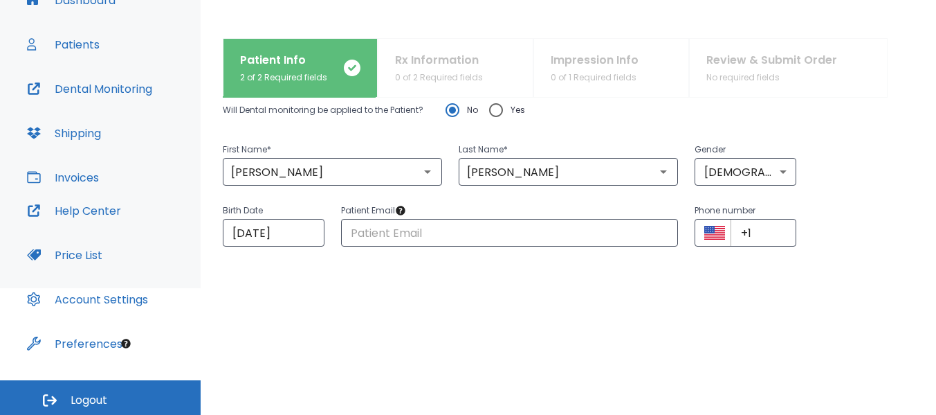
click at [376, 288] on html "​ 11 Dr. Sheshelovskaya Dashboard Patients Dental Monitoring Shipping Invoices …" at bounding box center [468, 80] width 936 height 415
click at [752, 235] on input "+1" at bounding box center [764, 233] width 66 height 28
paste input "(516) 381-8628"
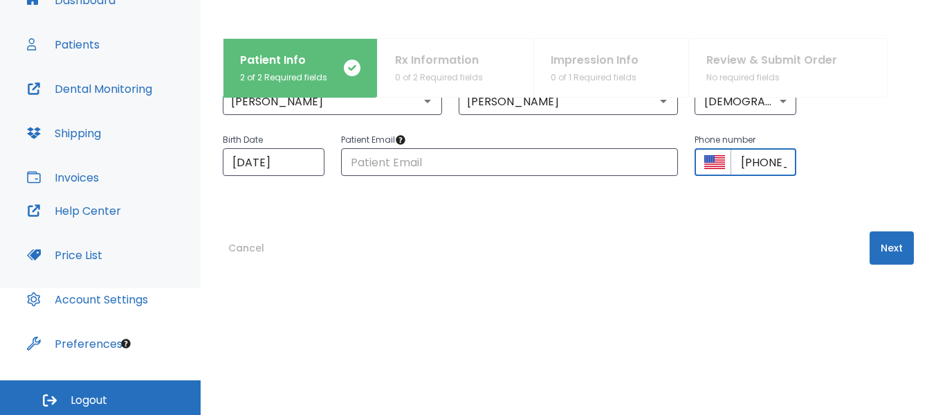
scroll to position [125, 0]
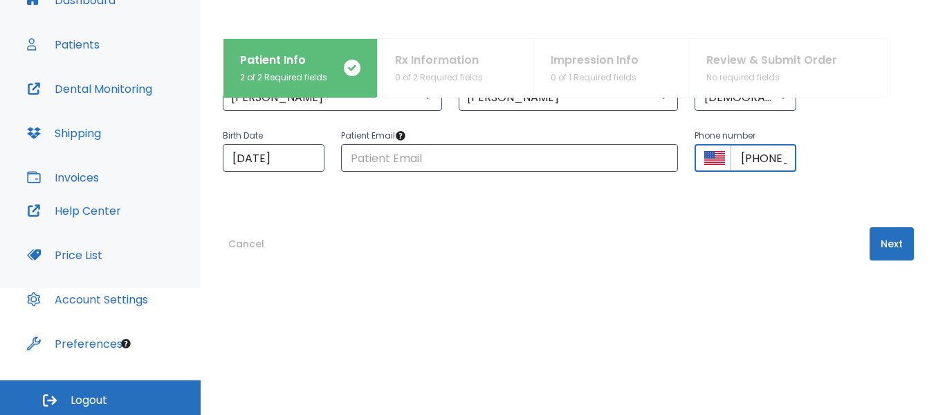
type input "+1 (516) 381-8628"
click at [881, 244] on button "Next" at bounding box center [892, 243] width 44 height 33
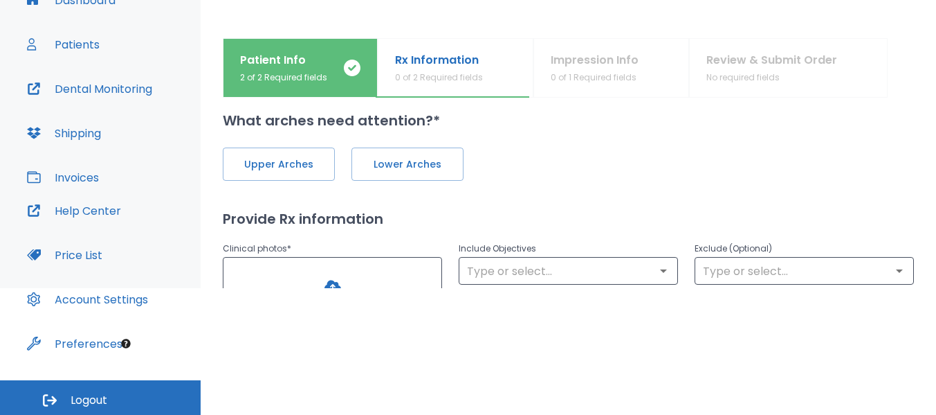
scroll to position [0, 0]
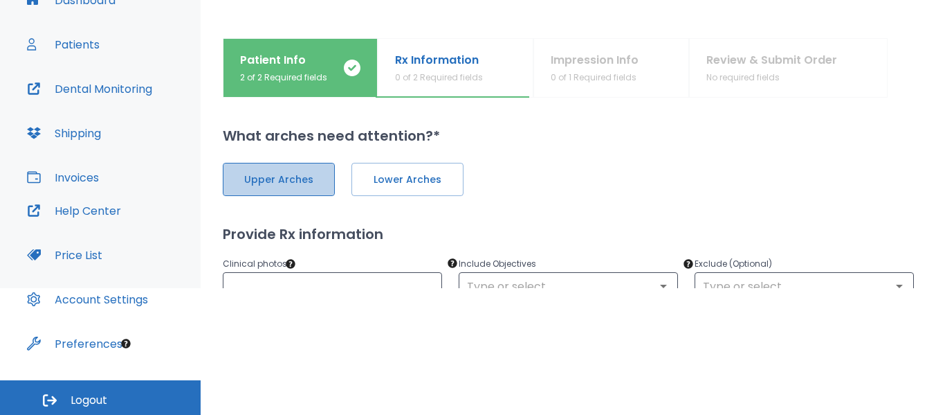
click at [283, 184] on span "Upper Arches" at bounding box center [278, 179] width 83 height 15
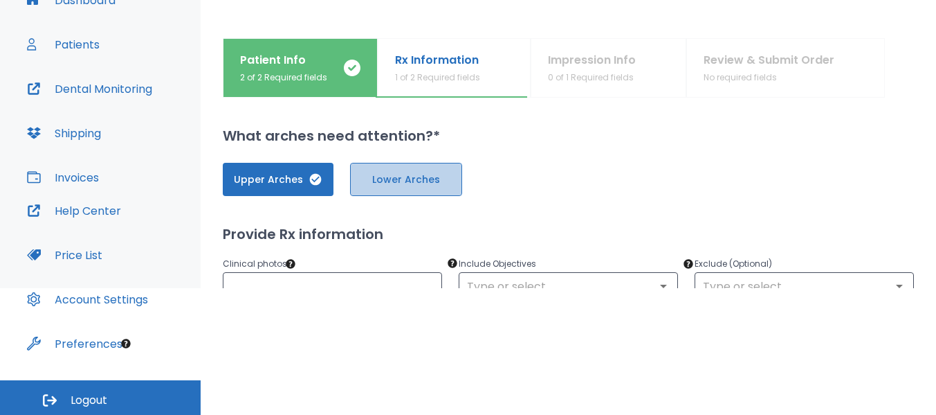
click at [391, 191] on button "Lower Arches" at bounding box center [406, 179] width 112 height 33
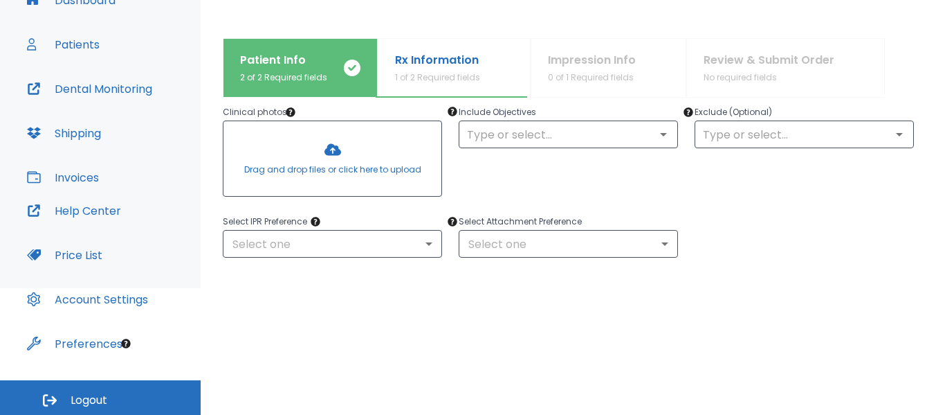
scroll to position [160, 0]
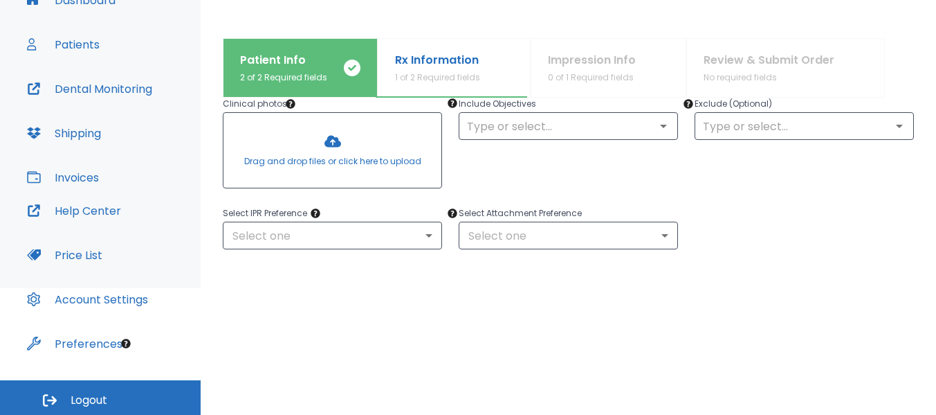
click at [318, 161] on div at bounding box center [333, 150] width 218 height 75
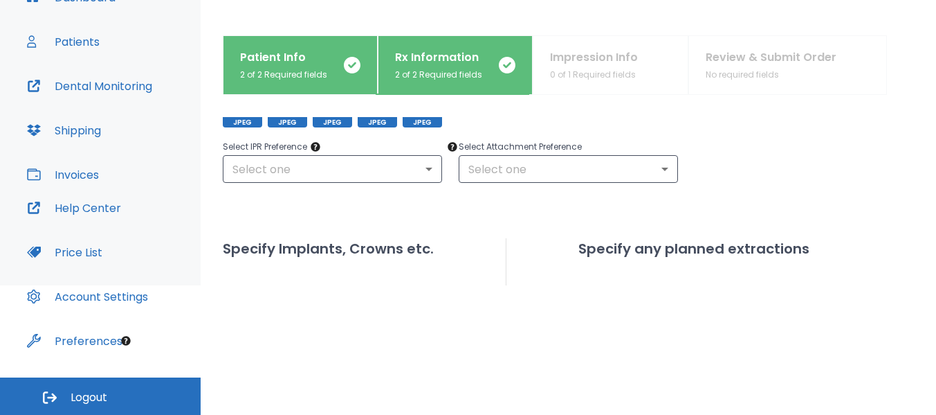
scroll to position [271, 0]
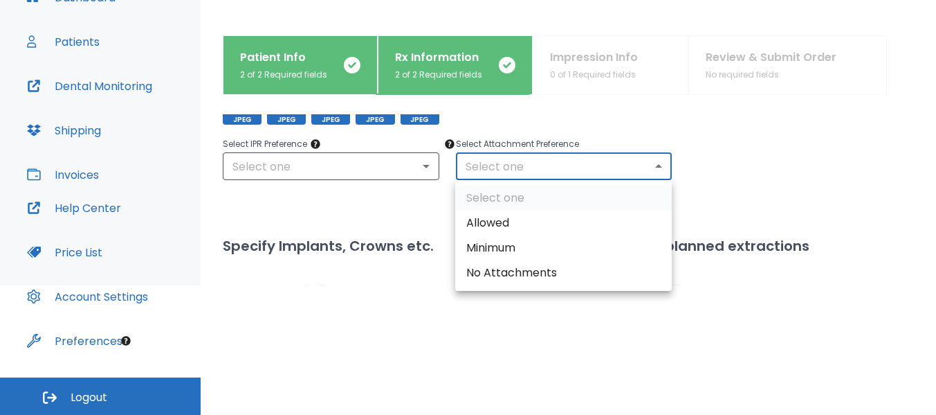
click at [659, 165] on body "​ 11 Dr. Sheshelovskaya Dashboard Patients Dental Monitoring Shipping Invoices …" at bounding box center [468, 78] width 936 height 415
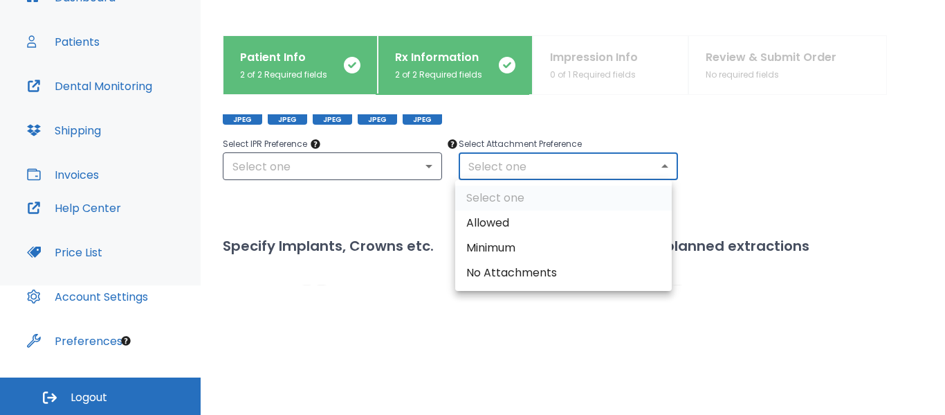
click at [484, 221] on li "Allowed" at bounding box center [563, 222] width 217 height 25
type input "1"
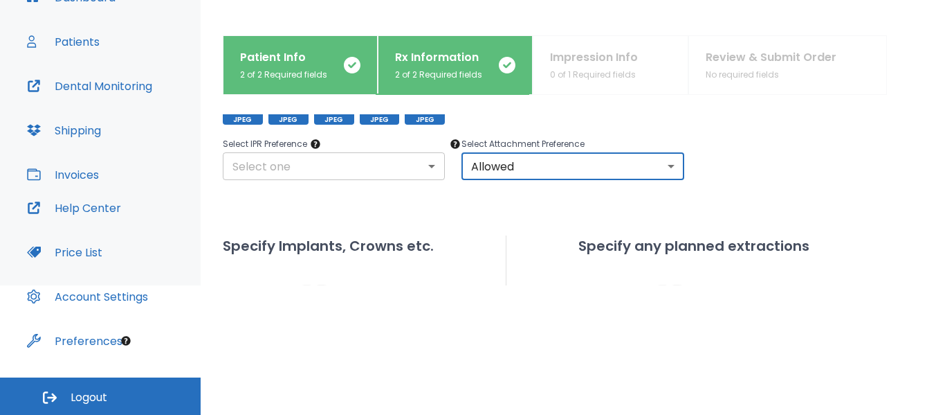
click at [426, 165] on body "​ 11 Dr. Sheshelovskaya Dashboard Patients Dental Monitoring Shipping Invoices …" at bounding box center [472, 78] width 945 height 415
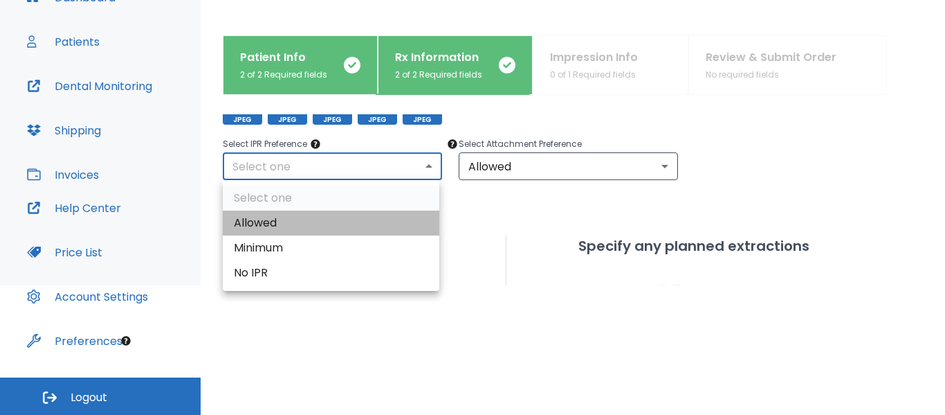
click at [390, 226] on li "Allowed" at bounding box center [331, 222] width 217 height 25
type input "1"
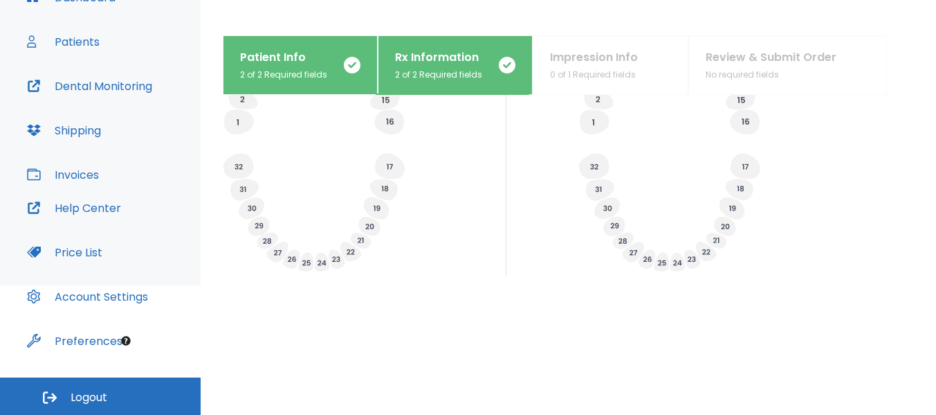
scroll to position [570, 0]
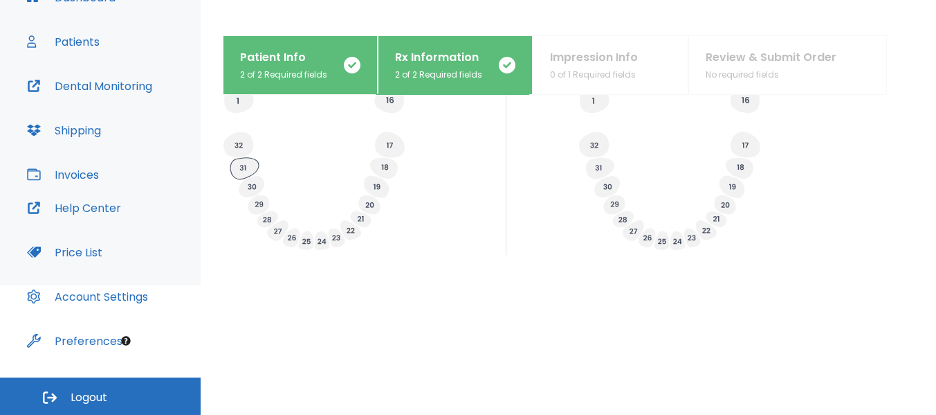
click at [241, 168] on icon at bounding box center [244, 168] width 28 height 21
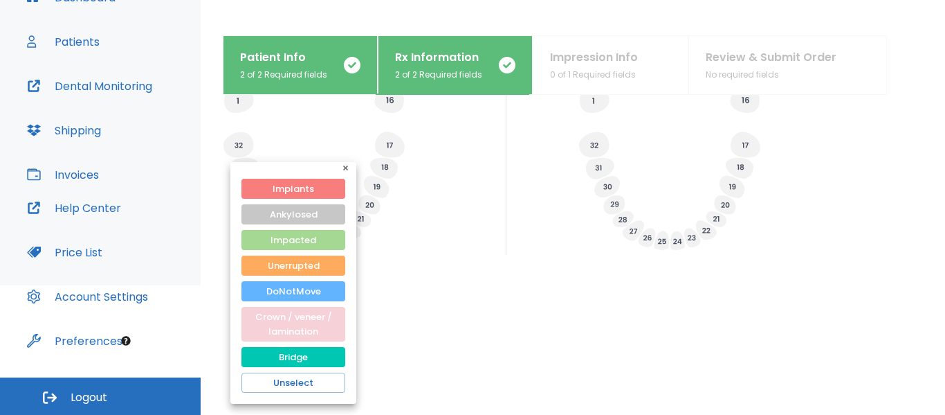
click at [283, 322] on button "Crown / veneer / lamination" at bounding box center [294, 324] width 104 height 35
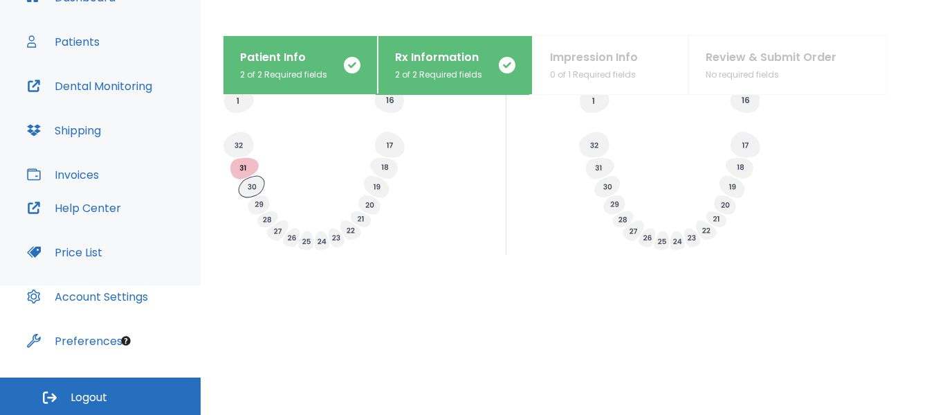
click at [255, 185] on icon at bounding box center [252, 186] width 26 height 21
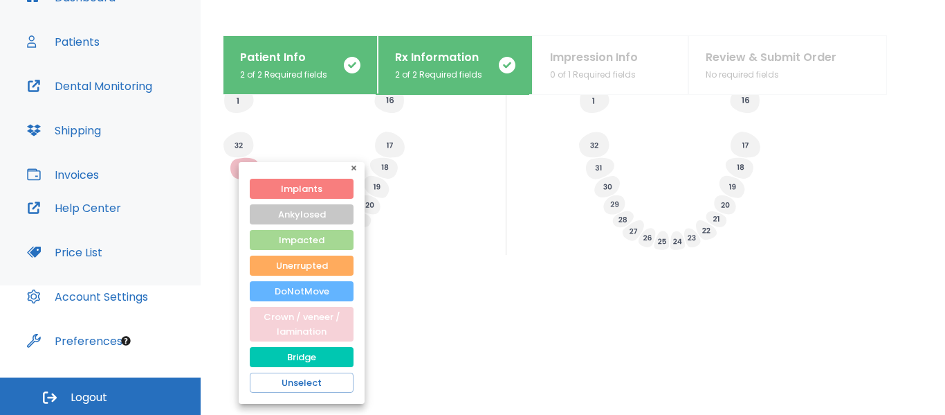
click at [299, 320] on button "Crown / veneer / lamination" at bounding box center [302, 324] width 104 height 35
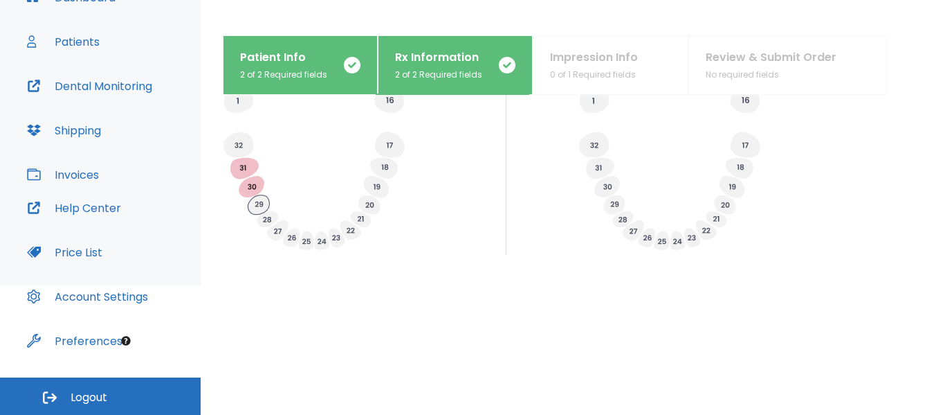
click at [259, 203] on icon at bounding box center [258, 204] width 21 height 19
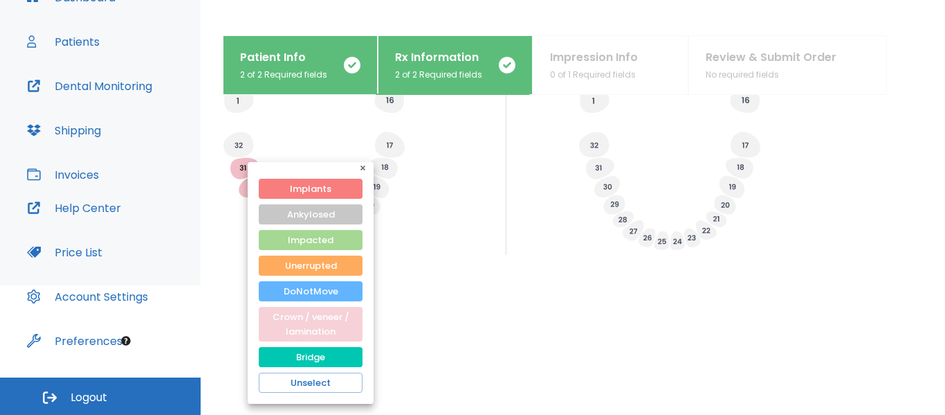
click at [296, 327] on button "Crown / veneer / lamination" at bounding box center [311, 324] width 104 height 35
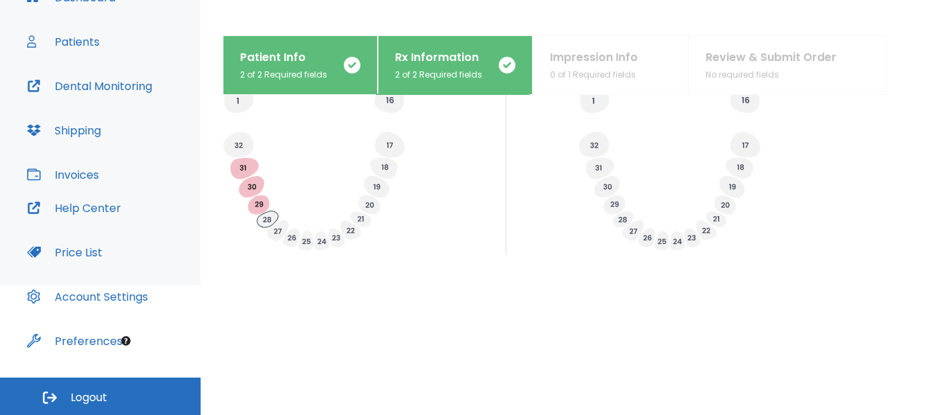
click at [266, 215] on icon at bounding box center [267, 219] width 21 height 17
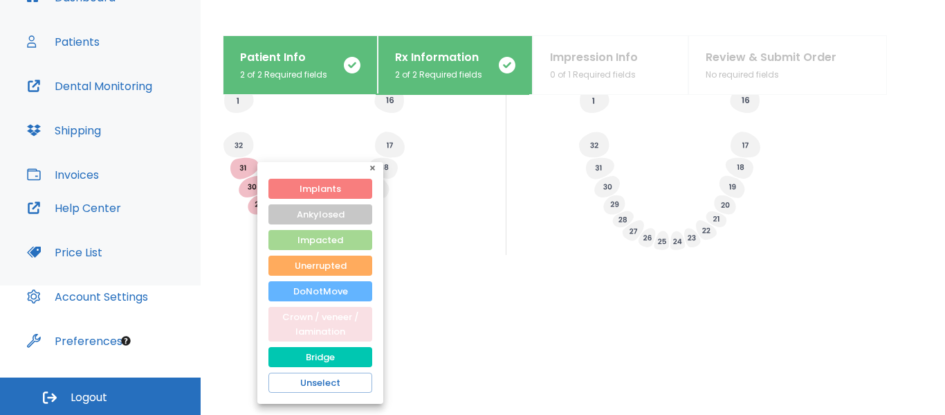
click at [303, 327] on button "Crown / veneer / lamination" at bounding box center [320, 324] width 104 height 35
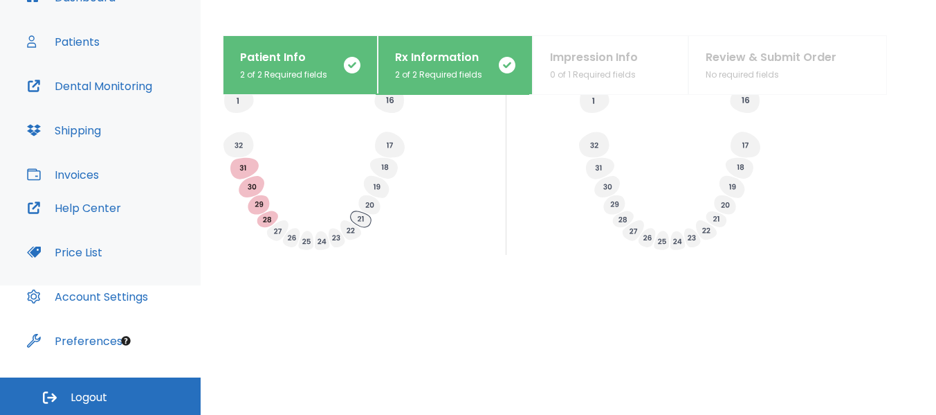
click at [363, 216] on icon at bounding box center [361, 219] width 21 height 16
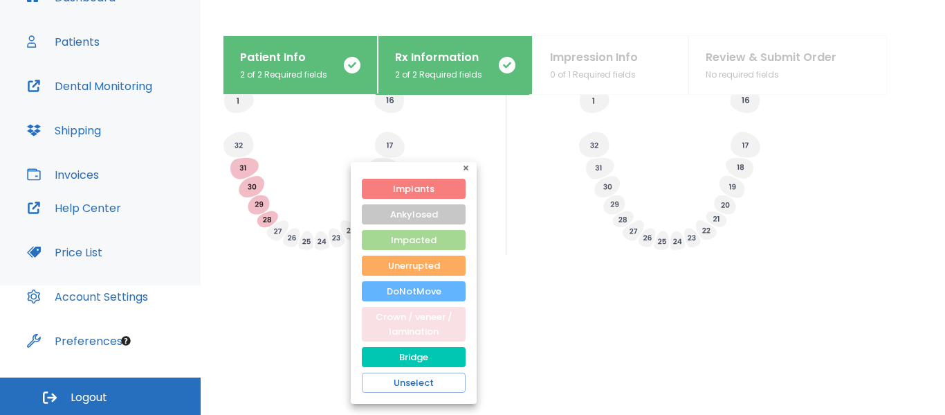
click at [394, 320] on button "Crown / veneer / lamination" at bounding box center [414, 324] width 104 height 35
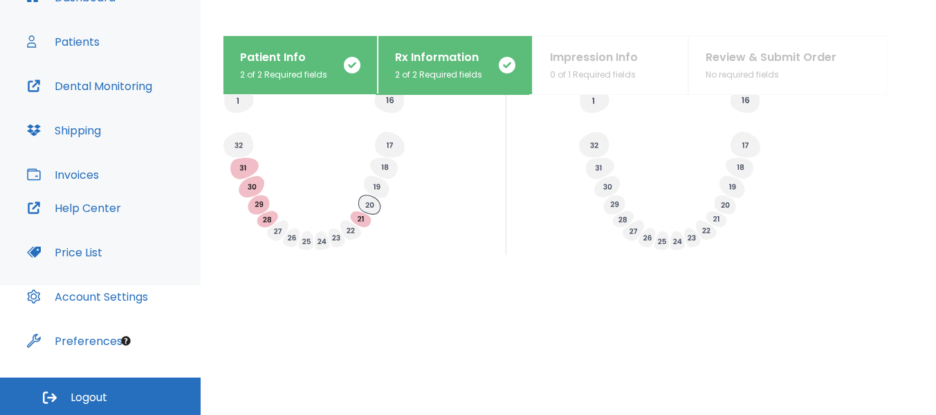
click at [372, 203] on icon at bounding box center [368, 204] width 21 height 19
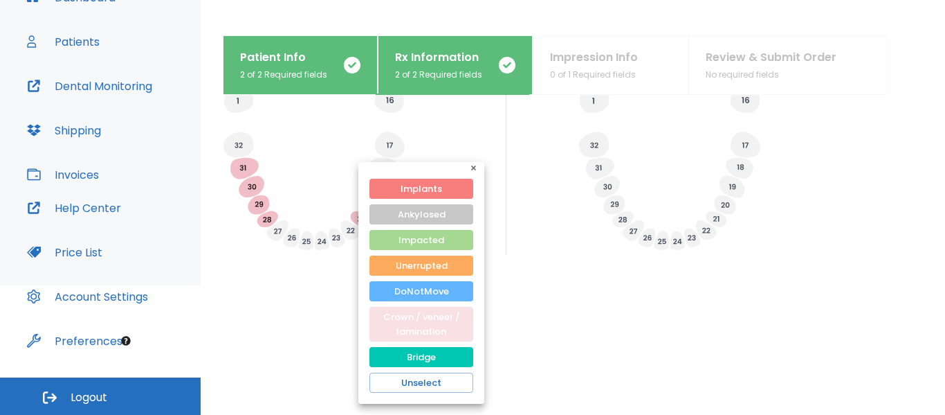
click at [419, 321] on button "Crown / veneer / lamination" at bounding box center [422, 324] width 104 height 35
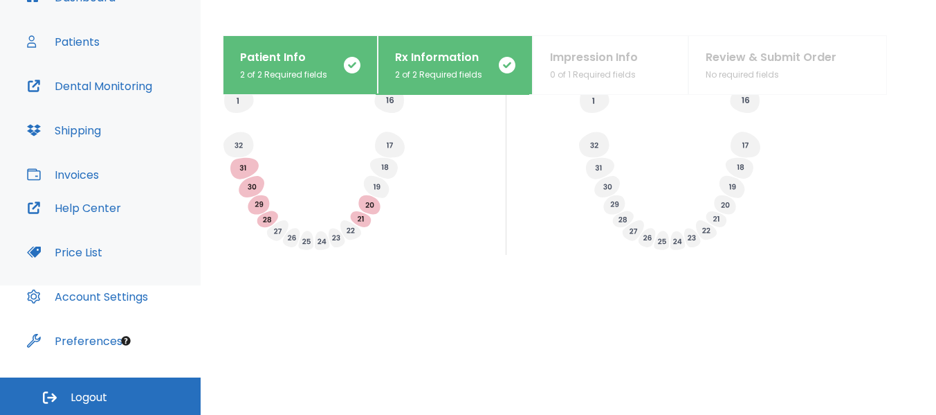
click at [380, 188] on icon at bounding box center [377, 187] width 6 height 6
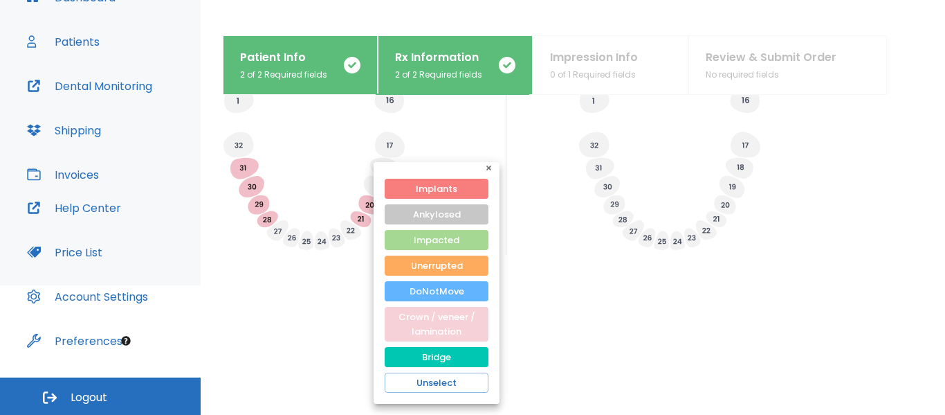
click at [422, 318] on button "Crown / veneer / lamination" at bounding box center [437, 324] width 104 height 35
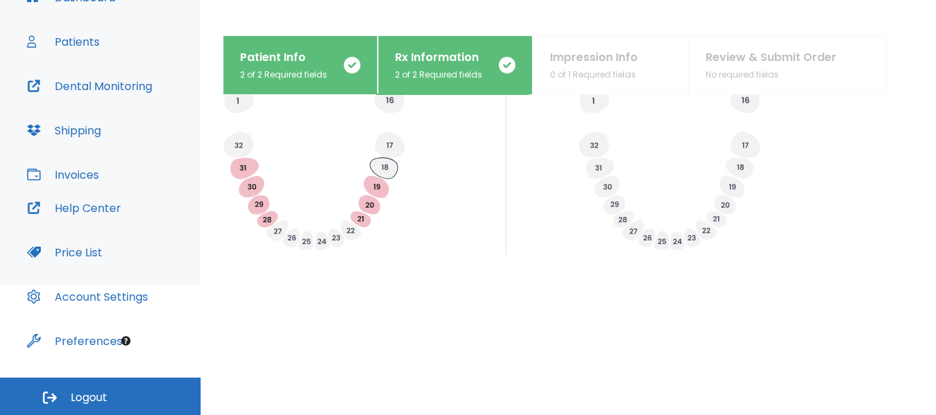
click at [385, 163] on icon at bounding box center [384, 168] width 28 height 21
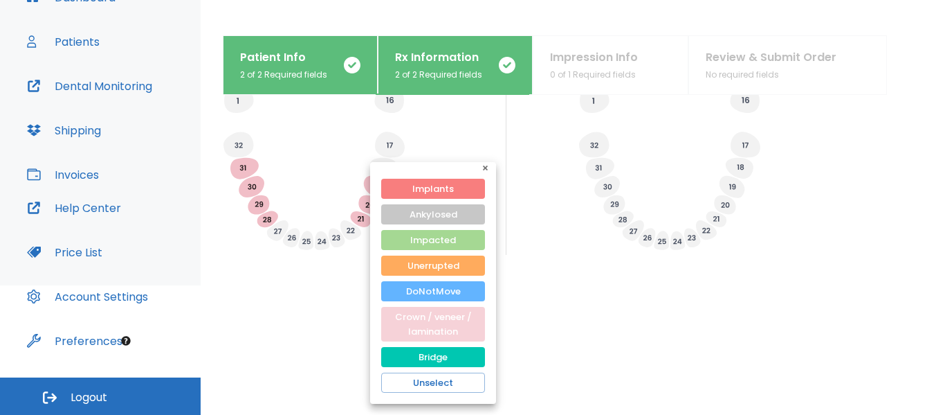
click at [429, 322] on button "Crown / veneer / lamination" at bounding box center [433, 324] width 104 height 35
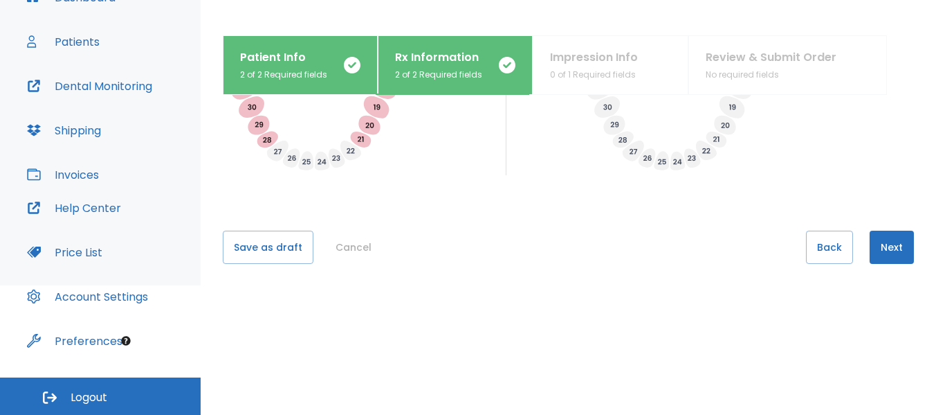
scroll to position [655, 0]
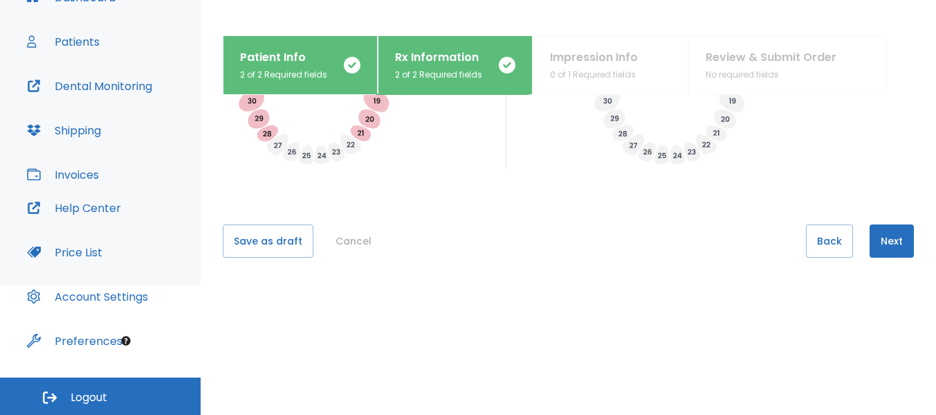
click at [876, 240] on button "Next" at bounding box center [892, 240] width 44 height 33
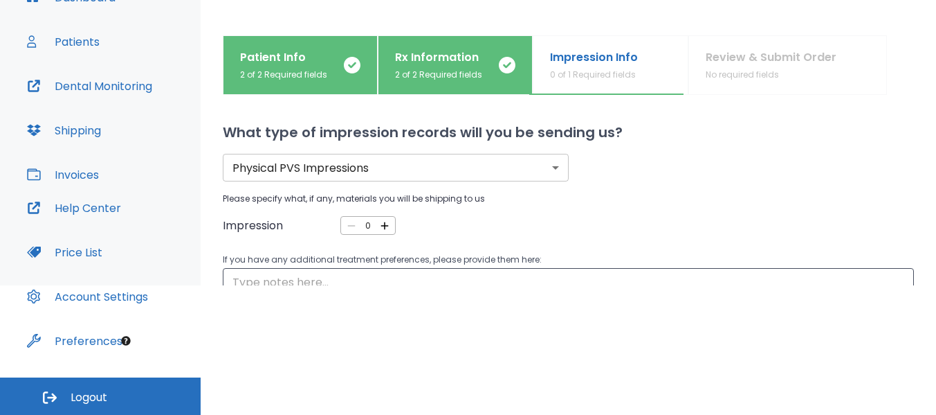
scroll to position [0, 0]
click at [385, 225] on icon "button" at bounding box center [385, 226] width 12 height 12
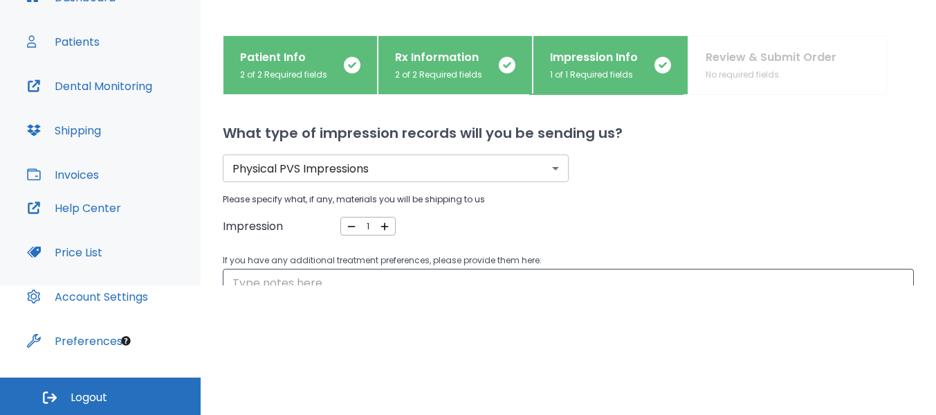
click at [385, 225] on icon "button" at bounding box center [385, 226] width 12 height 12
type input "2"
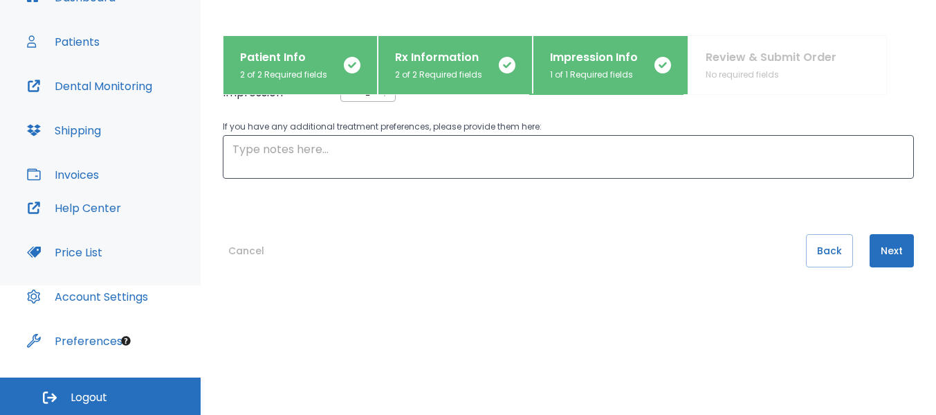
scroll to position [134, 0]
click at [237, 154] on textarea at bounding box center [569, 156] width 672 height 32
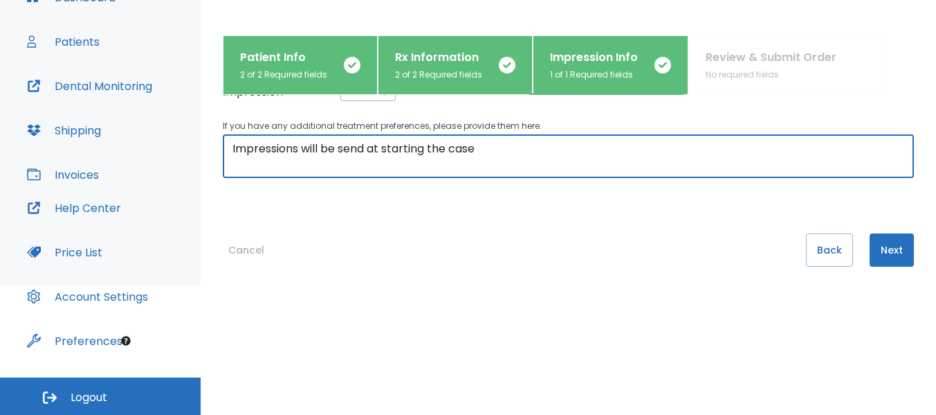
type textarea "Impressions will be send at starting the case"
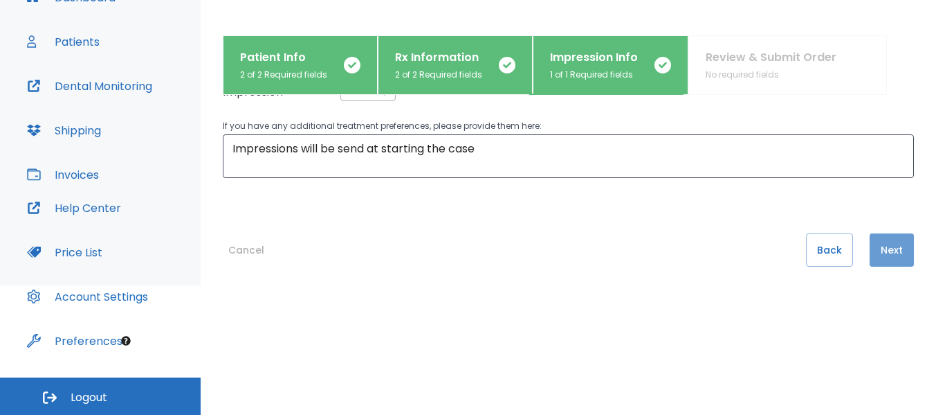
click at [887, 250] on button "Next" at bounding box center [892, 249] width 44 height 33
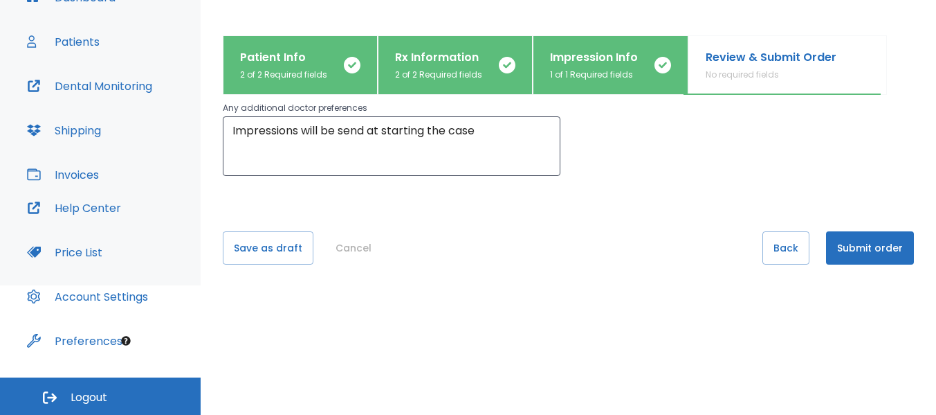
scroll to position [185, 0]
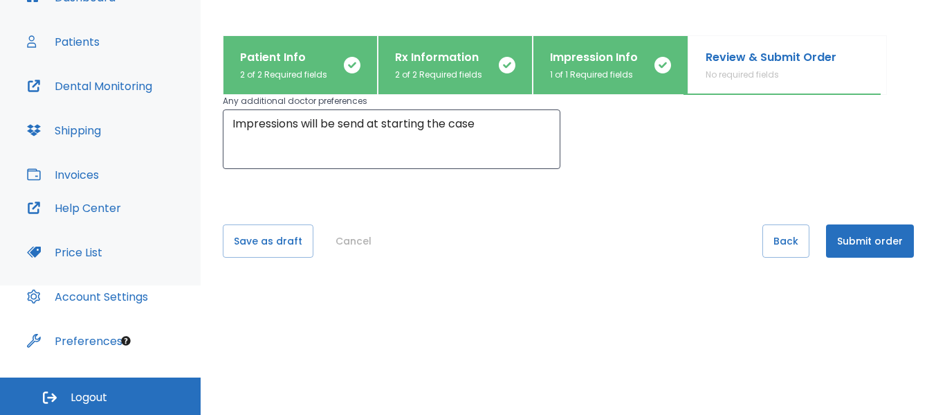
click at [849, 239] on button "Submit order" at bounding box center [870, 240] width 88 height 33
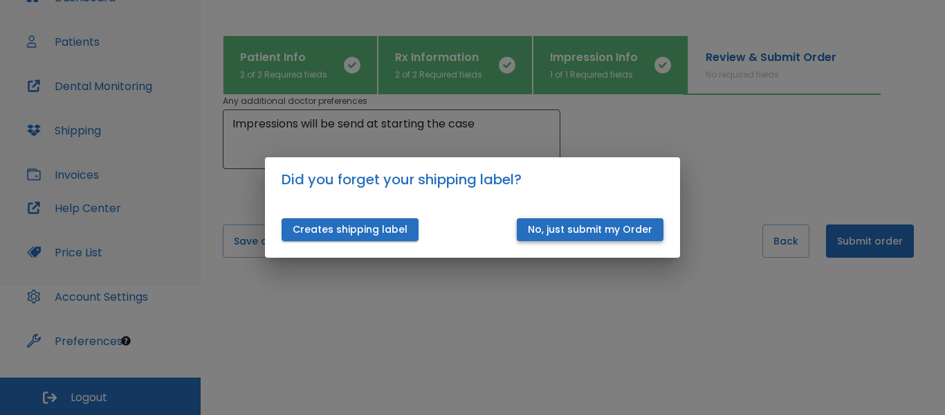
click at [631, 229] on button "No, just submit my Order" at bounding box center [590, 229] width 147 height 23
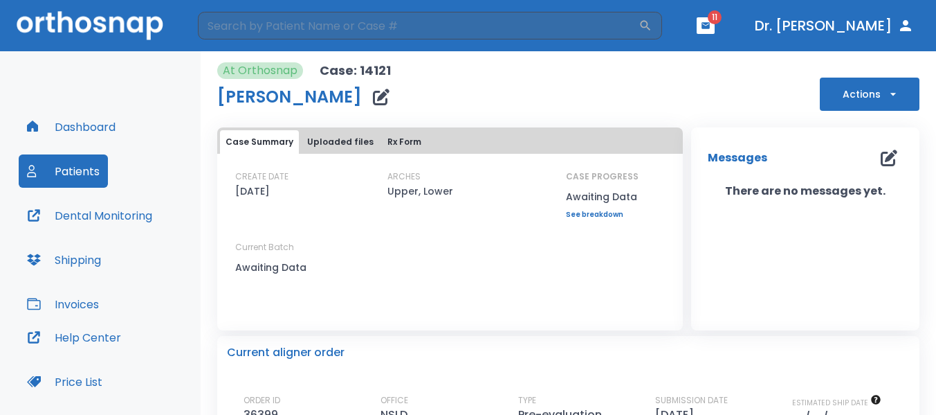
click at [55, 126] on button "Dashboard" at bounding box center [71, 126] width 105 height 33
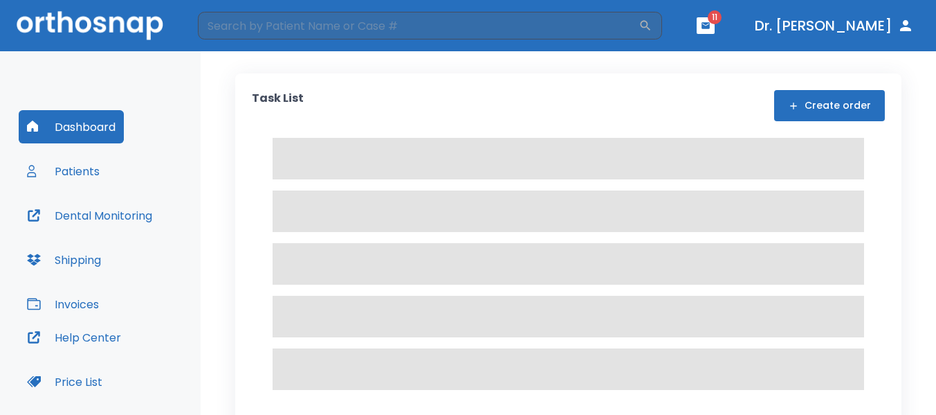
click at [841, 103] on button "Create order" at bounding box center [829, 105] width 111 height 31
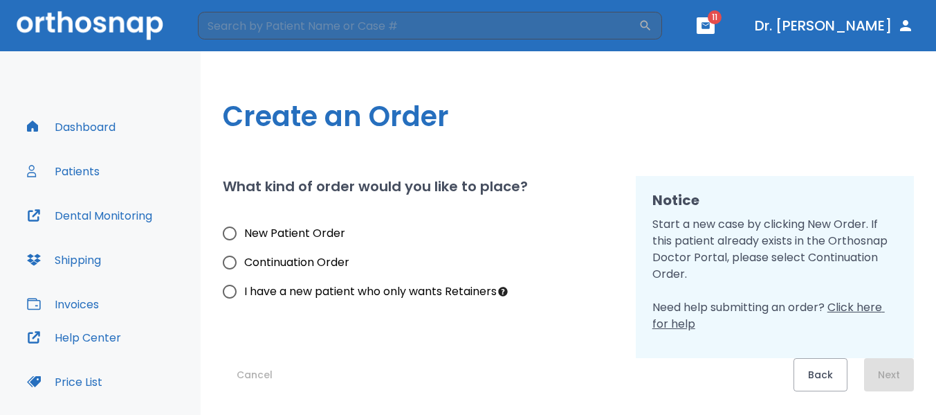
click at [227, 233] on input "New Patient Order" at bounding box center [229, 233] width 29 height 29
radio input "true"
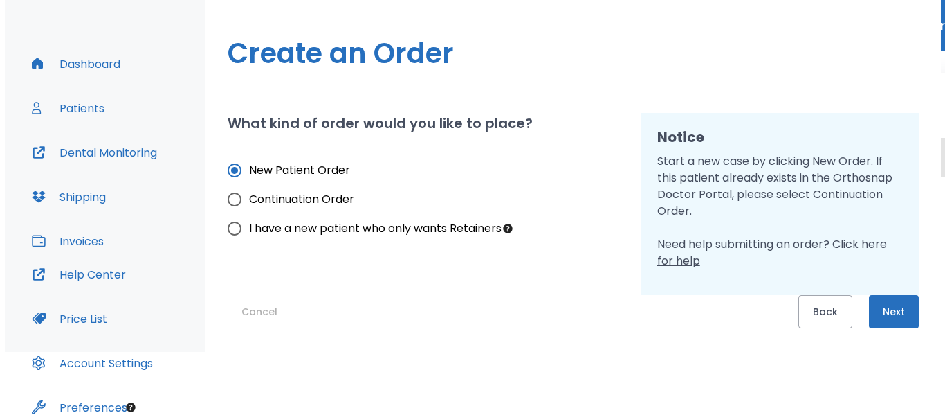
scroll to position [82, 0]
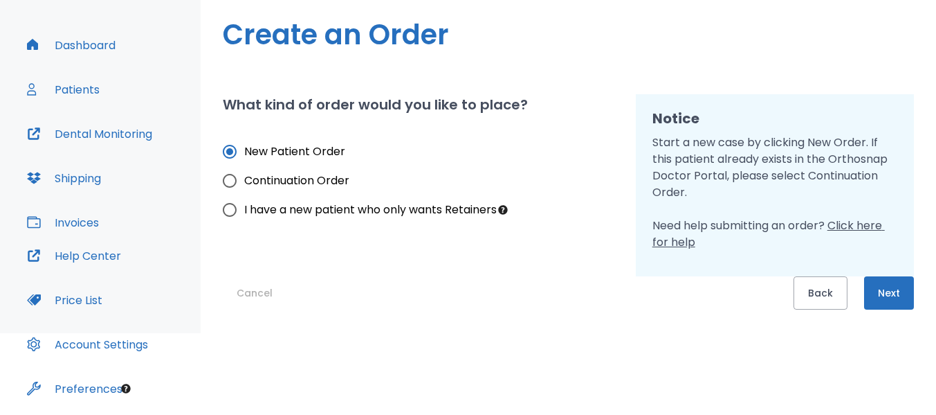
click at [888, 290] on button "Next" at bounding box center [889, 292] width 50 height 33
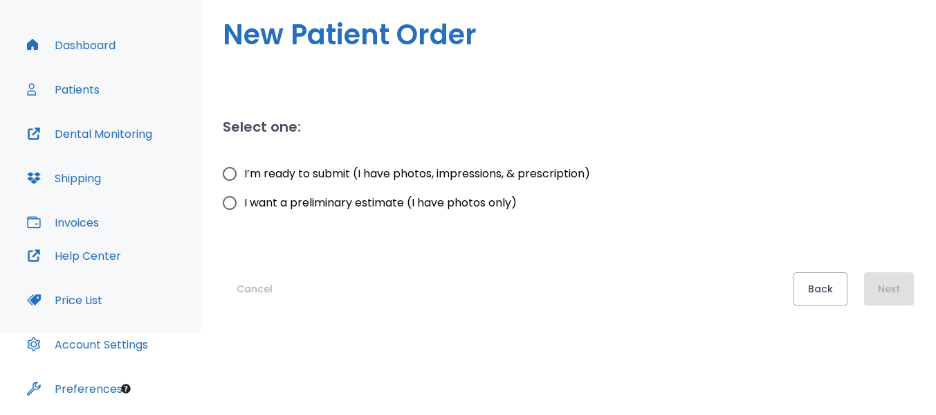
click at [229, 203] on input "I want a preliminary estimate (I have photos only)" at bounding box center [229, 202] width 29 height 29
radio input "true"
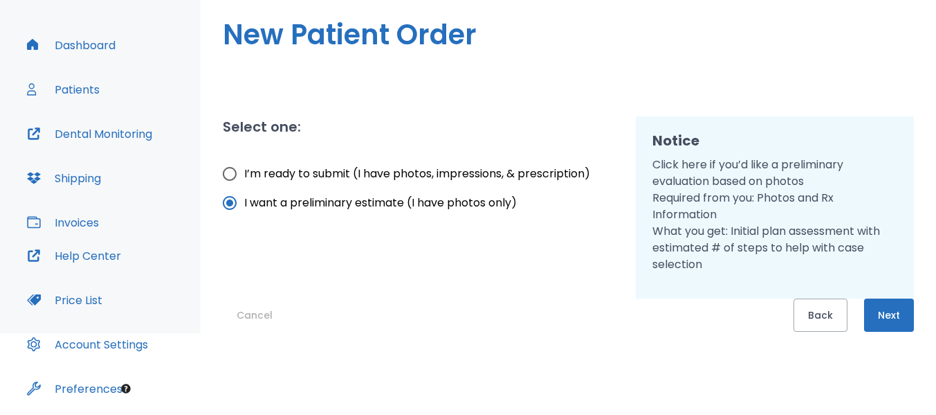
click at [895, 313] on button "Next" at bounding box center [889, 314] width 50 height 33
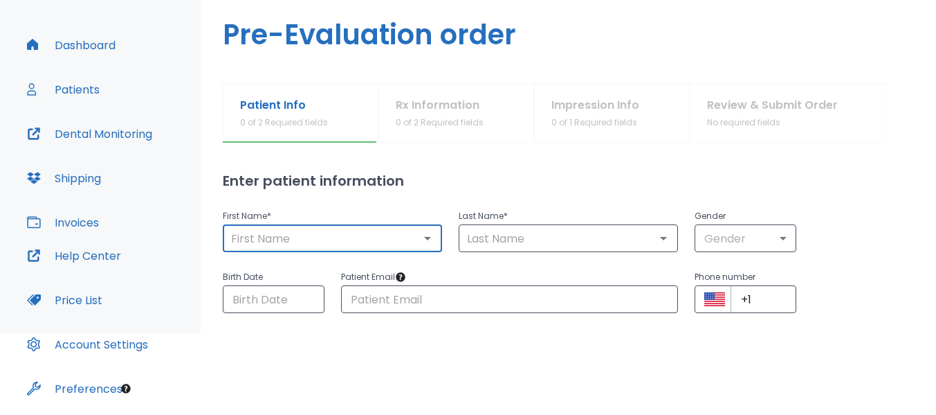
click at [240, 237] on input "text" at bounding box center [332, 237] width 211 height 19
type input "Nicole"
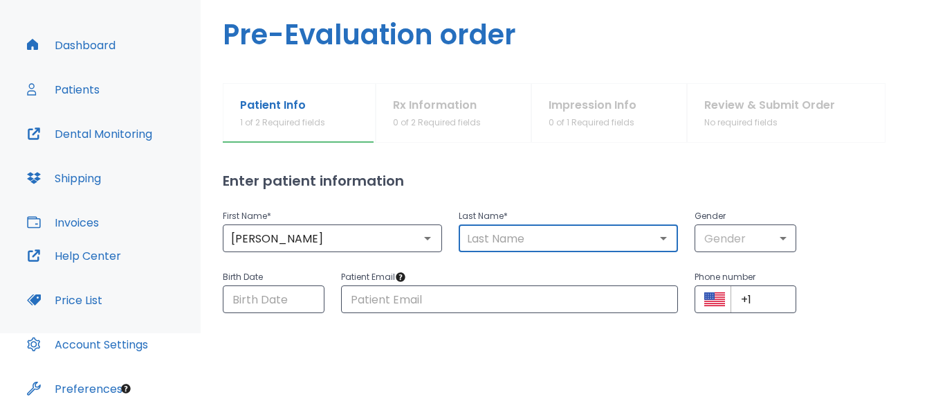
click at [482, 245] on input "text" at bounding box center [568, 237] width 211 height 19
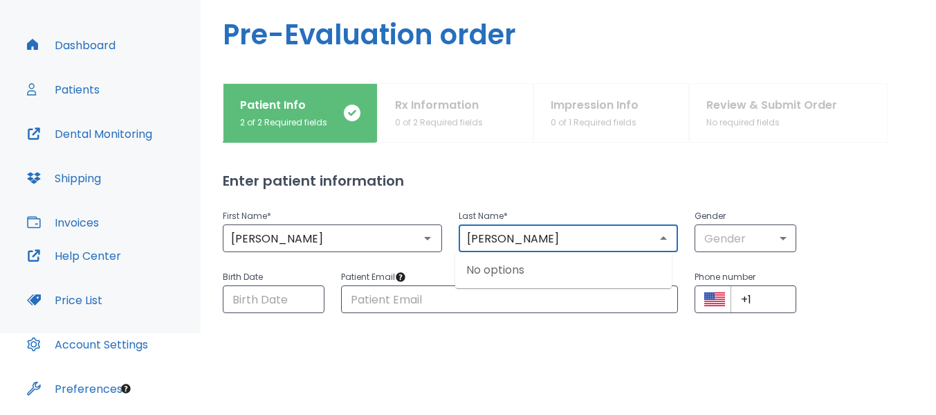
type input "McBrearty"
click at [758, 246] on body "​ 11 Dr. Sheshelovskaya Dashboard Patients Dental Monitoring Shipping Invoices …" at bounding box center [468, 125] width 936 height 415
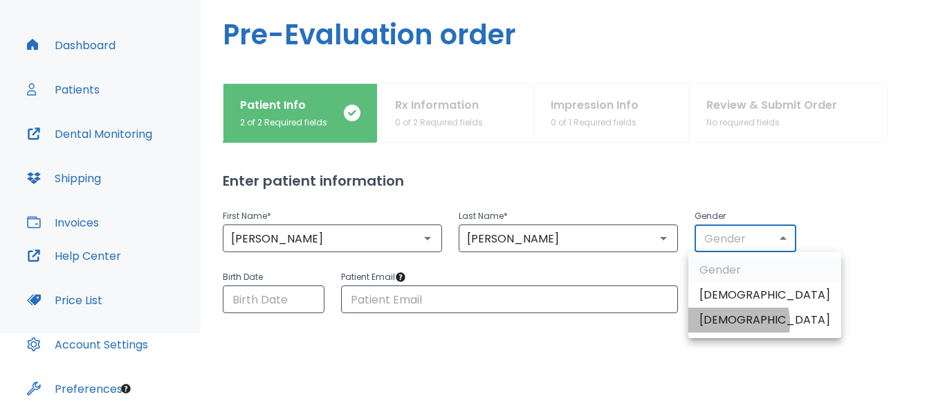
click at [716, 322] on li "[DEMOGRAPHIC_DATA]" at bounding box center [765, 319] width 153 height 25
type input "0"
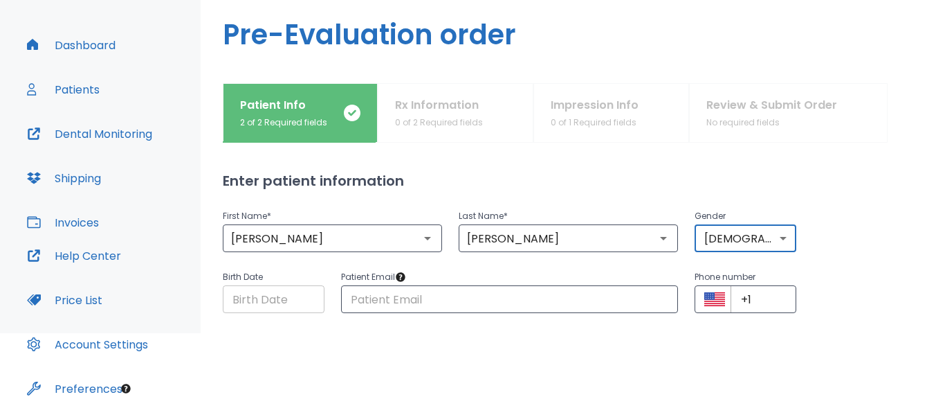
click at [246, 298] on input "Choose date" at bounding box center [274, 299] width 102 height 28
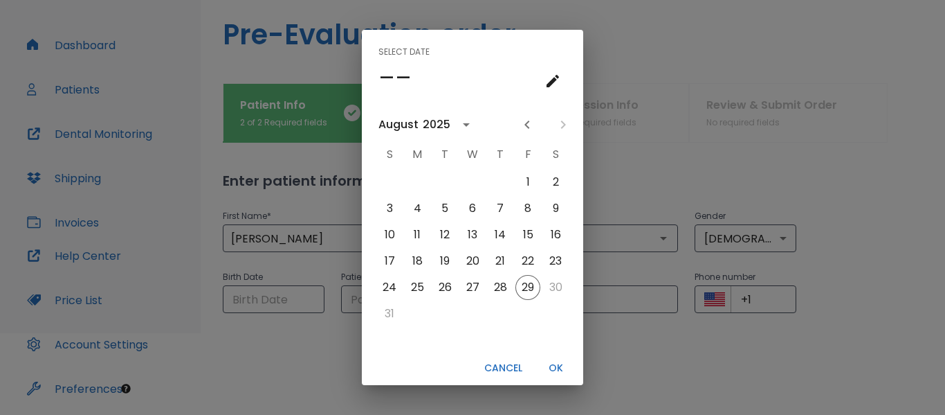
click at [430, 123] on div "2025" at bounding box center [437, 124] width 28 height 17
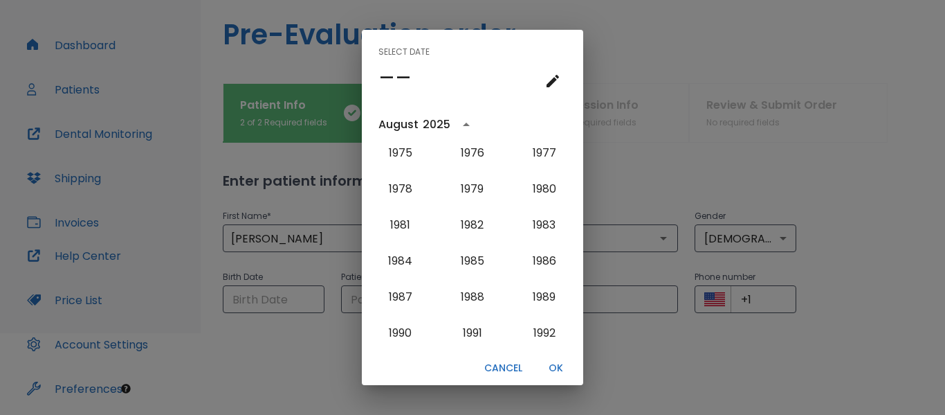
scroll to position [890, 0]
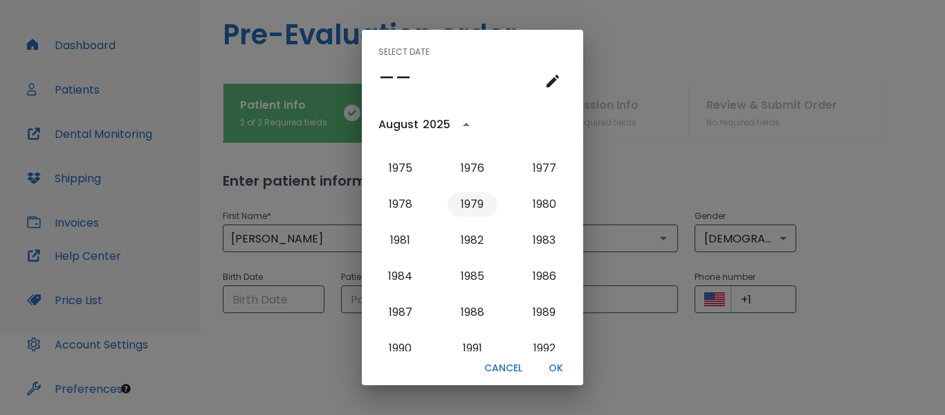
click at [471, 203] on button "1979" at bounding box center [473, 204] width 50 height 25
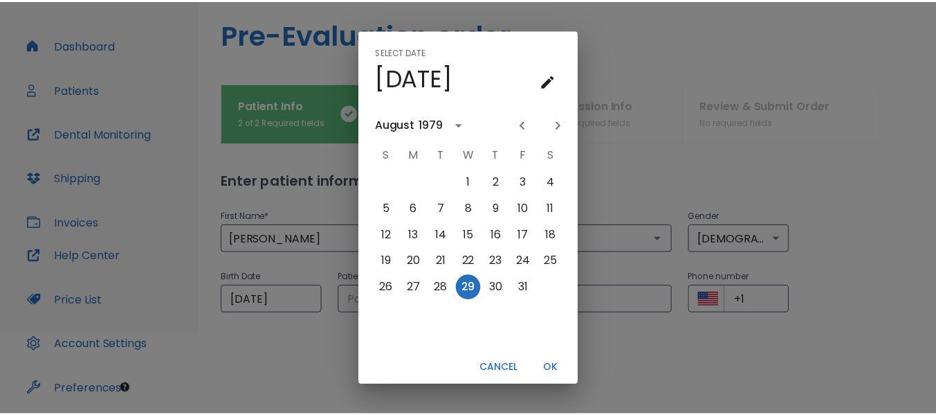
scroll to position [0, 0]
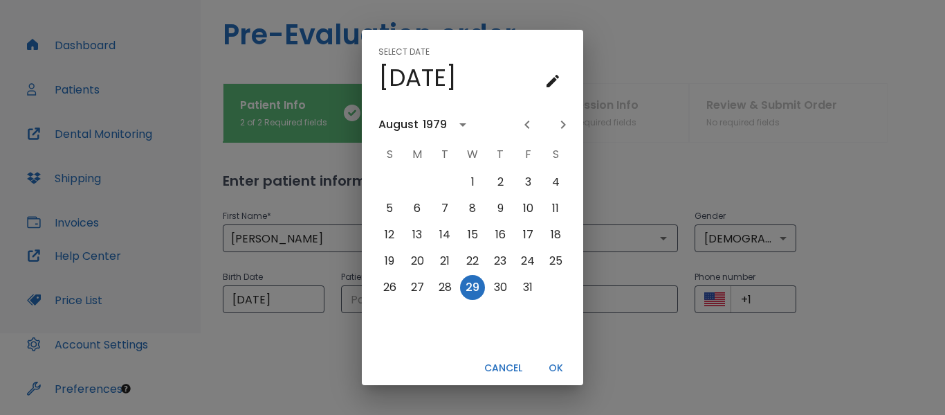
click at [526, 129] on icon "Previous month" at bounding box center [527, 124] width 17 height 17
click at [556, 237] on button "21" at bounding box center [555, 234] width 25 height 25
type input "07/21/1979"
click at [555, 367] on button "OK" at bounding box center [556, 367] width 44 height 23
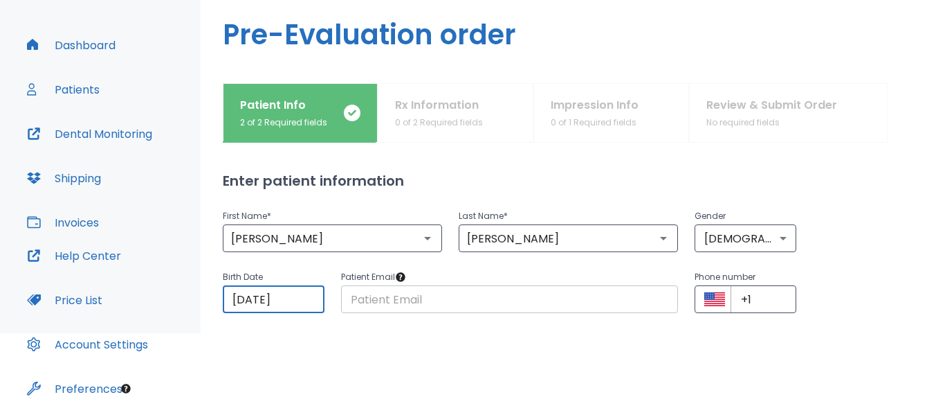
click at [365, 301] on input "text" at bounding box center [510, 299] width 338 height 28
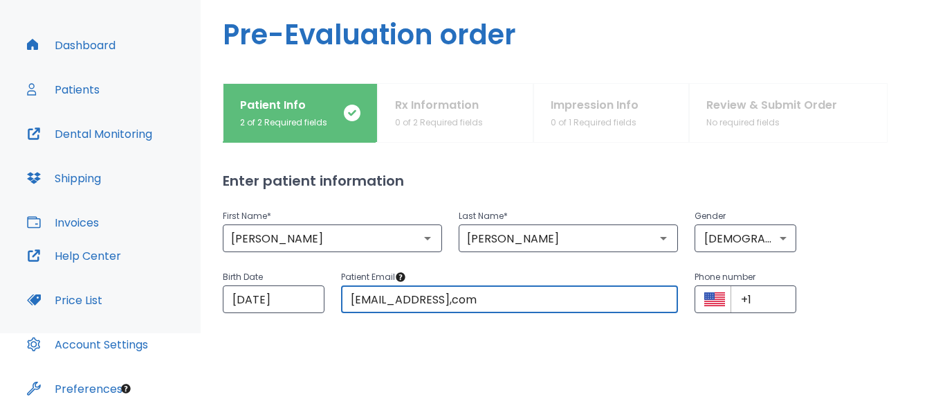
type input "nicolemcbrearty@yahoo,com"
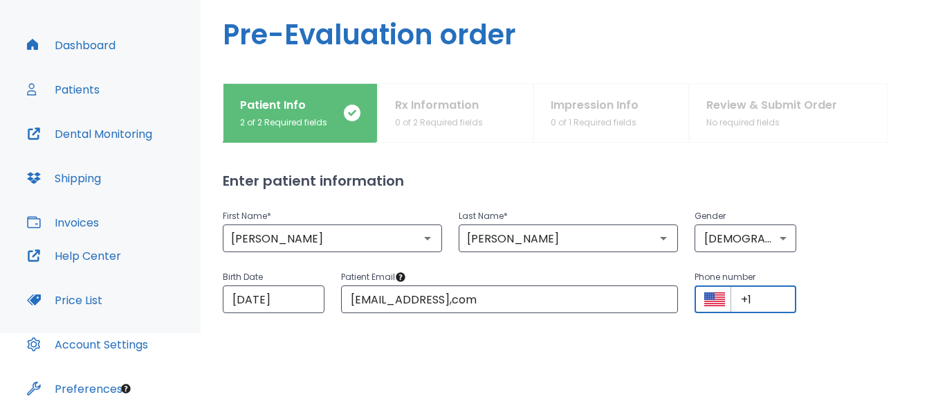
paste input "(516) 835-6240"
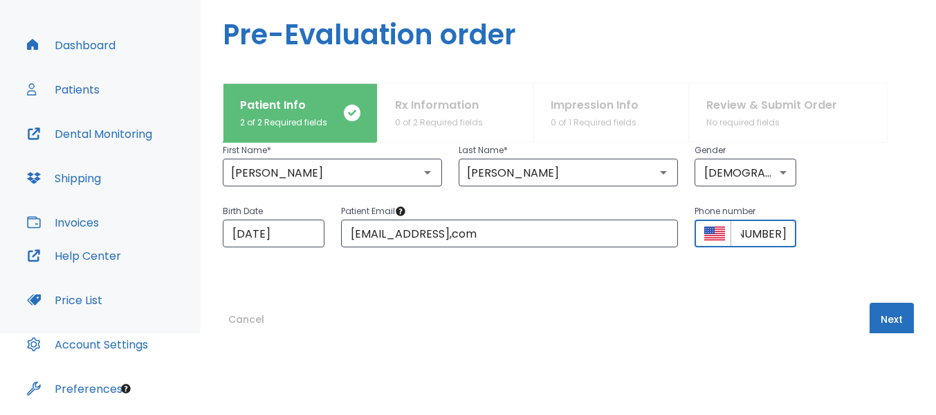
scroll to position [64, 0]
type input "+1 (516) 835-6240"
click at [880, 317] on button "Next" at bounding box center [892, 320] width 44 height 33
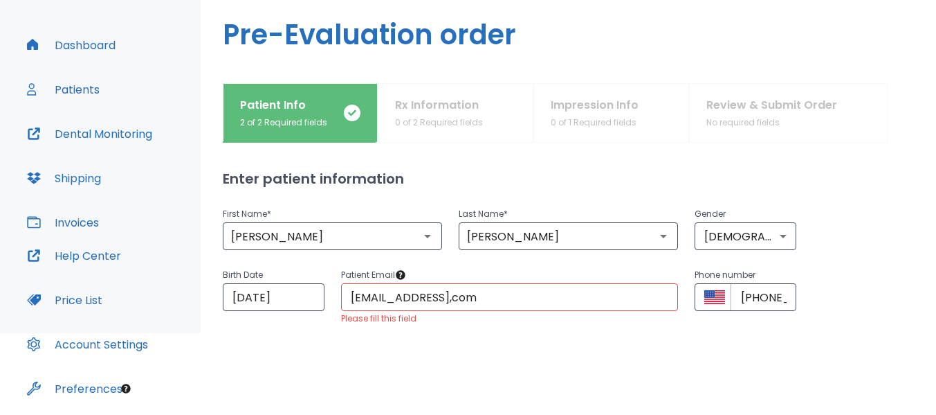
scroll to position [0, 0]
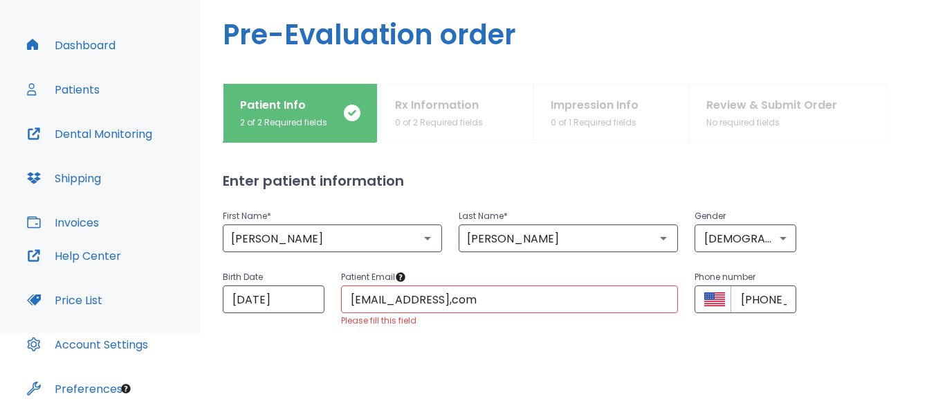
click at [545, 300] on input "nicolemcbrearty@yahoo,com" at bounding box center [510, 299] width 338 height 28
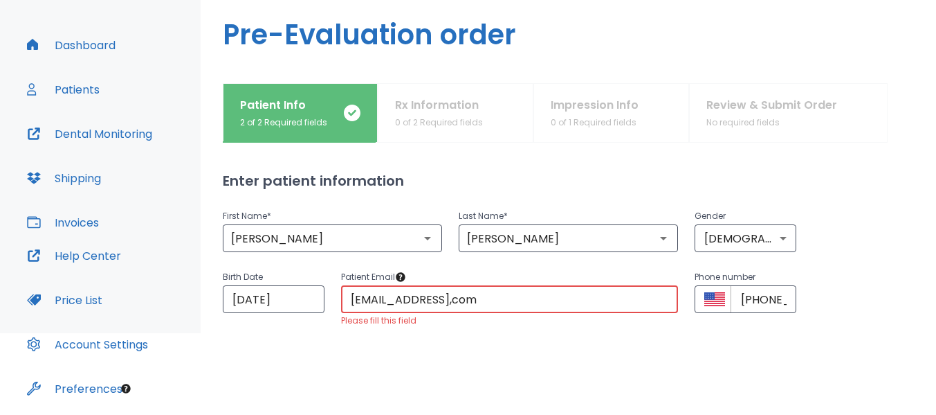
click at [489, 302] on input "nicolemcbrearty@yahoo,com" at bounding box center [510, 299] width 338 height 28
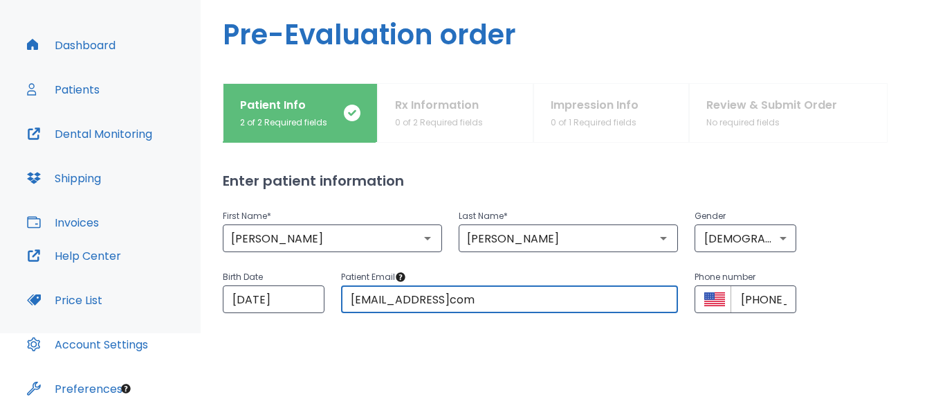
click at [487, 298] on input "nicolemcbrearty@yahoocom" at bounding box center [510, 299] width 338 height 28
type input "nicolemcbrearty@yahoo.com"
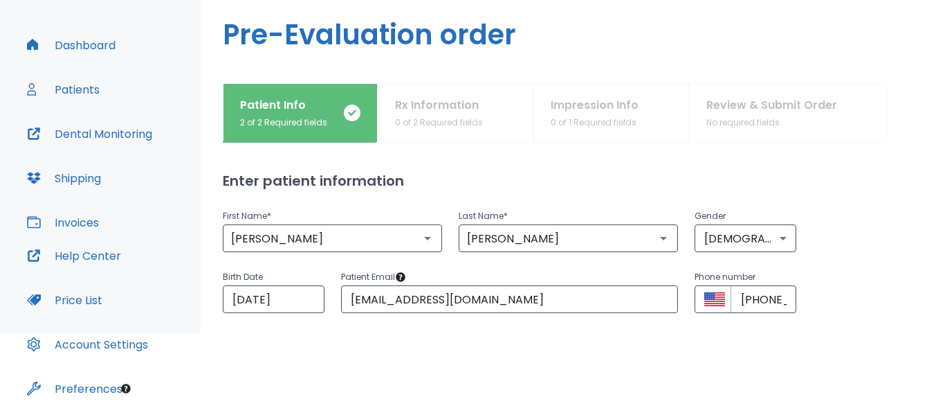
click at [596, 331] on div "Enter patient information First Name * Nicole ​ Last Name * McBrearty ​ Gender …" at bounding box center [568, 238] width 691 height 190
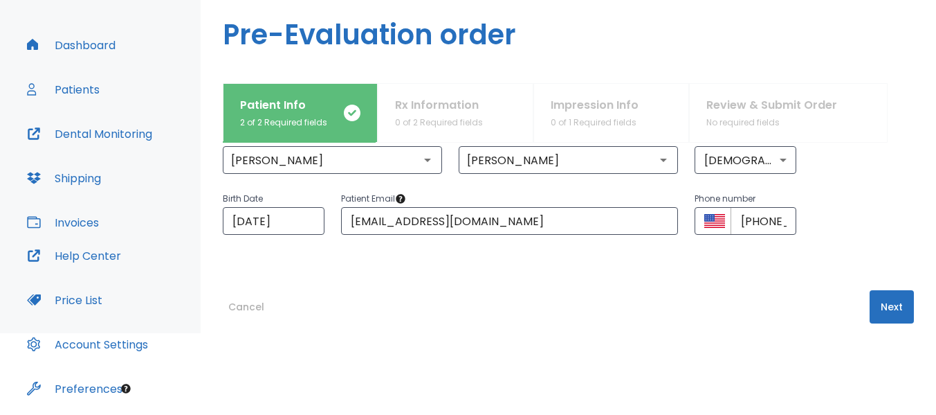
scroll to position [96, 0]
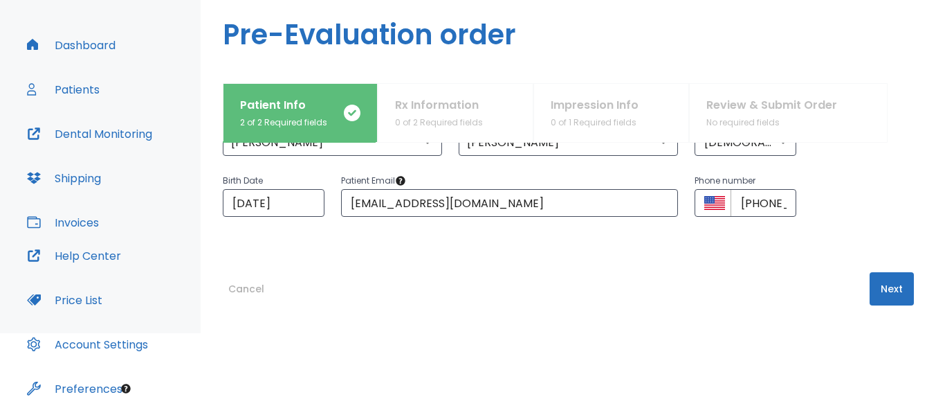
click at [885, 285] on button "Next" at bounding box center [892, 288] width 44 height 33
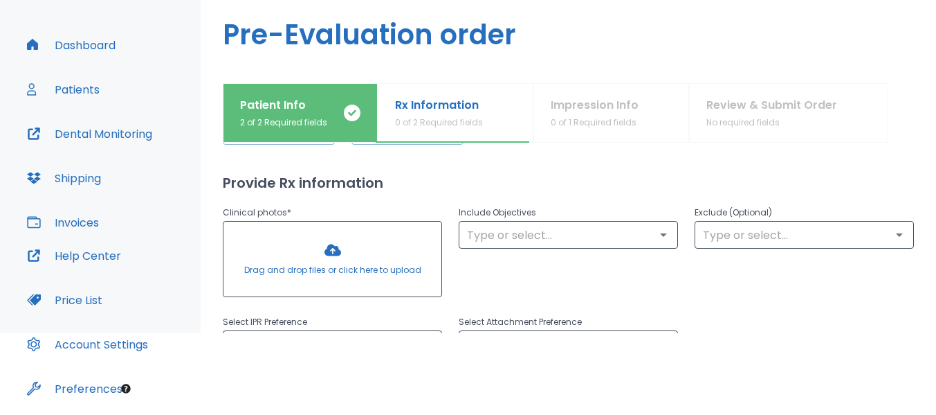
scroll to position [0, 0]
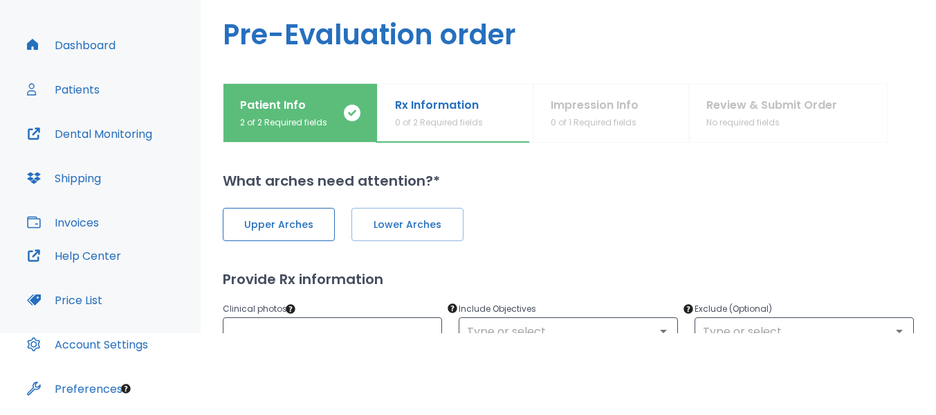
click at [291, 218] on span "Upper Arches" at bounding box center [278, 224] width 83 height 15
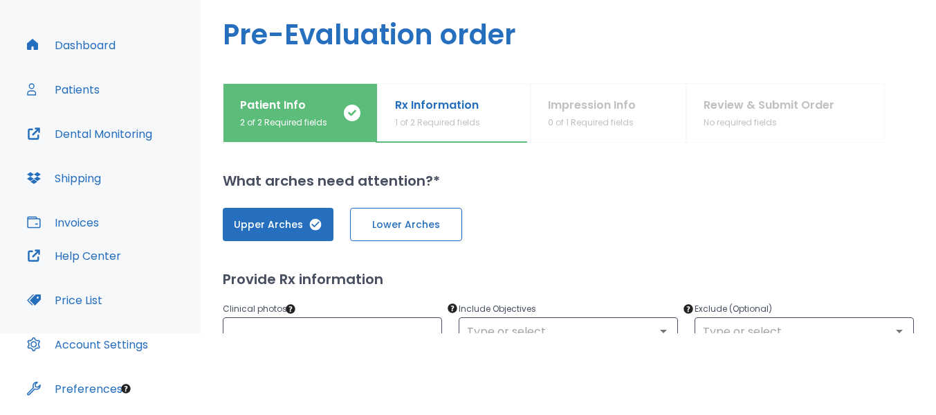
click at [417, 226] on span "Lower Arches" at bounding box center [406, 224] width 83 height 15
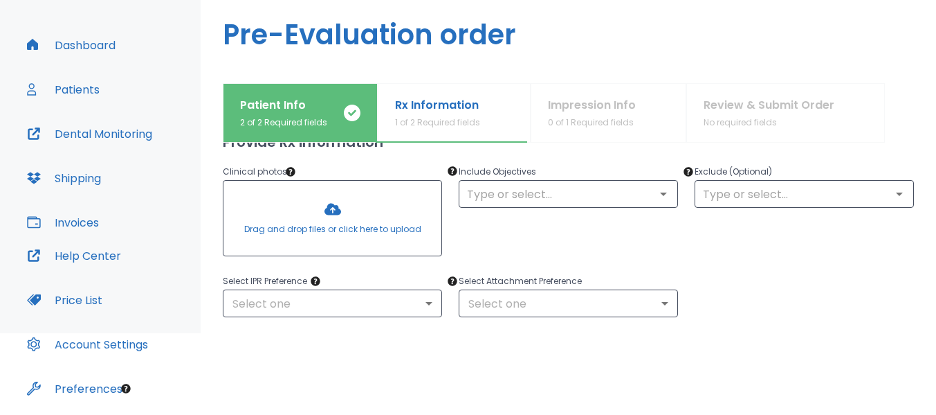
scroll to position [140, 0]
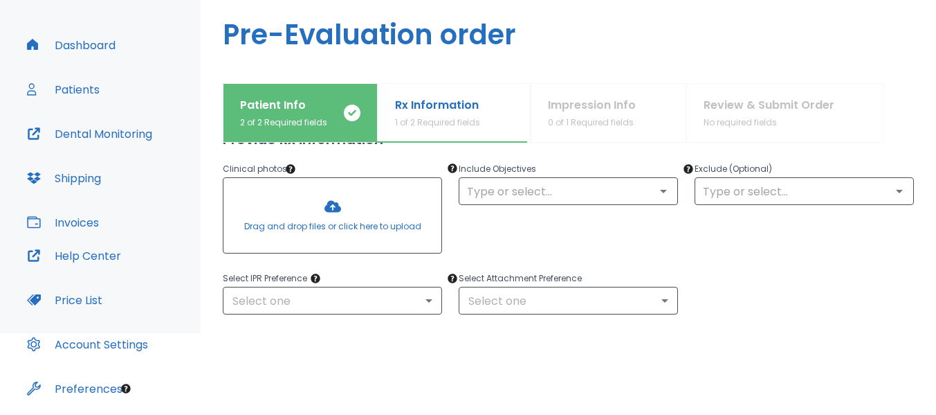
click at [319, 219] on div at bounding box center [333, 215] width 218 height 75
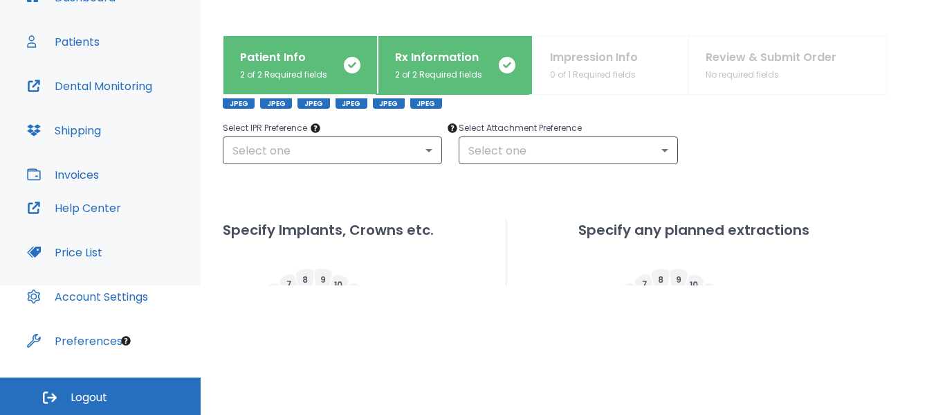
scroll to position [295, 0]
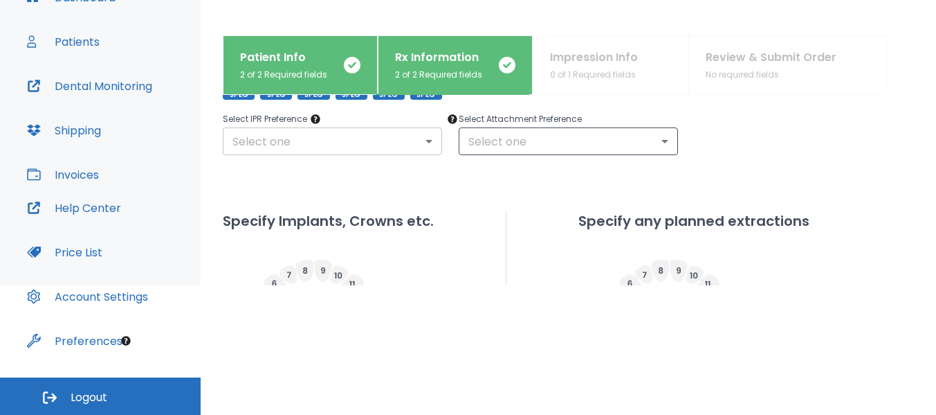
click at [427, 140] on body "​ 11 Dr. Sheshelovskaya Dashboard Patients Dental Monitoring Shipping Invoices …" at bounding box center [468, 78] width 936 height 415
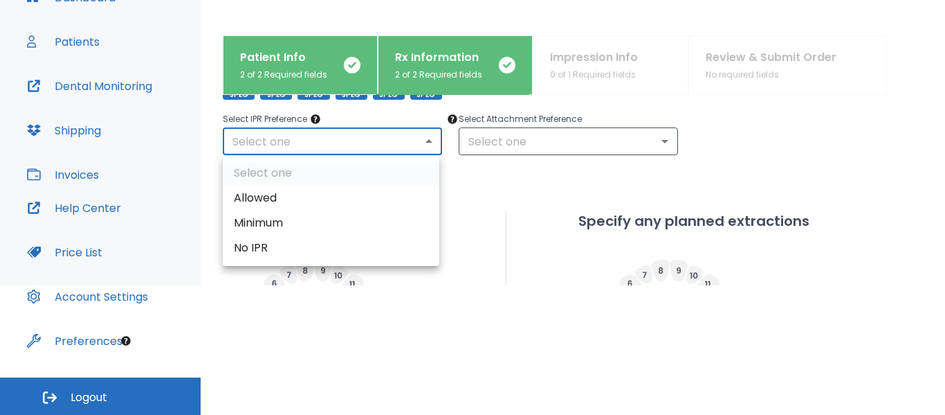
click at [370, 201] on li "Allowed" at bounding box center [331, 197] width 217 height 25
type input "1"
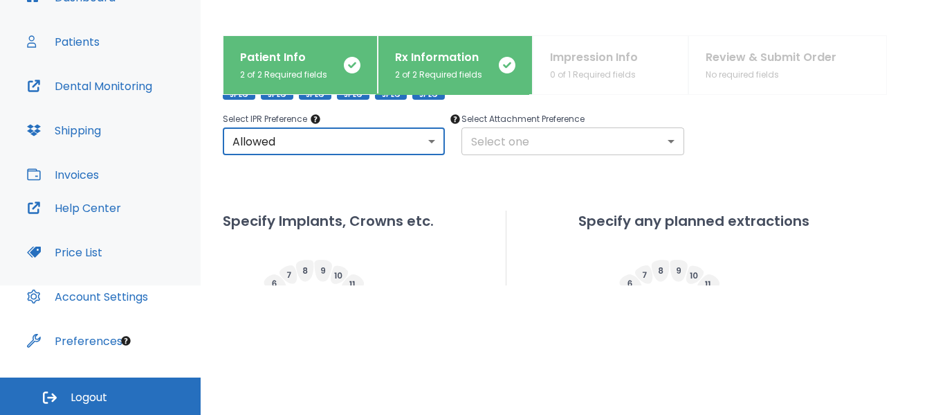
click at [655, 145] on body "​ 11 Dr. Sheshelovskaya Dashboard Patients Dental Monitoring Shipping Invoices …" at bounding box center [472, 78] width 945 height 415
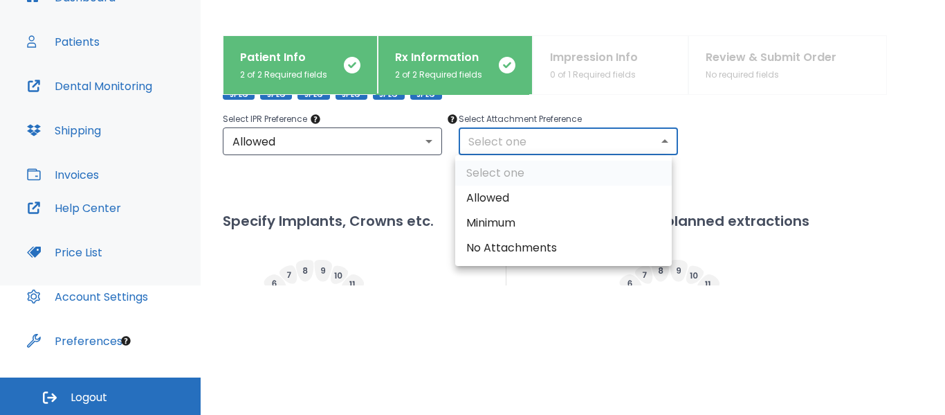
click at [495, 200] on li "Allowed" at bounding box center [563, 197] width 217 height 25
type input "1"
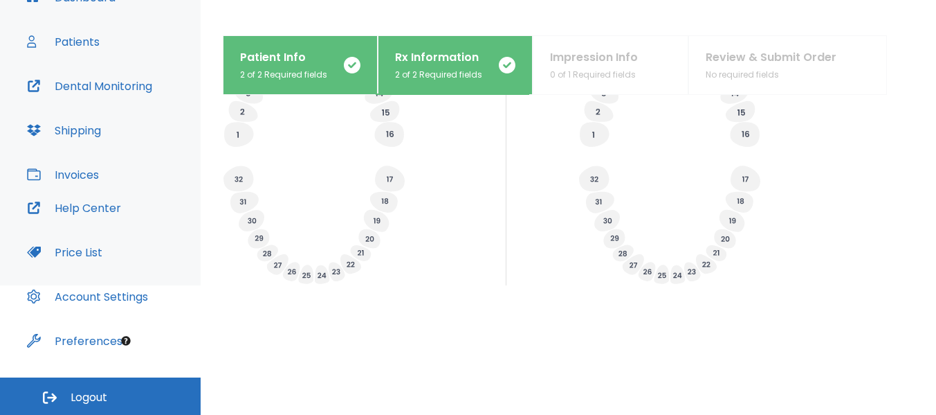
scroll to position [655, 0]
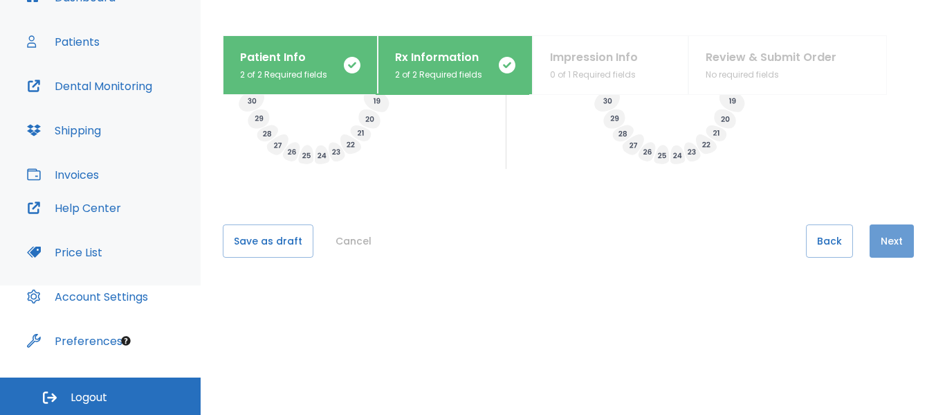
click at [884, 237] on button "Next" at bounding box center [892, 240] width 44 height 33
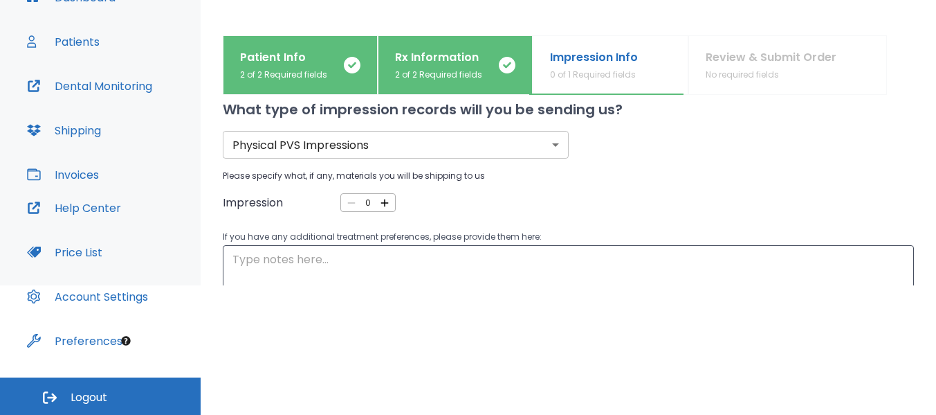
scroll to position [21, 0]
click at [381, 205] on icon "button" at bounding box center [385, 205] width 8 height 8
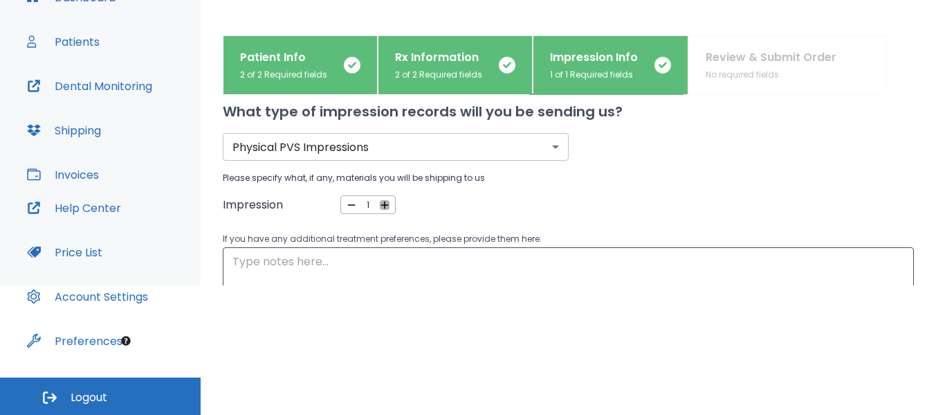
click at [381, 205] on icon "button" at bounding box center [385, 205] width 8 height 8
type input "2"
click at [268, 261] on textarea at bounding box center [569, 269] width 672 height 32
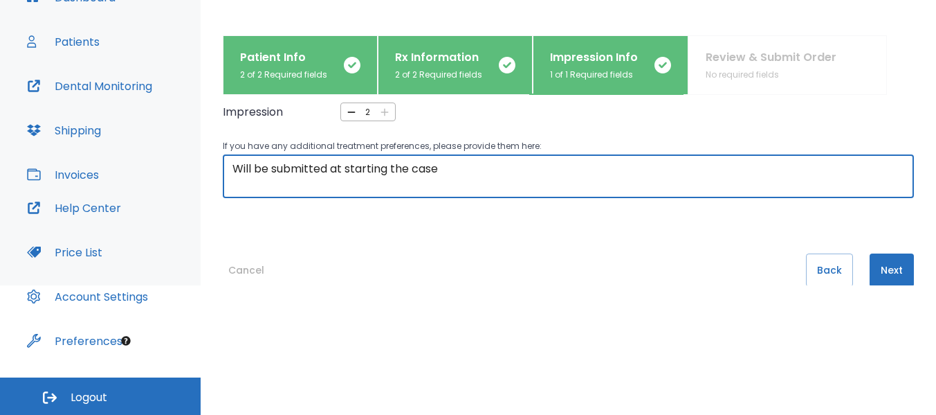
scroll to position [143, 0]
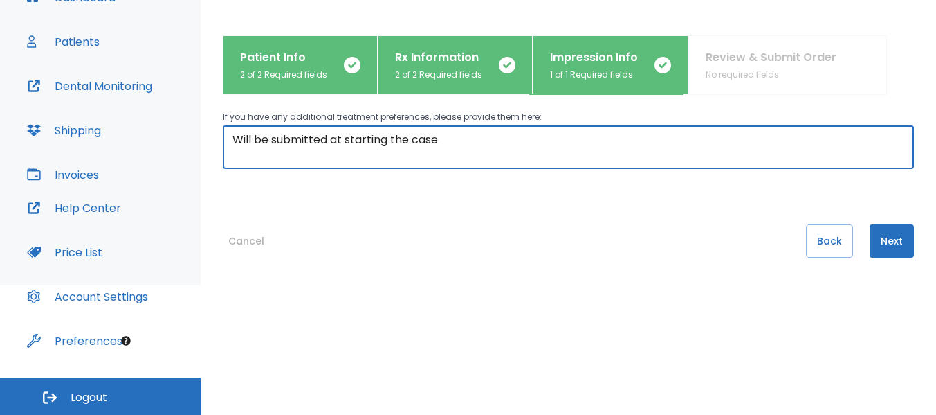
type textarea "Will be submitted at starting the case"
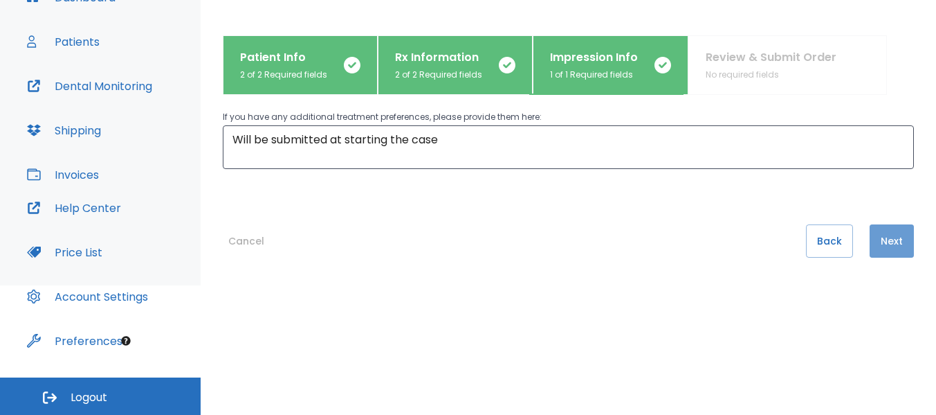
click at [882, 239] on button "Next" at bounding box center [892, 240] width 44 height 33
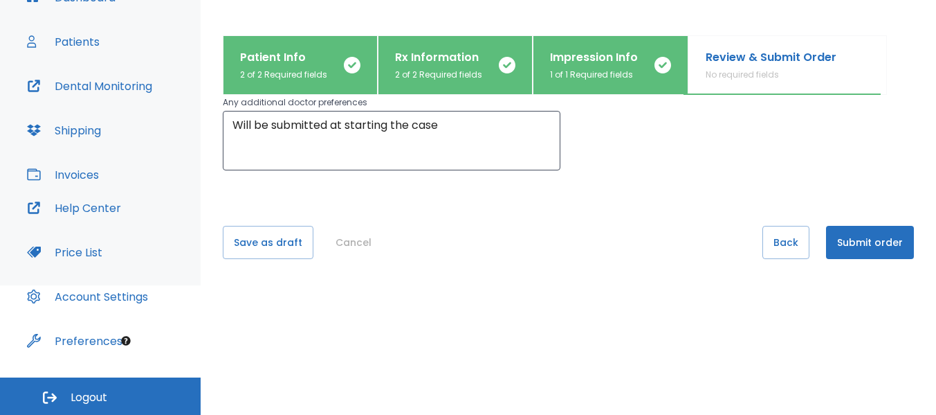
scroll to position [185, 0]
click at [870, 243] on button "Submit order" at bounding box center [870, 240] width 88 height 33
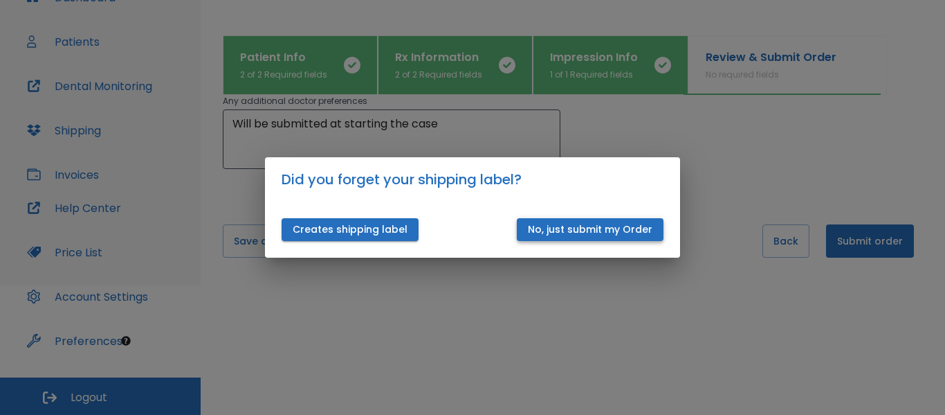
click at [618, 228] on button "No, just submit my Order" at bounding box center [590, 229] width 147 height 23
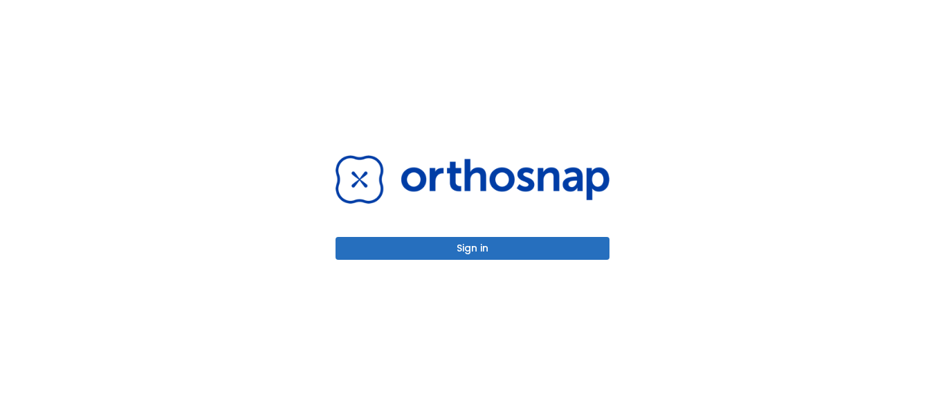
click at [477, 244] on button "Sign in" at bounding box center [473, 248] width 274 height 23
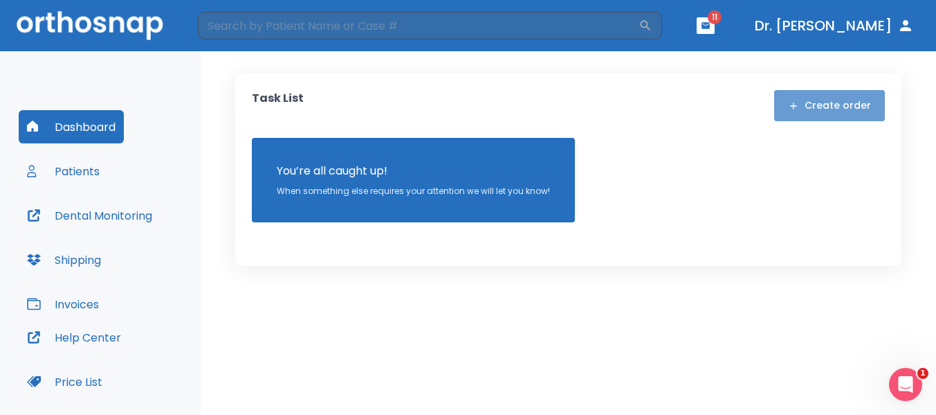
click at [843, 109] on button "Create order" at bounding box center [829, 105] width 111 height 31
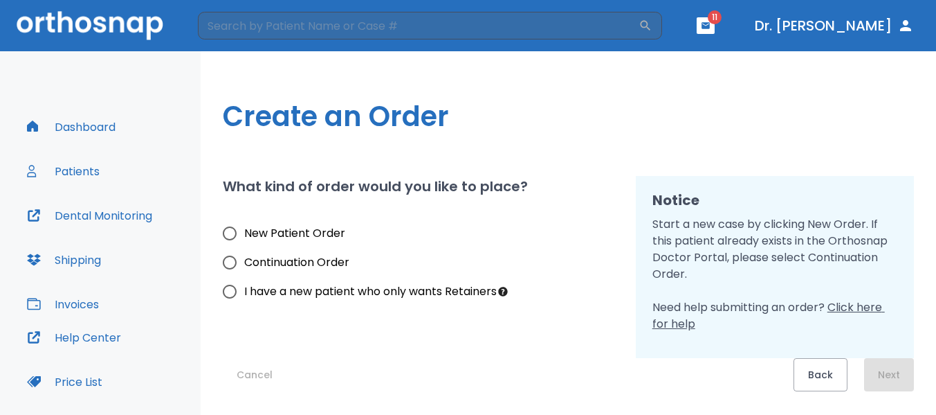
click at [232, 232] on input "New Patient Order" at bounding box center [229, 233] width 29 height 29
radio input "true"
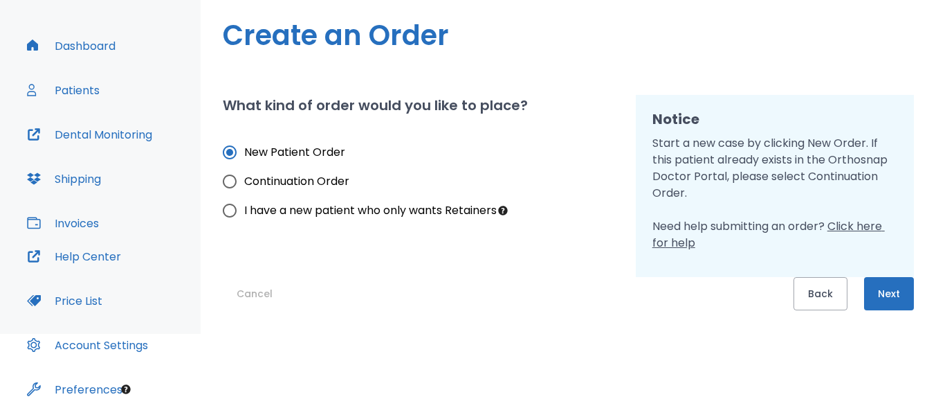
scroll to position [91, 0]
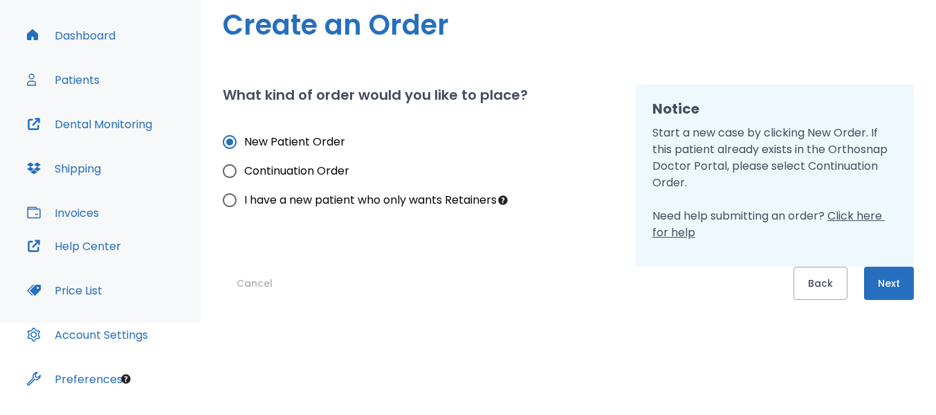
click at [889, 279] on button "Next" at bounding box center [889, 282] width 50 height 33
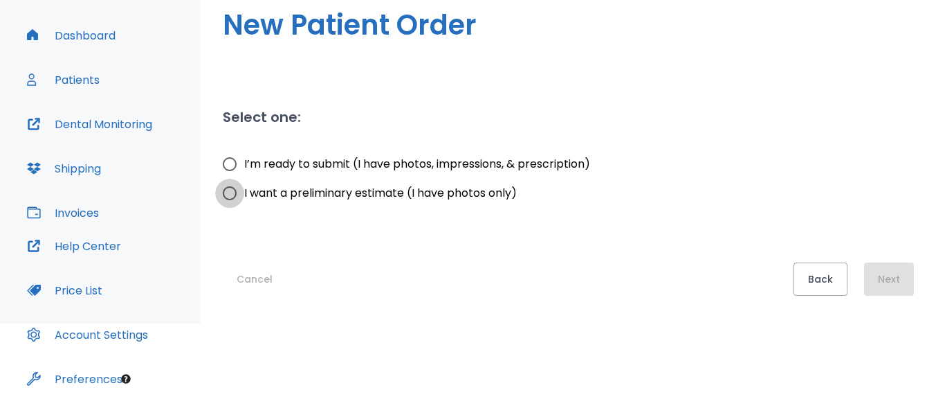
click at [228, 192] on input "I want a preliminary estimate (I have photos only)" at bounding box center [229, 193] width 29 height 29
radio input "true"
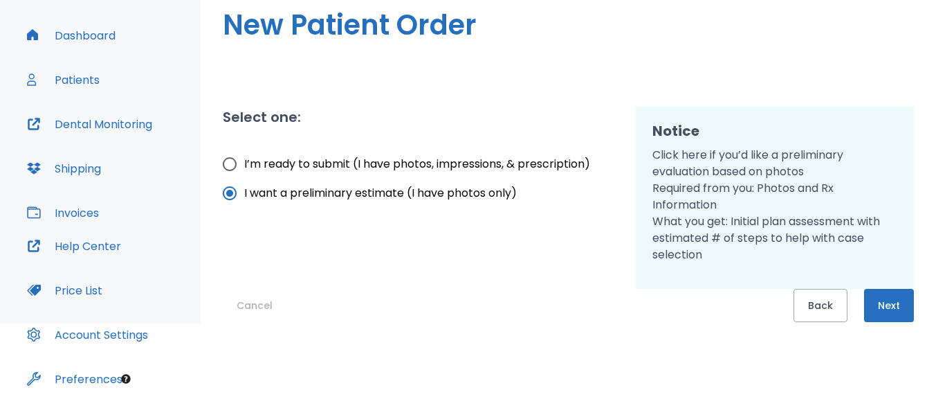
click at [890, 302] on button "Next" at bounding box center [889, 305] width 50 height 33
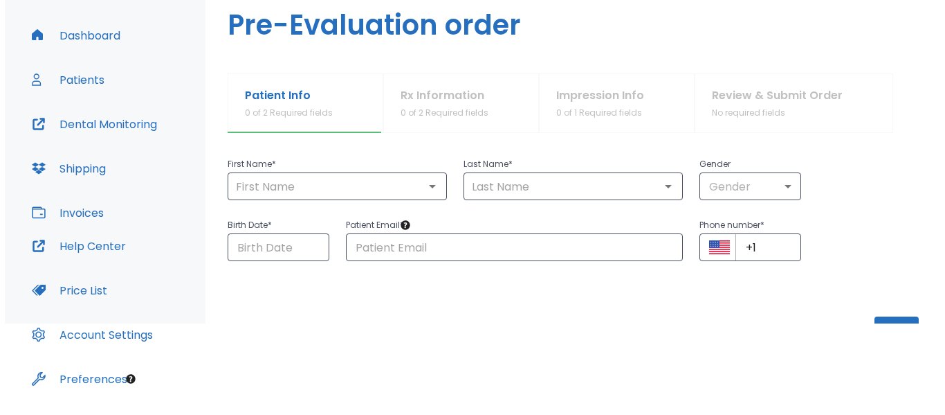
scroll to position [78, 0]
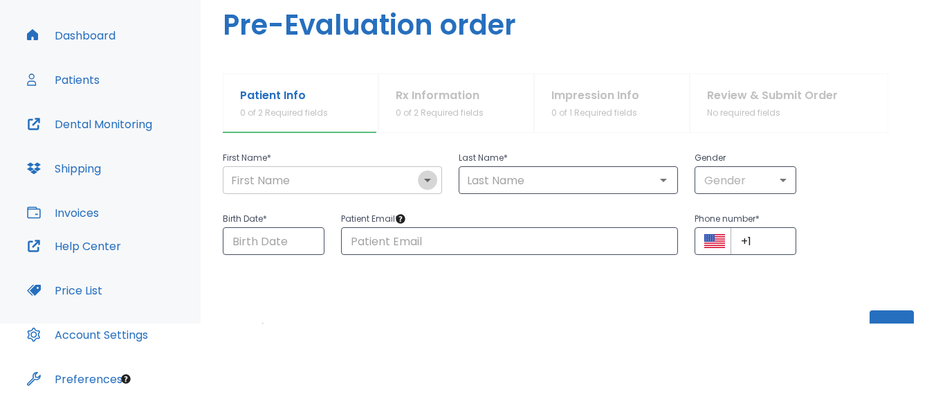
click at [424, 179] on icon "Open" at bounding box center [427, 180] width 7 height 3
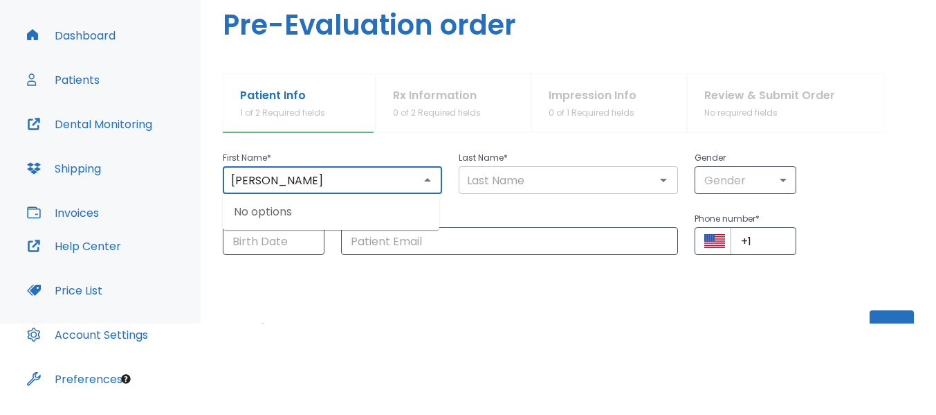
type input "[PERSON_NAME]"
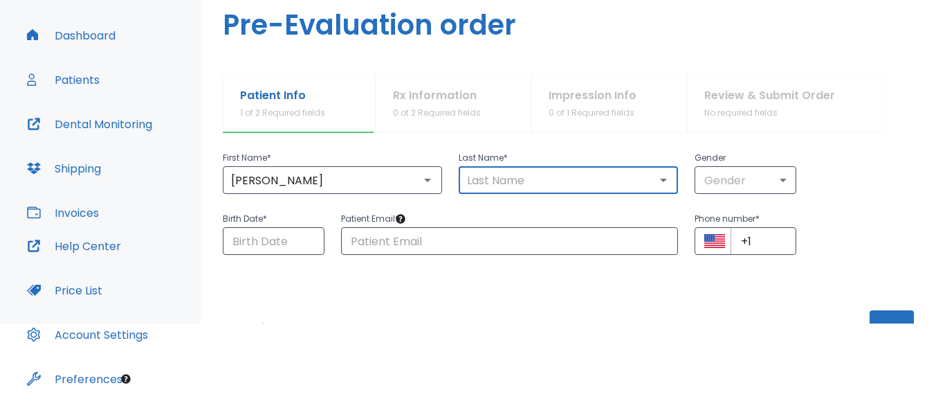
click at [484, 182] on input "text" at bounding box center [568, 179] width 211 height 19
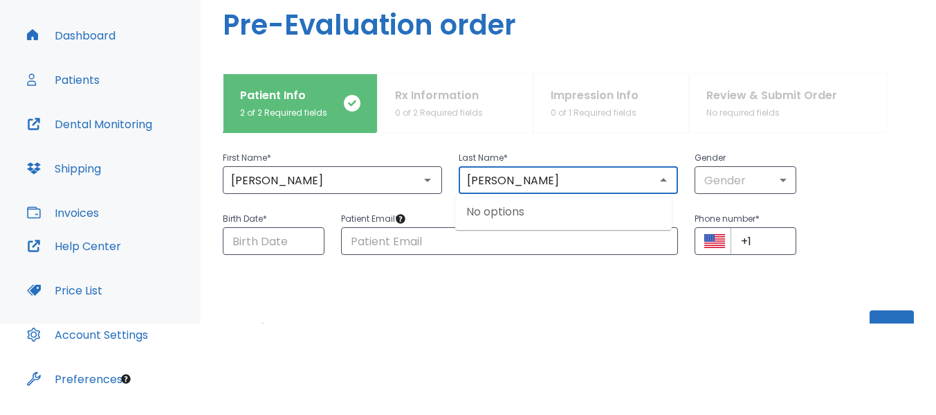
type input "[PERSON_NAME]"
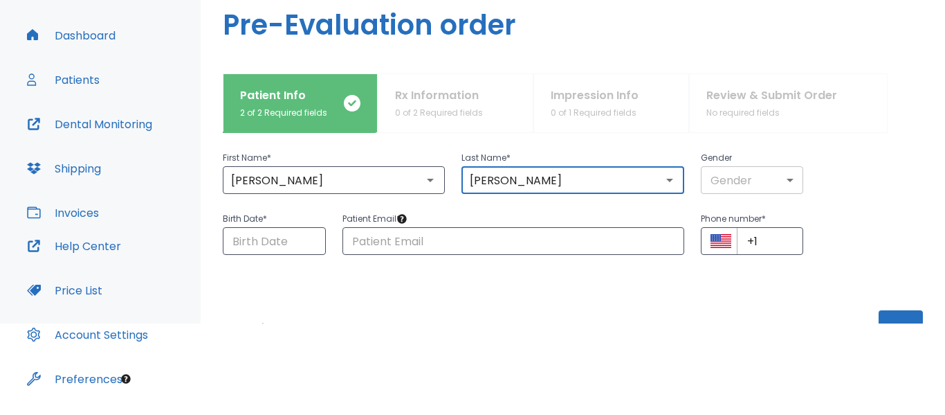
click at [750, 177] on body "​ 11 Dr. Sheshelovskaya Dashboard Patients Dental Monitoring Shipping Invoices …" at bounding box center [472, 116] width 945 height 415
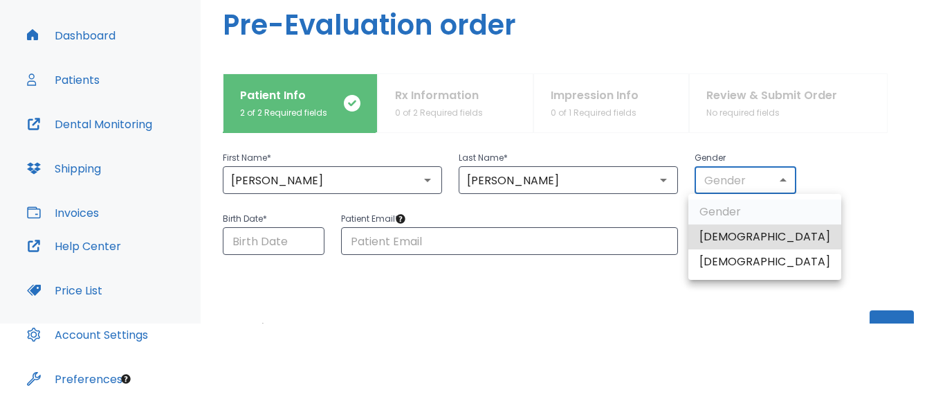
click at [723, 264] on li "[DEMOGRAPHIC_DATA]" at bounding box center [765, 261] width 153 height 25
type input "0"
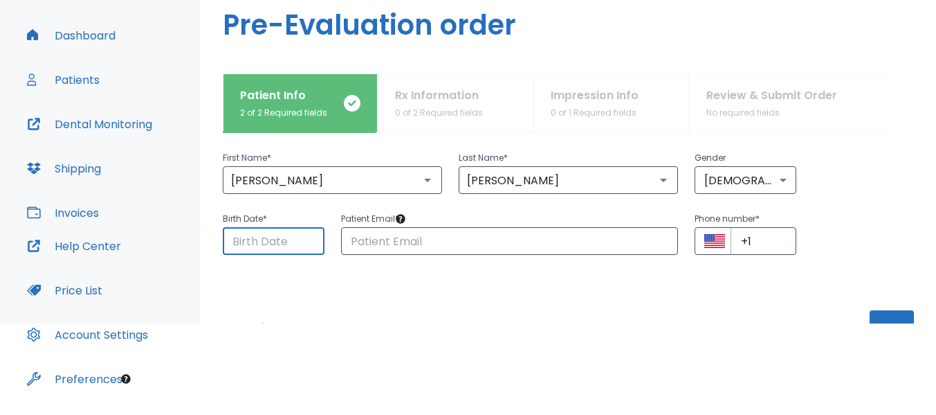
click at [274, 246] on input "Choose date" at bounding box center [274, 241] width 102 height 28
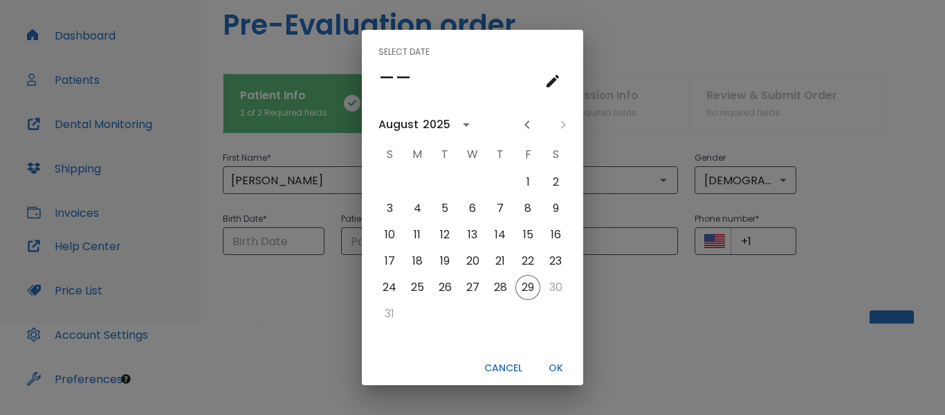
click at [415, 124] on div "August" at bounding box center [399, 124] width 40 height 17
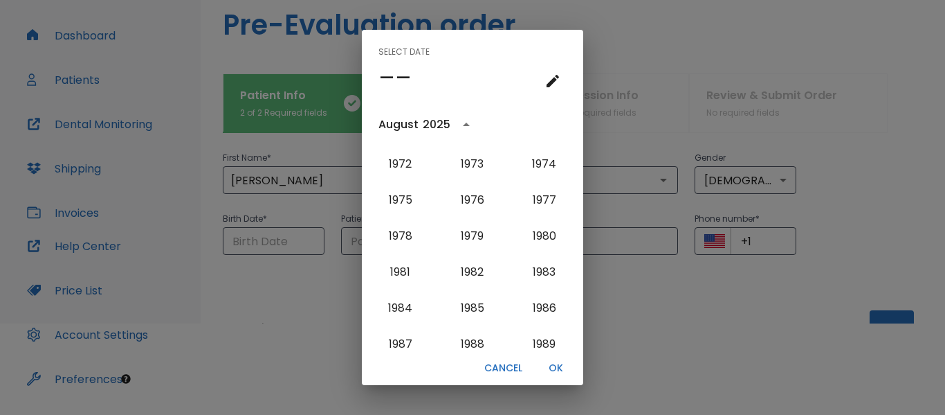
scroll to position [850, 0]
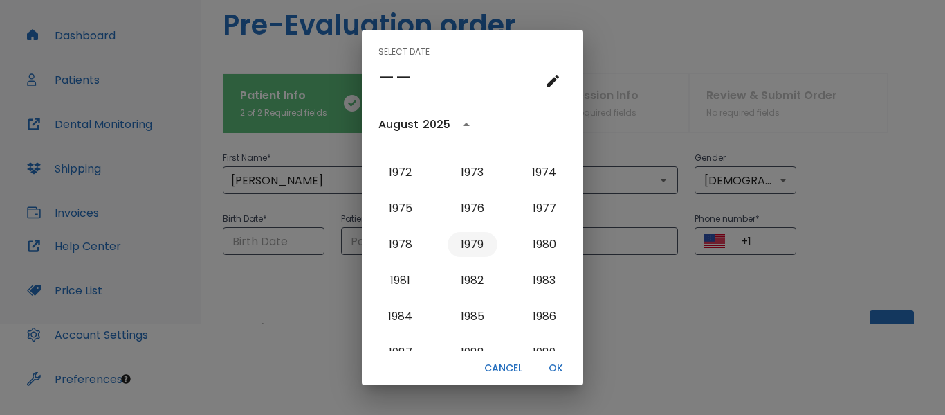
click at [468, 242] on button "1979" at bounding box center [473, 244] width 50 height 25
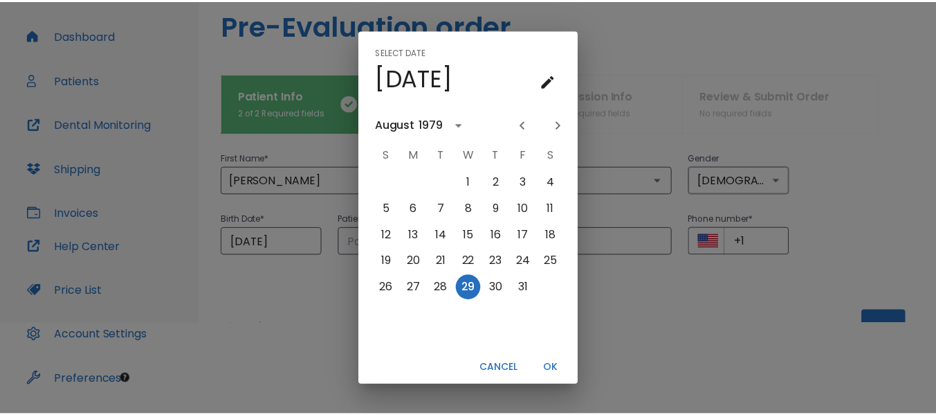
scroll to position [0, 0]
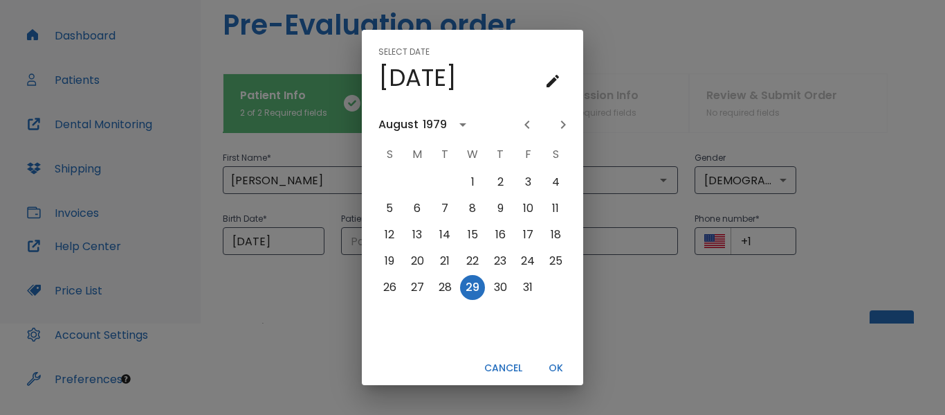
click at [525, 126] on icon "Previous month" at bounding box center [527, 124] width 17 height 17
click at [556, 234] on button "21" at bounding box center [555, 234] width 25 height 25
type input "[DATE]"
click at [554, 370] on button "OK" at bounding box center [556, 367] width 44 height 23
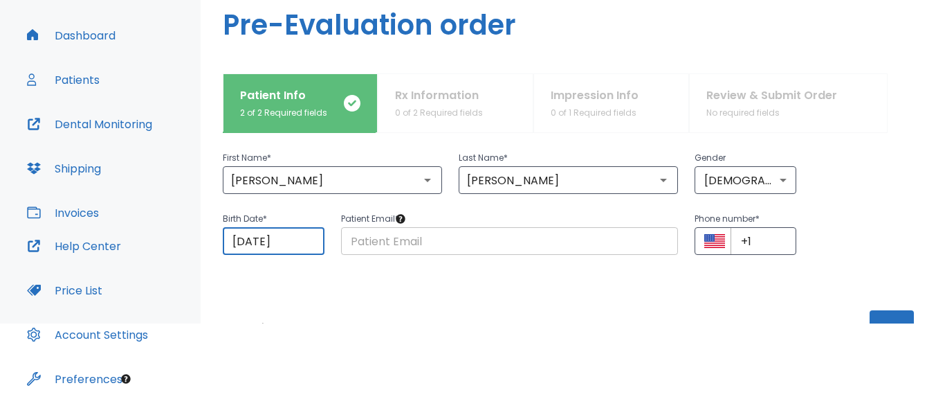
click at [501, 242] on input "text" at bounding box center [510, 241] width 338 height 28
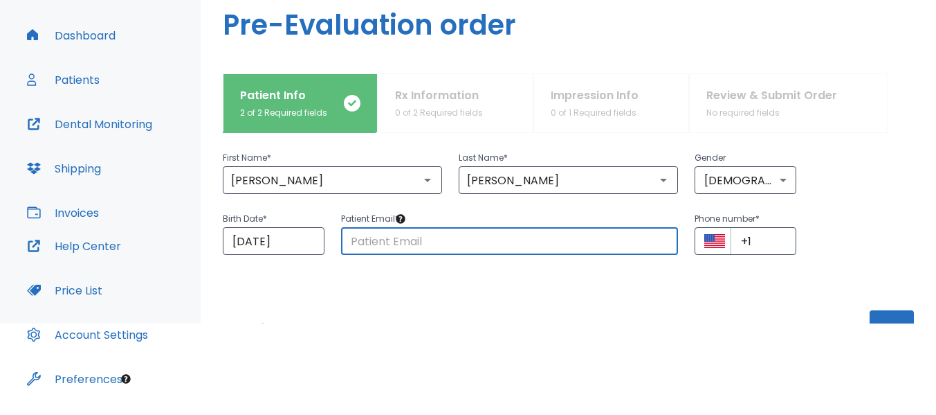
paste input "[EMAIL_ADDRESS][DOMAIN_NAME]"
type input "[EMAIL_ADDRESS][DOMAIN_NAME]"
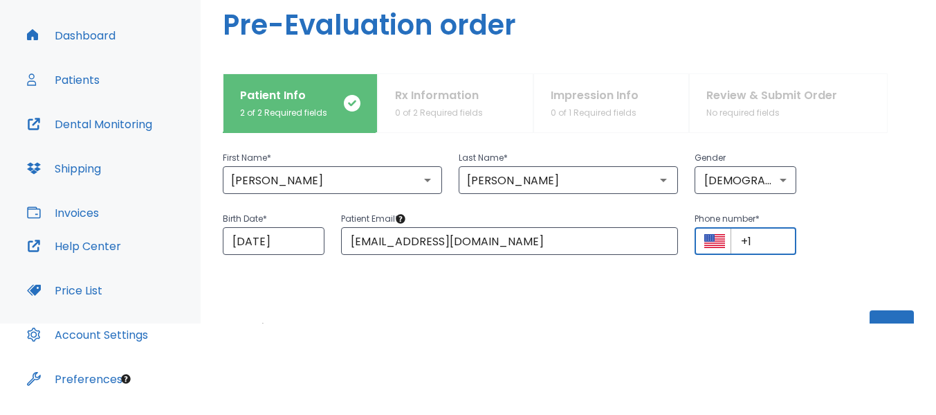
paste input "[PHONE_NUMBER]"
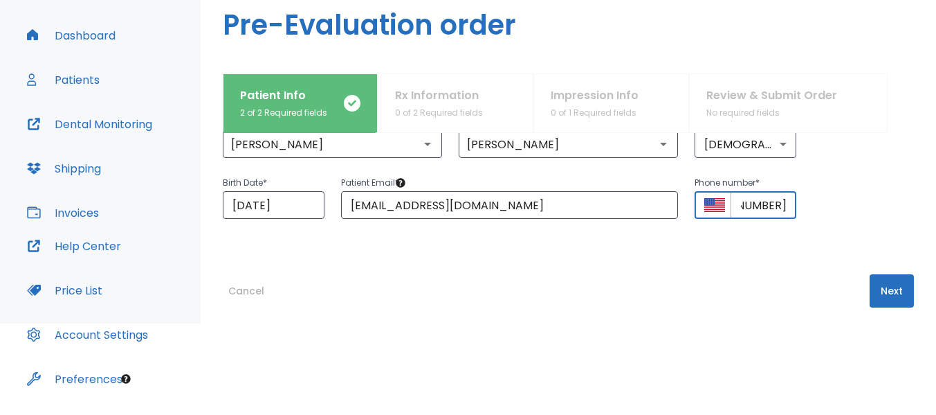
scroll to position [115, 0]
type input "[PHONE_NUMBER]"
click at [886, 289] on button "Next" at bounding box center [892, 289] width 44 height 33
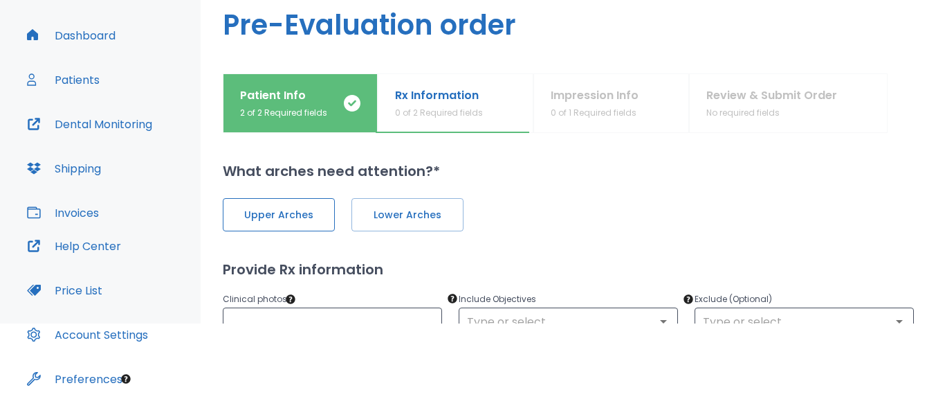
click at [287, 206] on button "Upper Arches" at bounding box center [279, 214] width 112 height 33
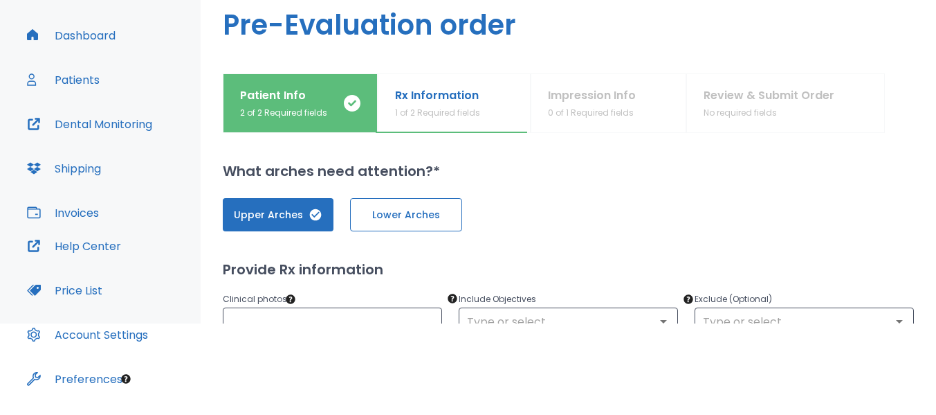
click at [397, 215] on span "Lower Arches" at bounding box center [406, 215] width 83 height 15
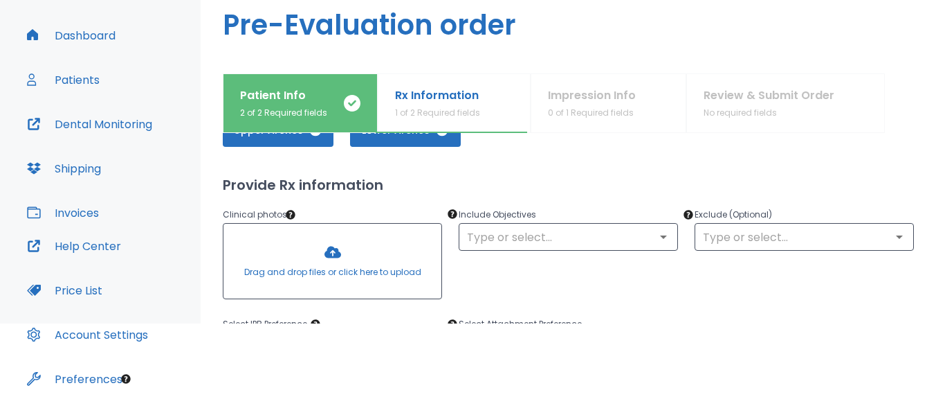
scroll to position [99, 0]
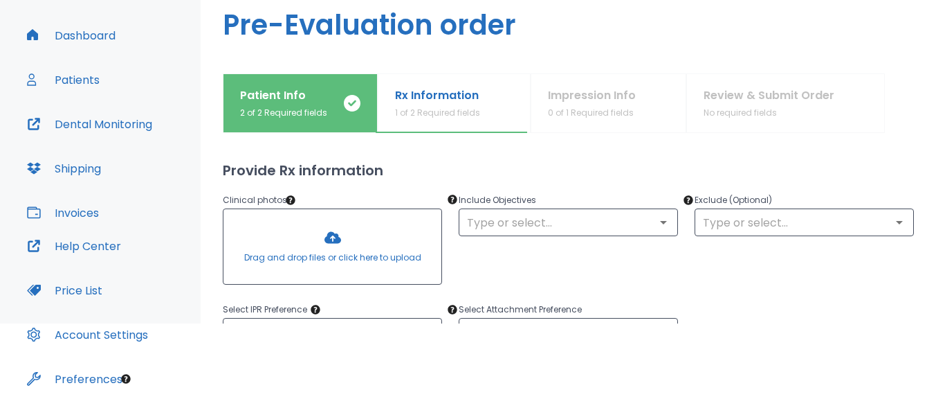
click at [322, 251] on div at bounding box center [333, 246] width 218 height 75
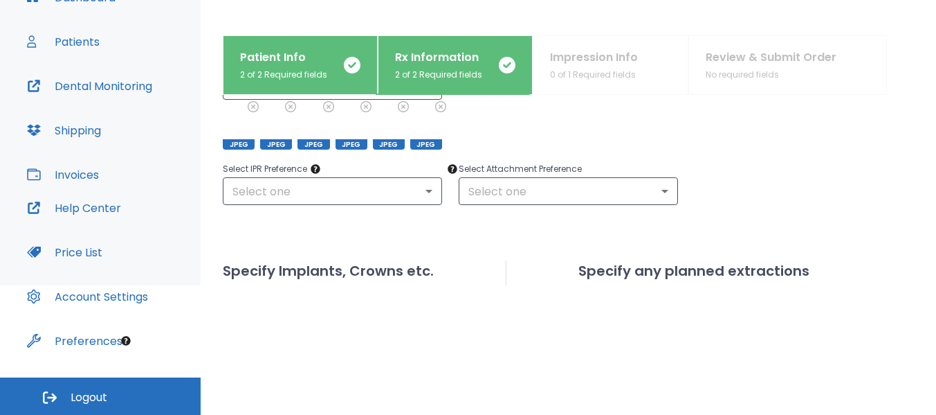
scroll to position [253, 0]
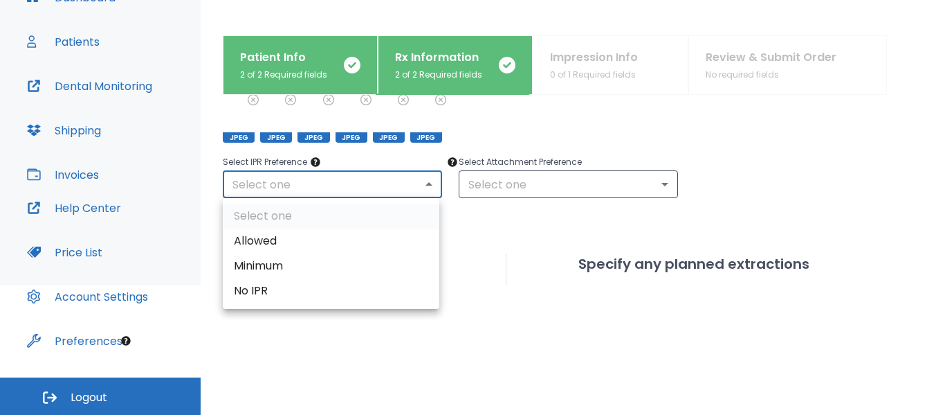
click at [424, 183] on body "​ 11 Dr. Sheshelovskaya Dashboard Patients Dental Monitoring Shipping Invoices …" at bounding box center [472, 78] width 945 height 415
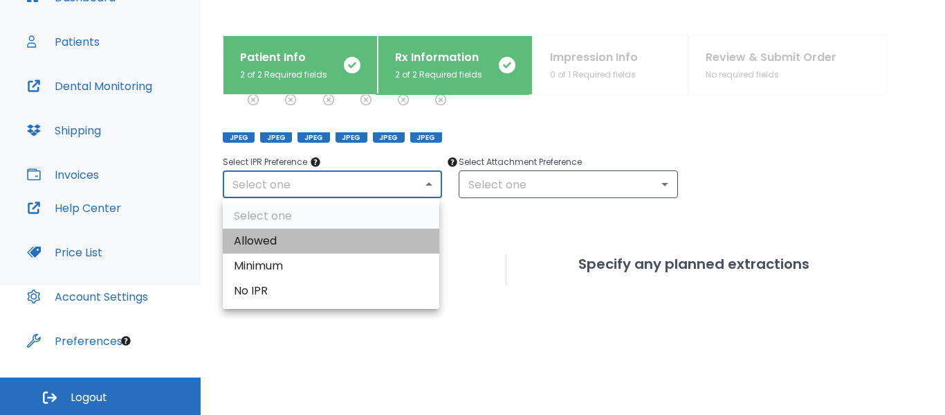
click at [334, 239] on li "Allowed" at bounding box center [331, 240] width 217 height 25
type input "1"
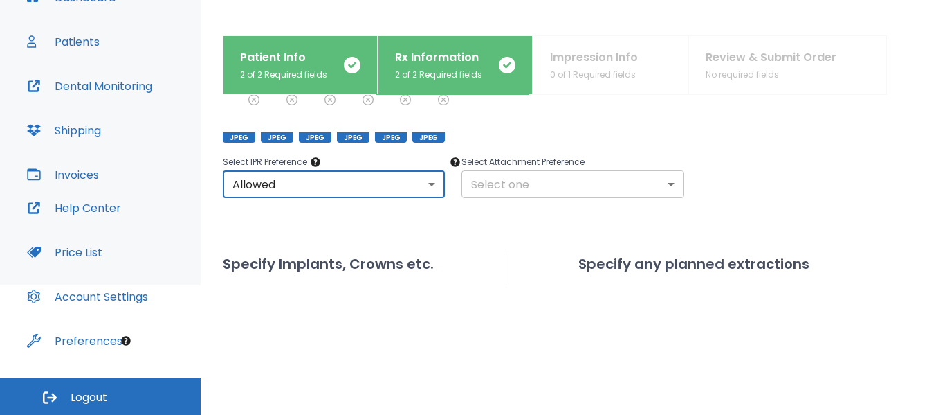
click at [492, 185] on body "​ 11 Dr. Sheshelovskaya Dashboard Patients Dental Monitoring Shipping Invoices …" at bounding box center [472, 78] width 945 height 415
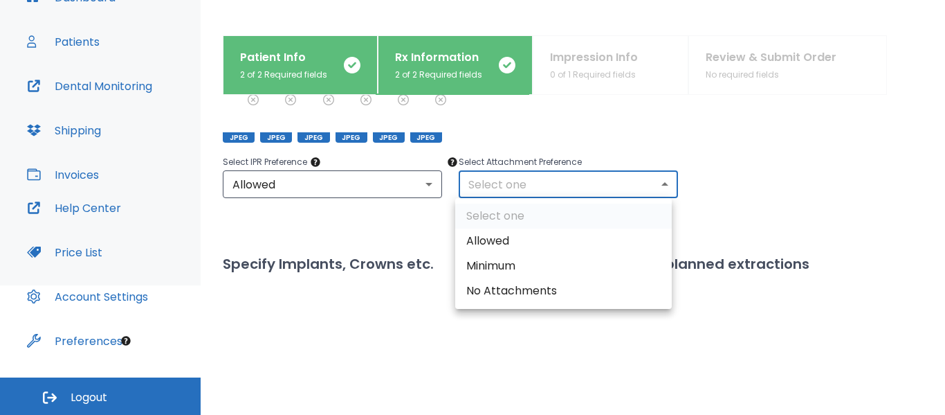
click at [495, 243] on li "Allowed" at bounding box center [563, 240] width 217 height 25
type input "1"
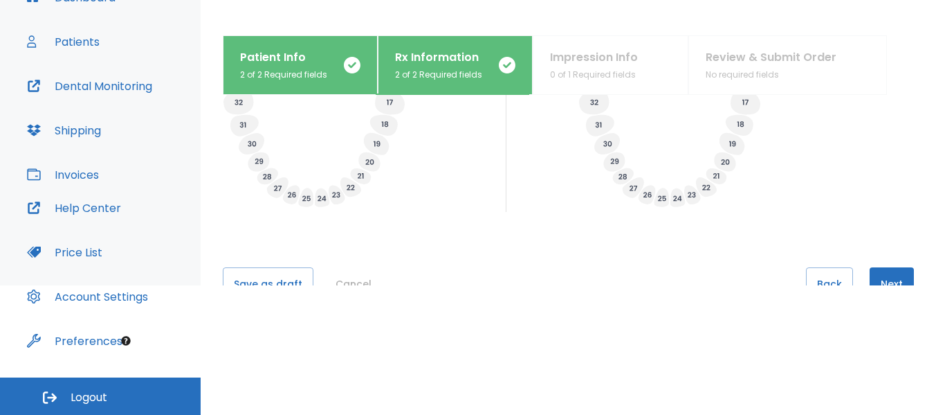
scroll to position [655, 0]
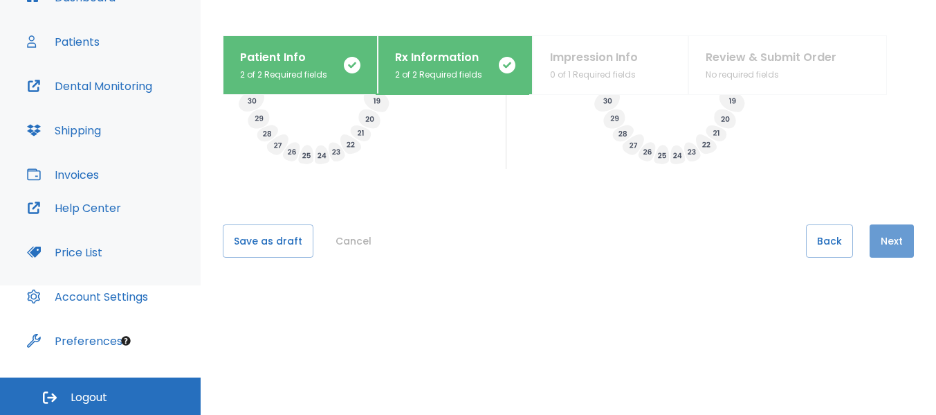
click at [878, 244] on button "Next" at bounding box center [892, 240] width 44 height 33
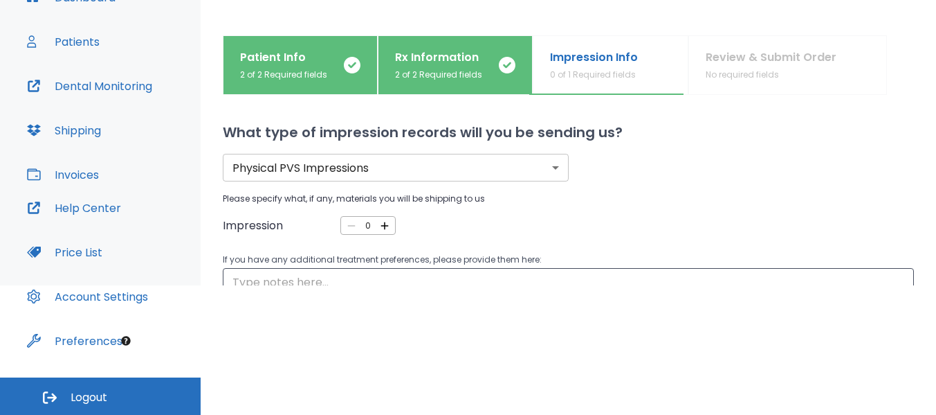
scroll to position [0, 0]
click at [384, 224] on icon "button" at bounding box center [385, 226] width 12 height 12
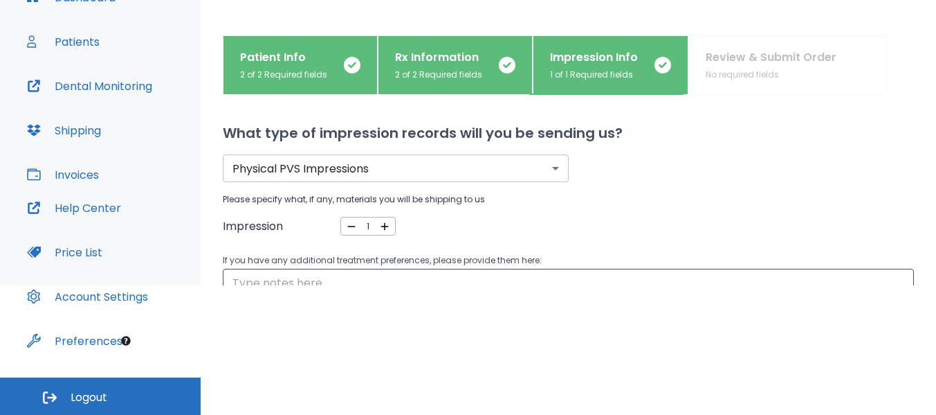
click at [384, 224] on icon "button" at bounding box center [385, 226] width 12 height 12
type input "2"
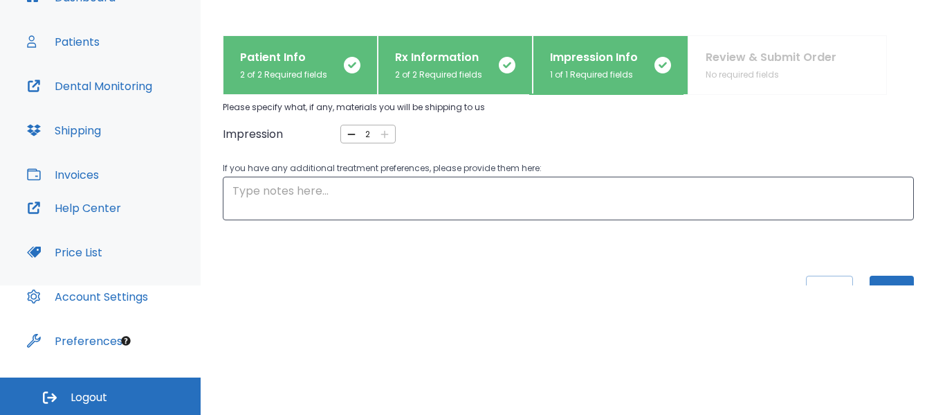
scroll to position [93, 0]
click at [234, 190] on textarea at bounding box center [569, 197] width 672 height 32
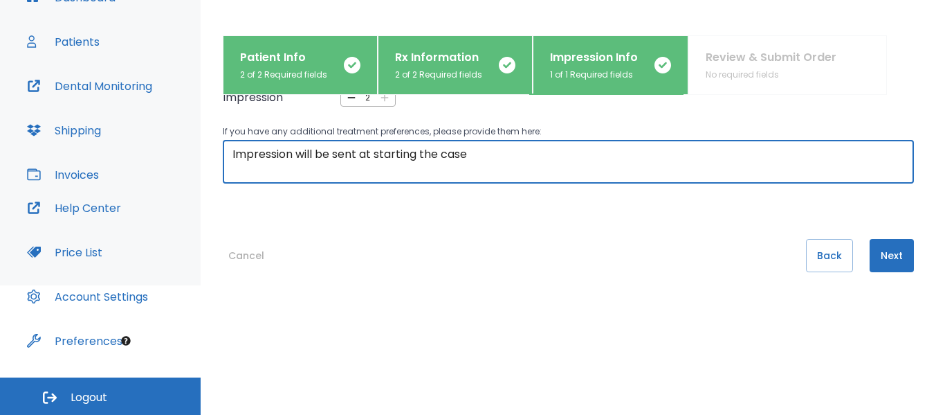
scroll to position [143, 0]
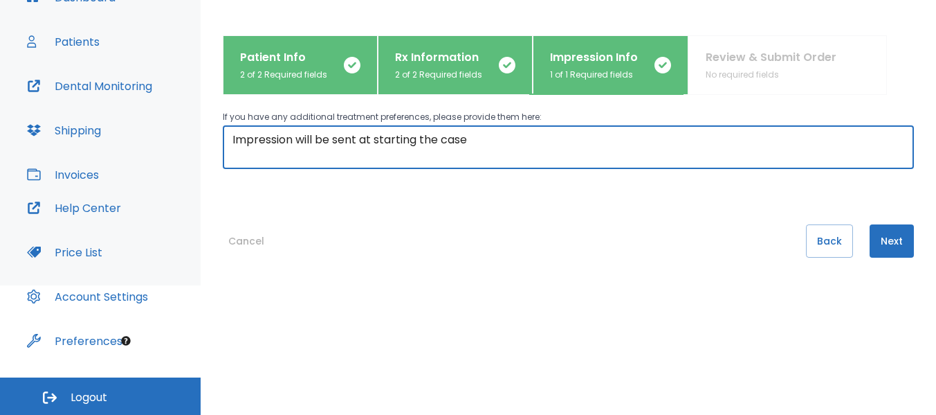
type textarea "Impression will be sent at starting the case"
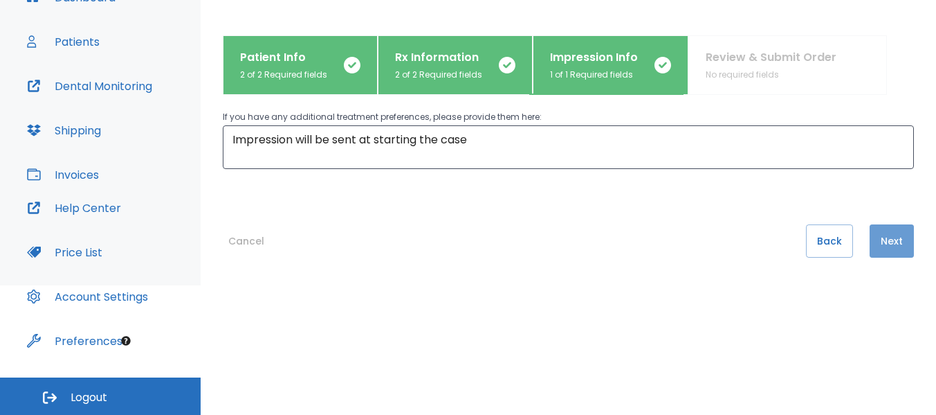
click at [884, 242] on button "Next" at bounding box center [892, 240] width 44 height 33
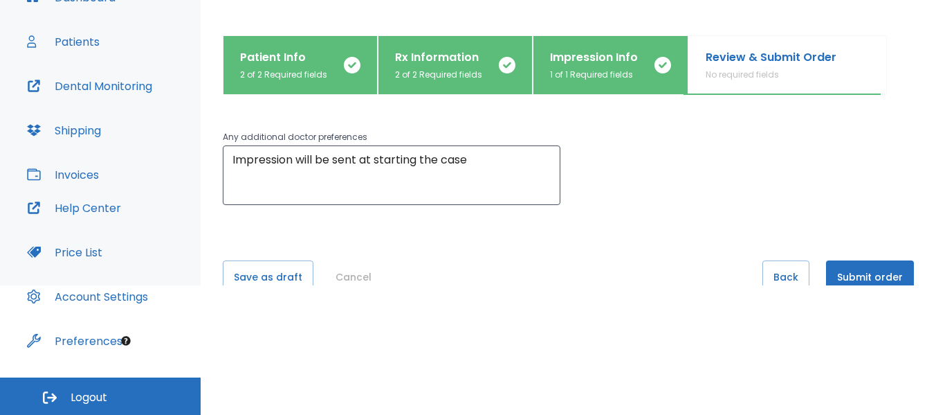
scroll to position [185, 0]
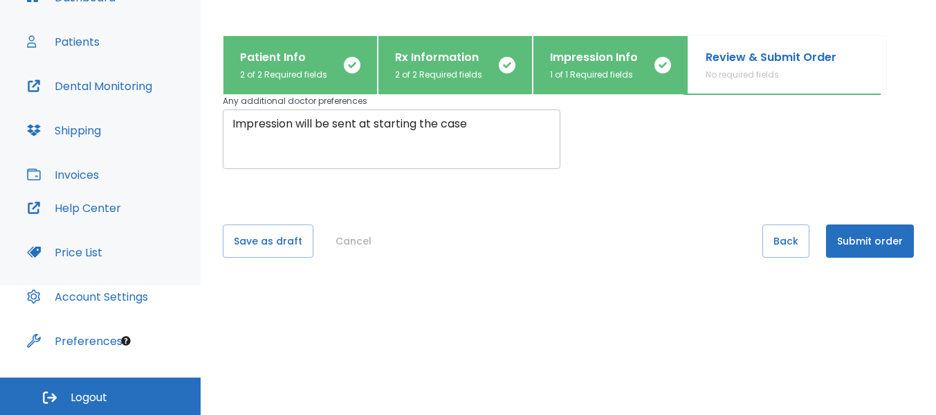
click at [358, 122] on textarea "Impression will be sent at starting the case" at bounding box center [392, 140] width 318 height 48
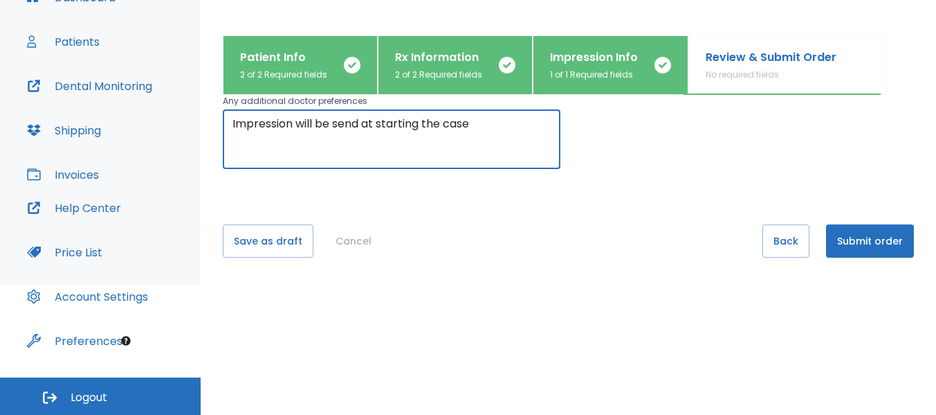
type textarea "Impression will be send at starting the case"
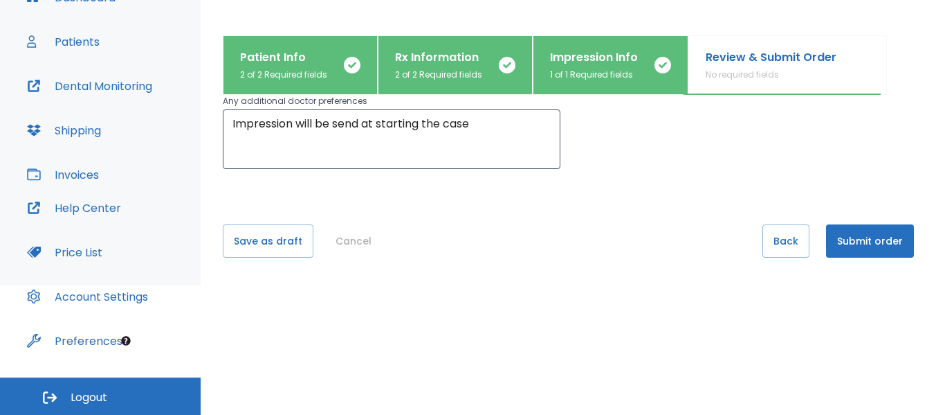
click at [405, 194] on div "Create shipping label Review the information Existing Complication : Any additi…" at bounding box center [568, 190] width 691 height 190
click at [867, 245] on button "Submit order" at bounding box center [870, 240] width 88 height 33
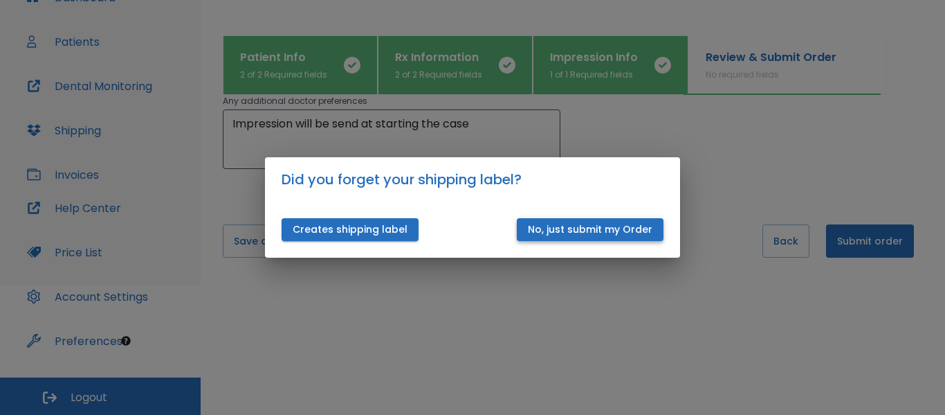
click at [599, 230] on button "No, just submit my Order" at bounding box center [590, 229] width 147 height 23
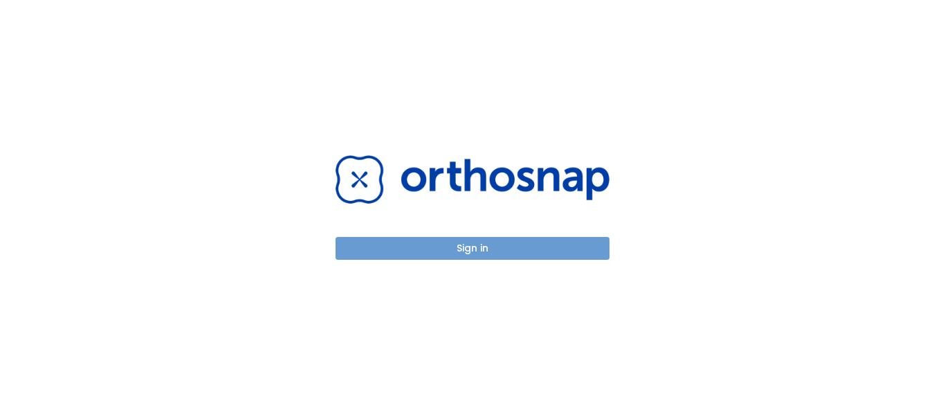
click at [468, 251] on button "Sign in" at bounding box center [473, 248] width 274 height 23
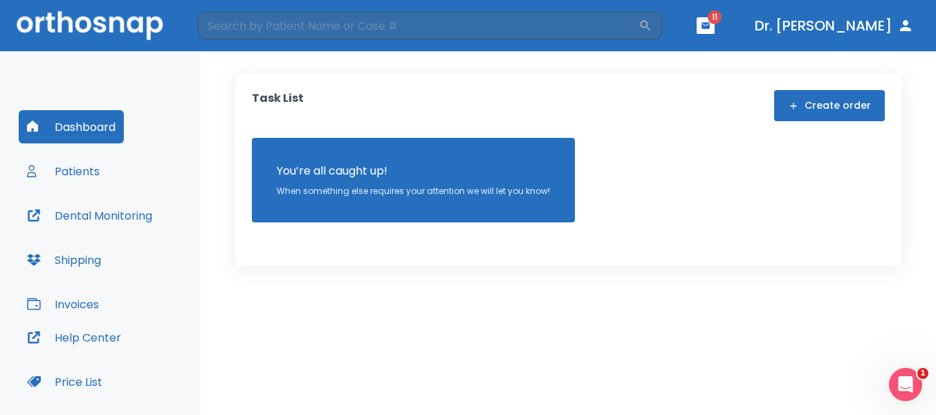
click at [832, 109] on button "Create order" at bounding box center [829, 105] width 111 height 31
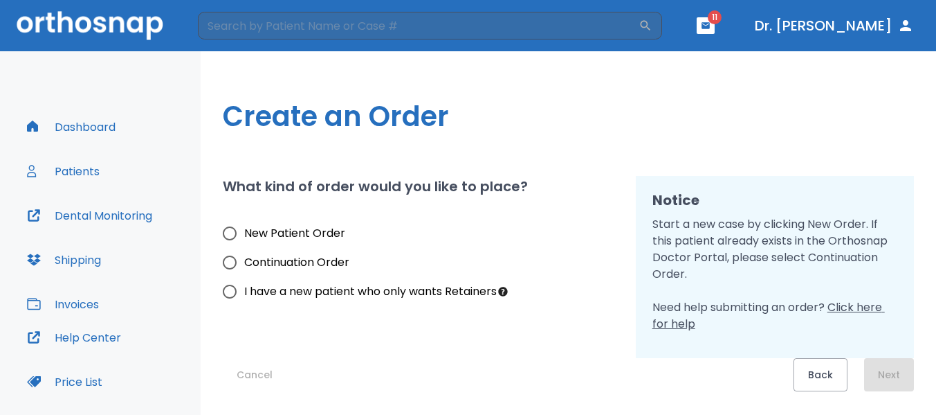
click at [230, 234] on input "New Patient Order" at bounding box center [229, 233] width 29 height 29
radio input "true"
click at [890, 376] on button "Next" at bounding box center [889, 374] width 50 height 33
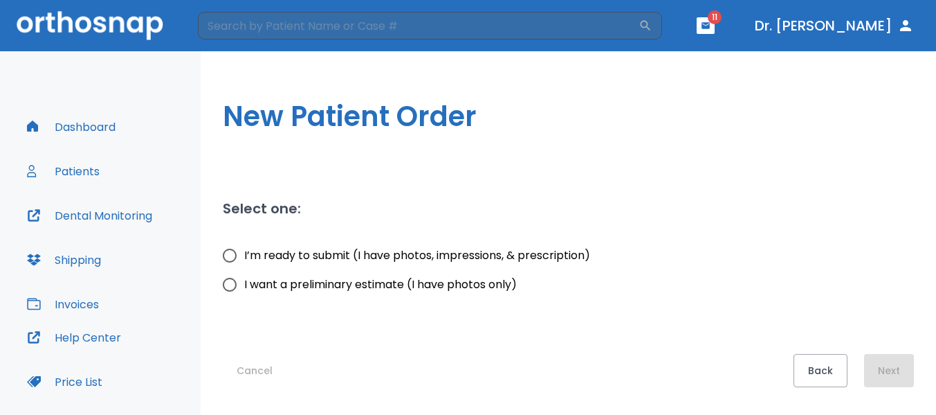
click at [226, 285] on input "I want a preliminary estimate (I have photos only)" at bounding box center [229, 284] width 29 height 29
radio input "true"
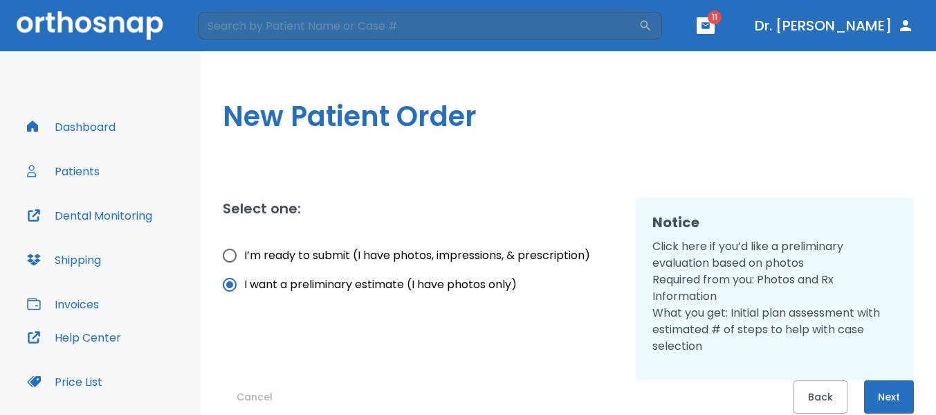
click at [886, 398] on button "Next" at bounding box center [889, 396] width 50 height 33
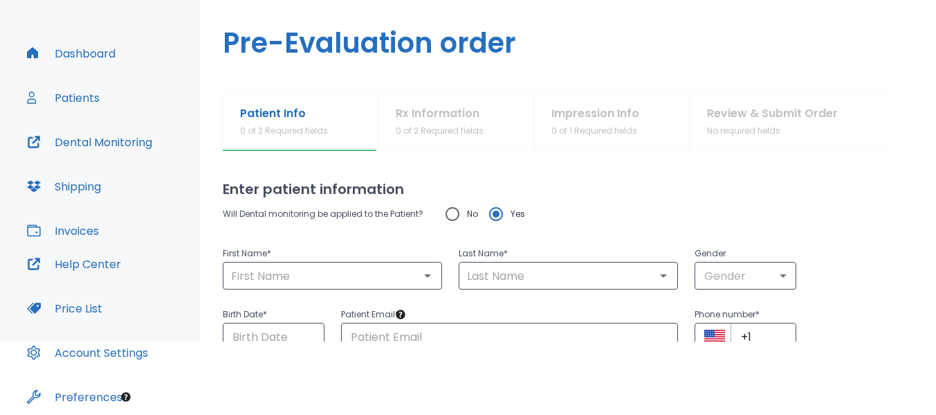
scroll to position [79, 0]
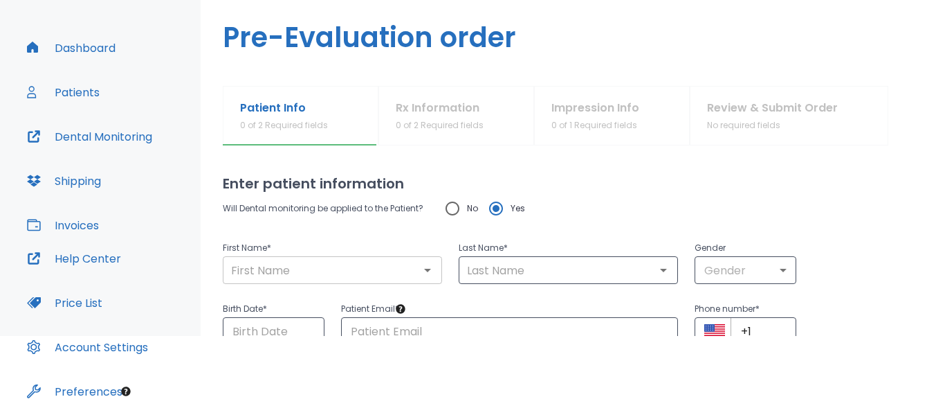
click at [302, 268] on input "text" at bounding box center [332, 269] width 211 height 19
type input "L"
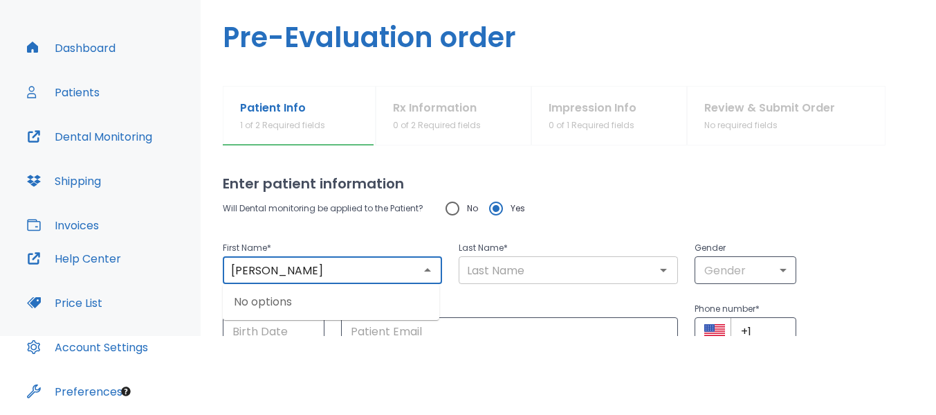
type input "[PERSON_NAME]"
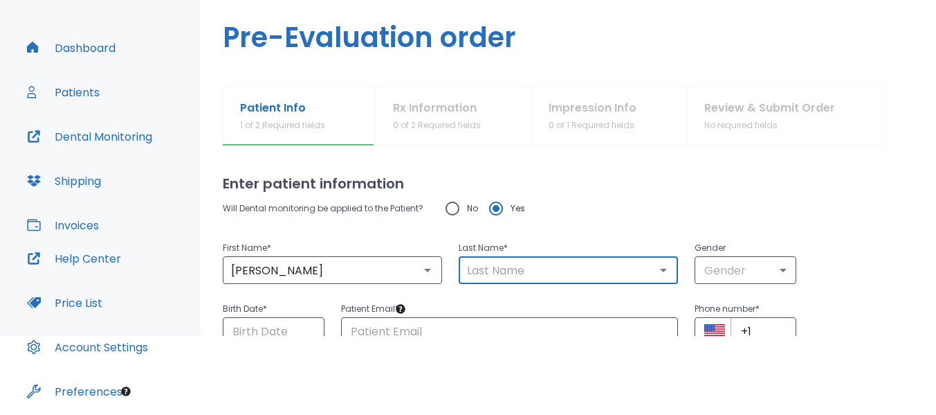
click at [482, 268] on input "text" at bounding box center [568, 269] width 211 height 19
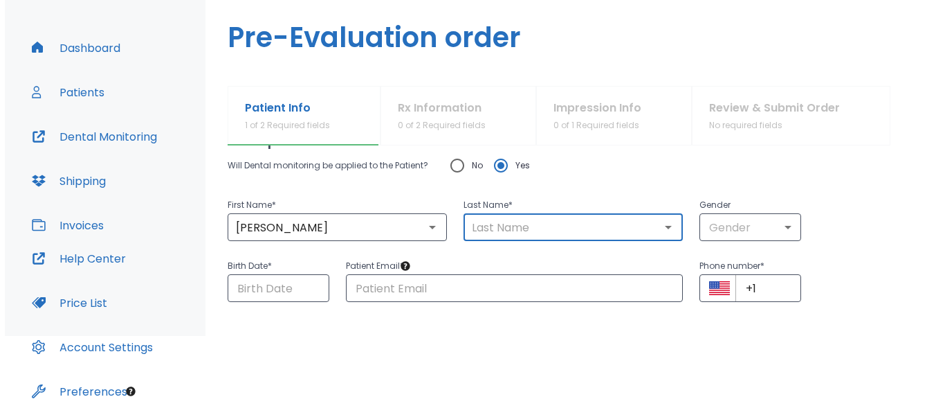
scroll to position [49, 0]
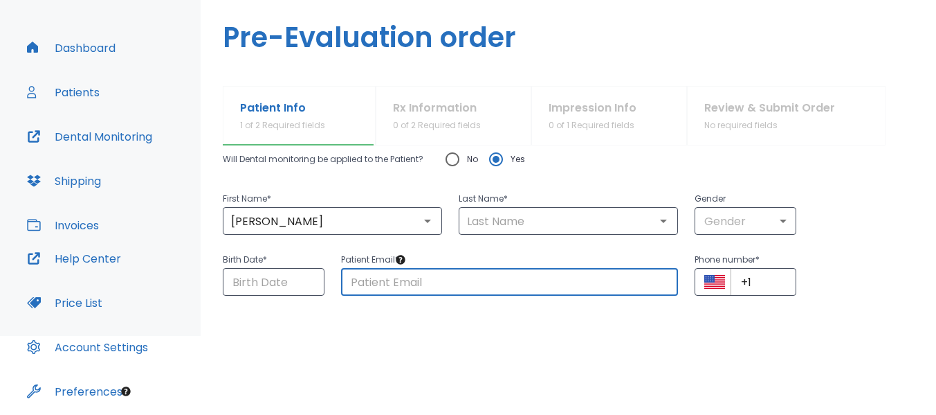
click at [356, 282] on input "text" at bounding box center [510, 282] width 338 height 28
paste input "[EMAIL_ADDRESS][DOMAIN_NAME]"
type input "[EMAIL_ADDRESS][DOMAIN_NAME]"
click at [465, 222] on input "text" at bounding box center [568, 220] width 211 height 19
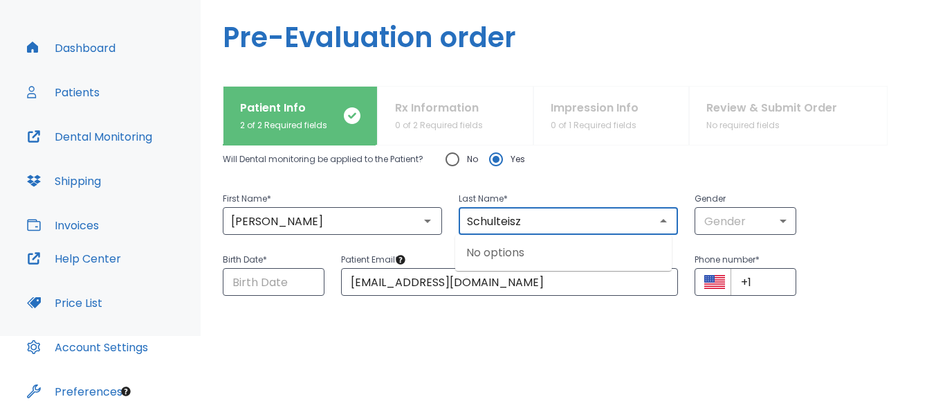
click at [581, 255] on div "No options" at bounding box center [563, 253] width 217 height 36
type input "Schulteisz"
click at [726, 219] on body "​ 11 Dr. Sheshelovskaya Dashboard Patients Dental Monitoring Shipping Invoices …" at bounding box center [468, 128] width 936 height 415
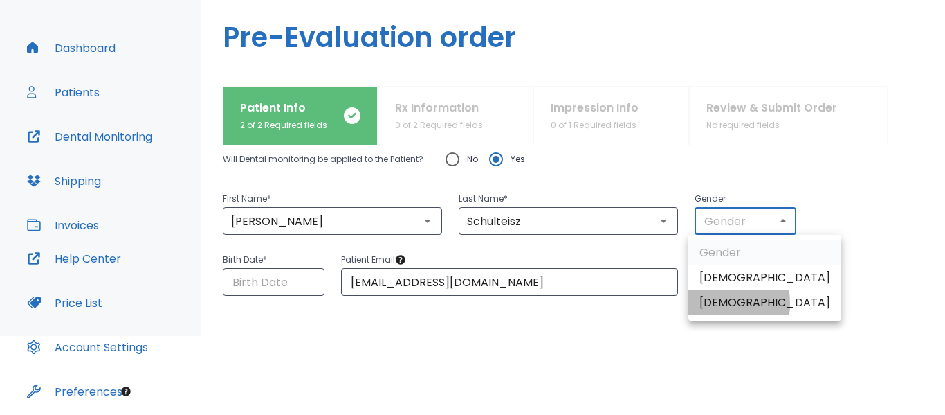
click at [707, 303] on li "[DEMOGRAPHIC_DATA]" at bounding box center [765, 302] width 153 height 25
type input "0"
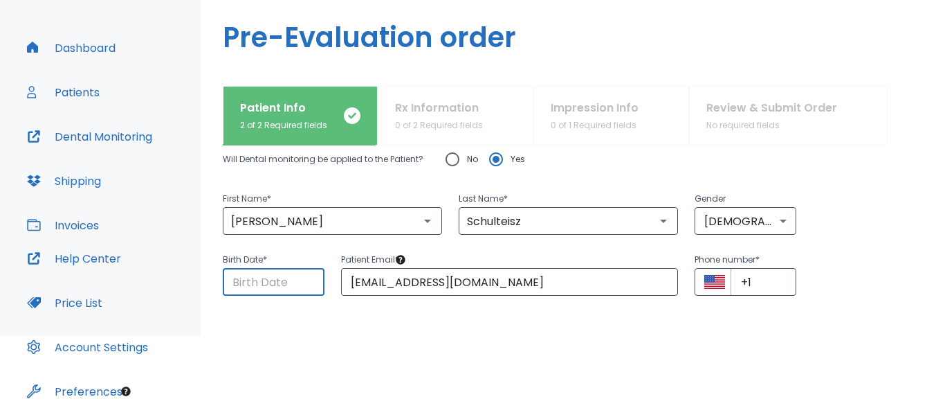
click at [276, 278] on input "Choose date" at bounding box center [274, 282] width 102 height 28
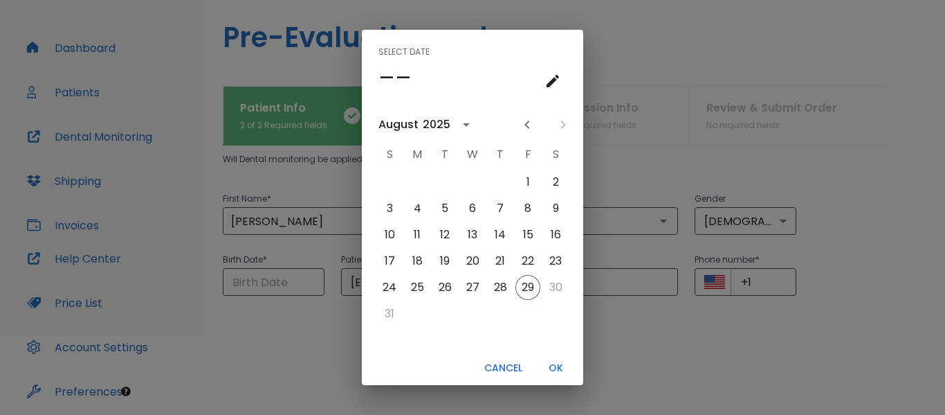
click at [435, 124] on div "2025" at bounding box center [437, 124] width 28 height 17
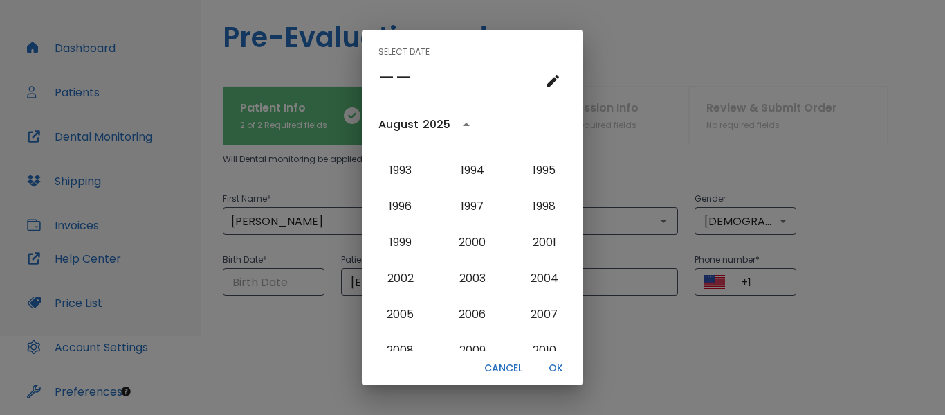
scroll to position [1080, 0]
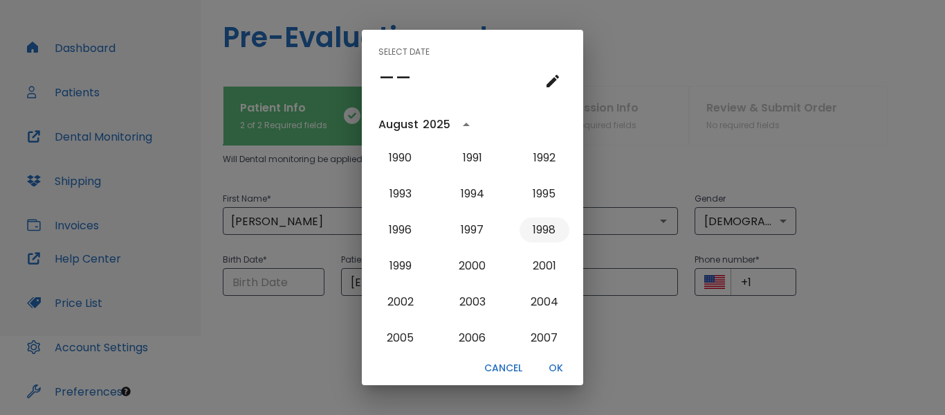
click at [536, 232] on button "1998" at bounding box center [545, 229] width 50 height 25
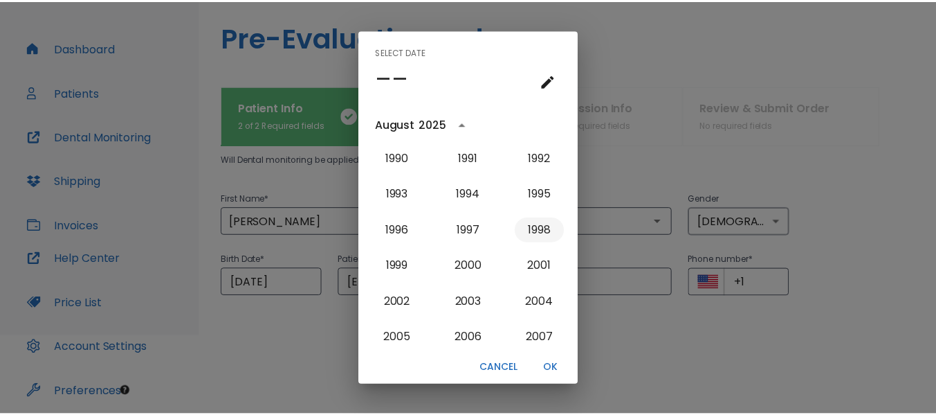
scroll to position [0, 0]
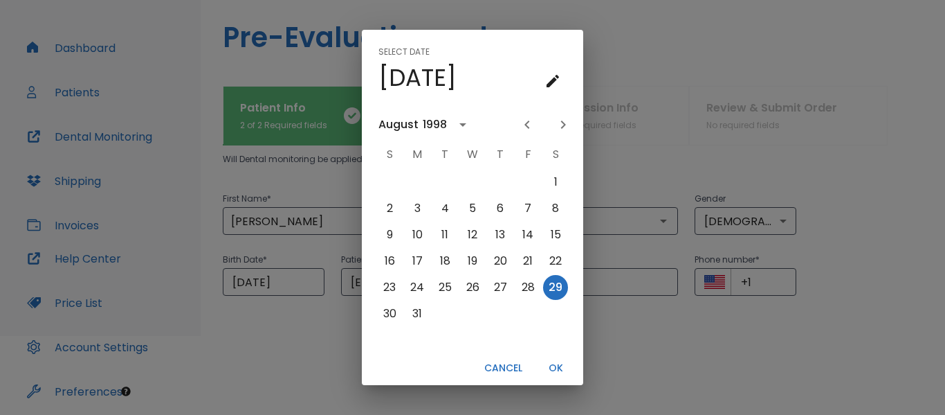
click at [563, 123] on icon "Next month" at bounding box center [563, 124] width 5 height 8
click at [499, 180] on button "1" at bounding box center [500, 182] width 25 height 25
type input "[DATE]"
click at [558, 366] on button "OK" at bounding box center [556, 367] width 44 height 23
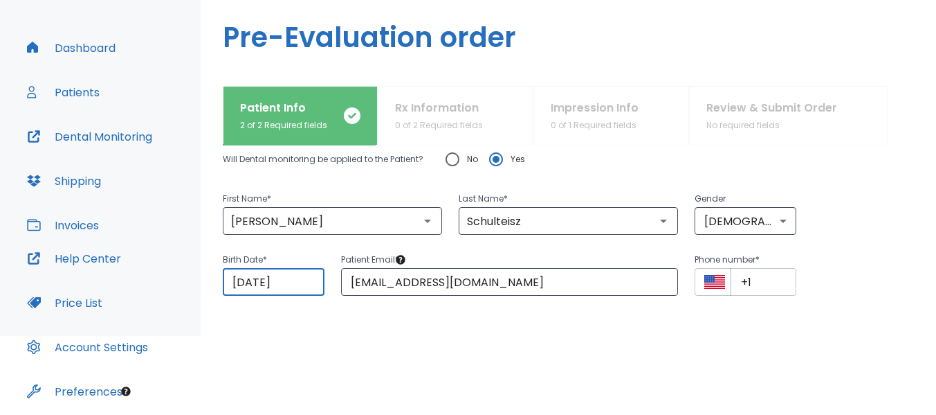
click at [749, 278] on input "+1" at bounding box center [764, 282] width 66 height 28
paste input "[PHONE_NUMBER]"
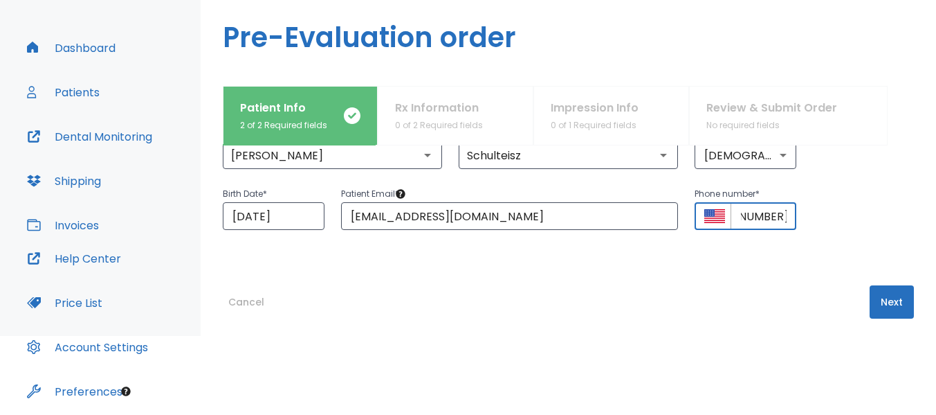
scroll to position [125, 0]
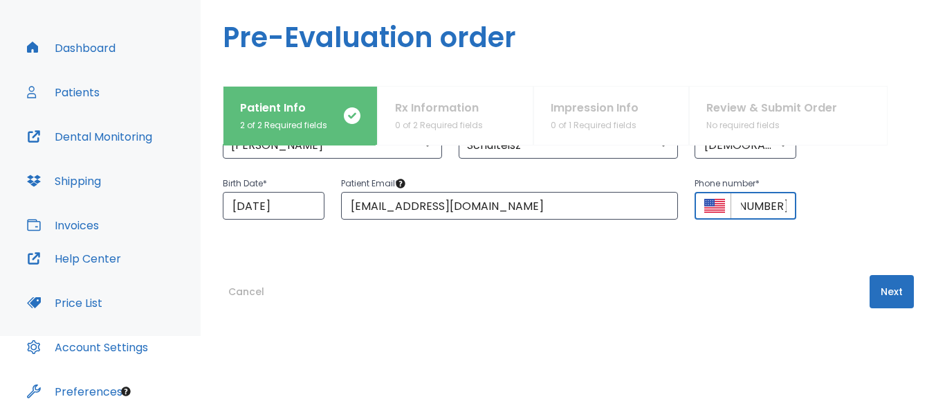
type input "[PHONE_NUMBER]"
click at [879, 289] on button "Next" at bounding box center [892, 291] width 44 height 33
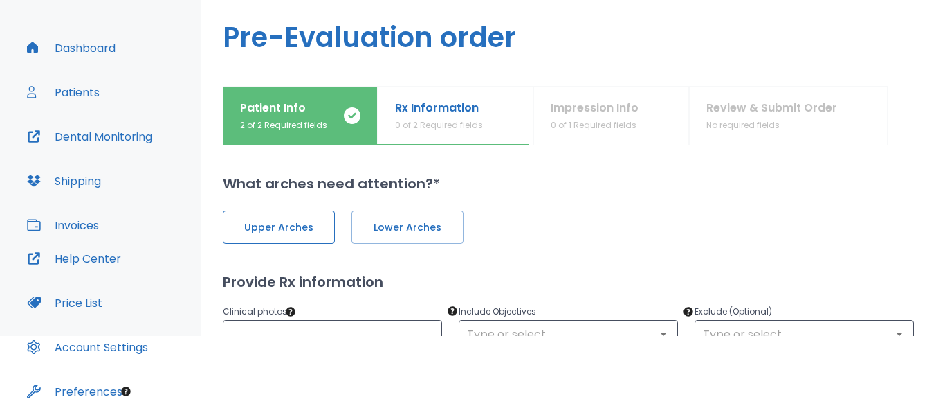
click at [297, 221] on span "Upper Arches" at bounding box center [278, 227] width 83 height 15
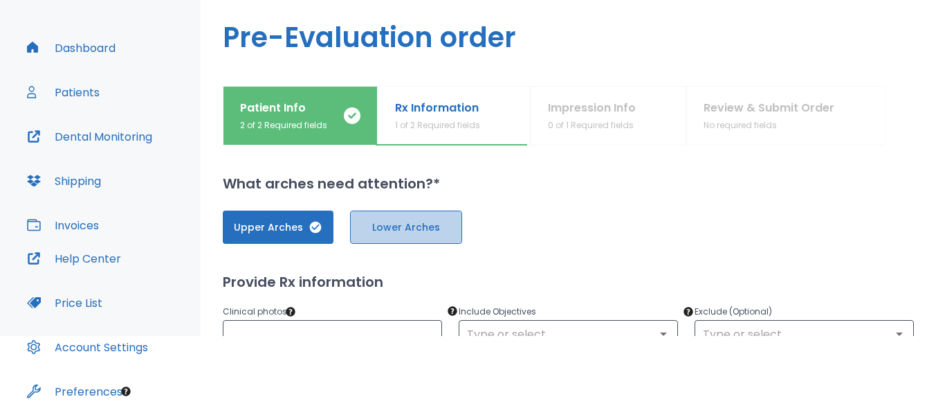
click at [387, 227] on span "Lower Arches" at bounding box center [406, 227] width 83 height 15
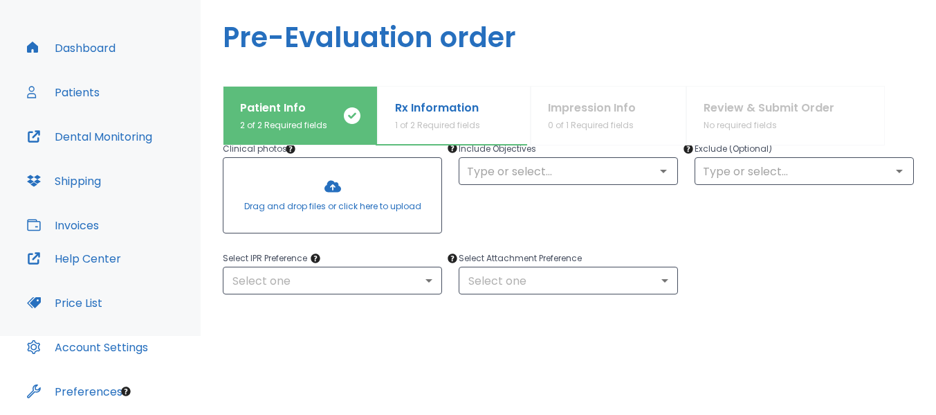
scroll to position [169, 0]
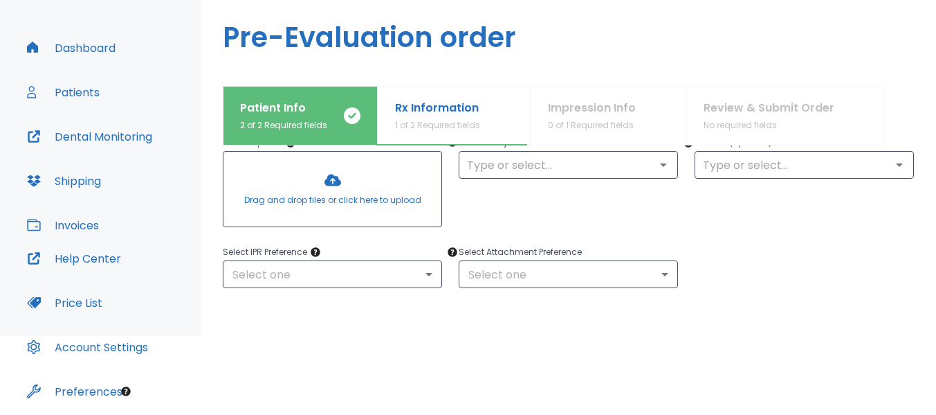
click at [326, 187] on div at bounding box center [333, 189] width 218 height 75
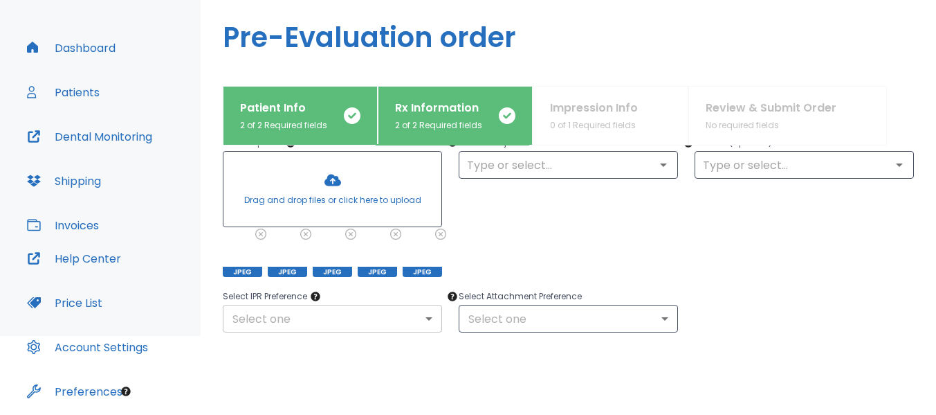
click at [425, 319] on body "​ 11 Dr. Sheshelovskaya Dashboard Patients Dental Monitoring Shipping Invoices …" at bounding box center [468, 128] width 936 height 415
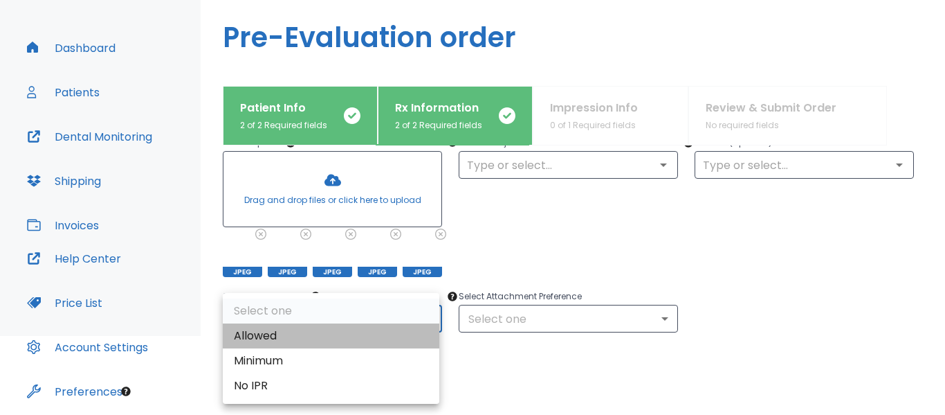
click at [379, 338] on li "Allowed" at bounding box center [331, 335] width 217 height 25
type input "1"
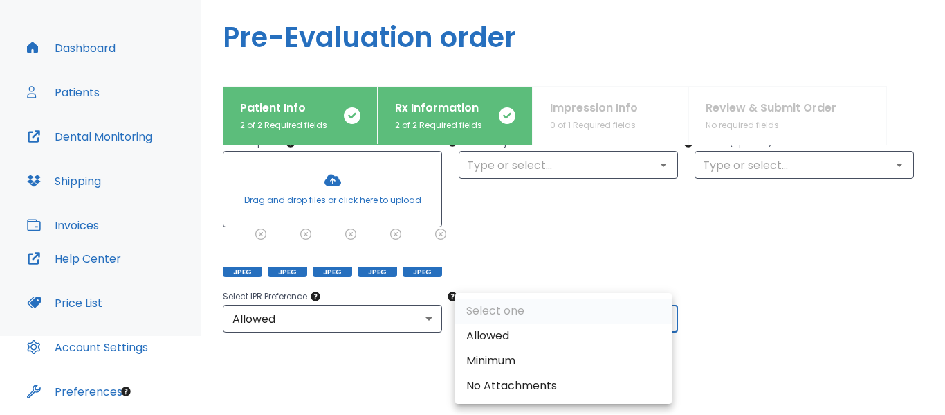
click at [518, 322] on body "​ 11 Dr. Sheshelovskaya Dashboard Patients Dental Monitoring Shipping Invoices …" at bounding box center [472, 128] width 945 height 415
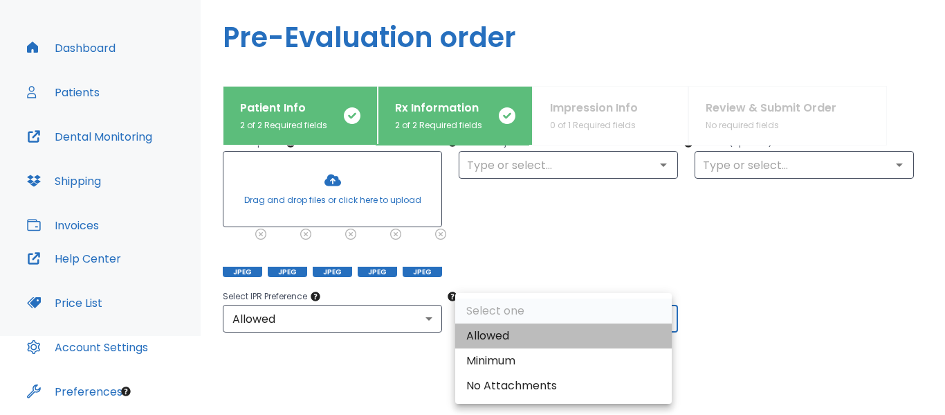
click at [512, 336] on li "Allowed" at bounding box center [563, 335] width 217 height 25
type input "1"
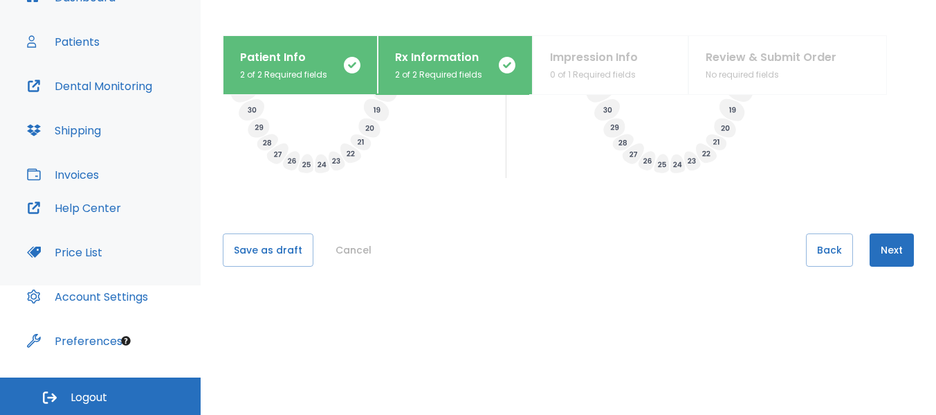
scroll to position [655, 0]
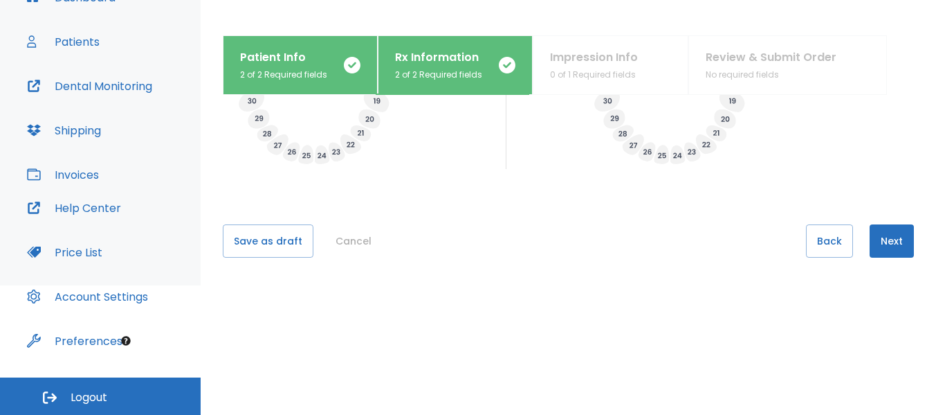
click at [891, 246] on button "Next" at bounding box center [892, 240] width 44 height 33
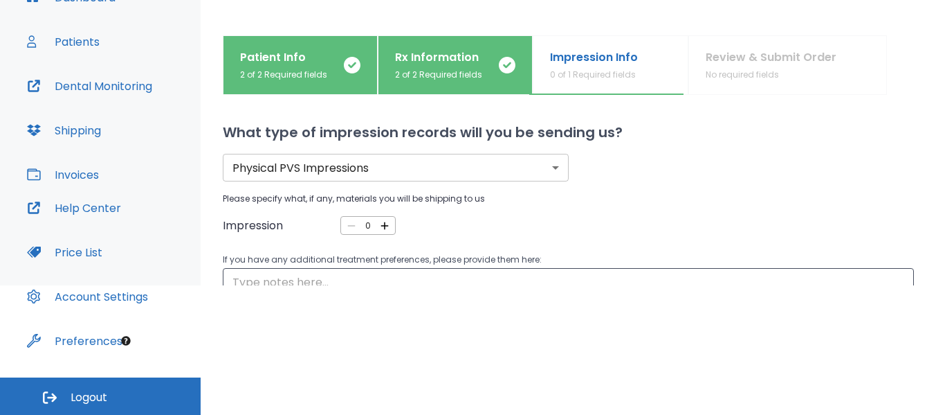
scroll to position [0, 0]
click at [383, 226] on icon "button" at bounding box center [385, 226] width 8 height 8
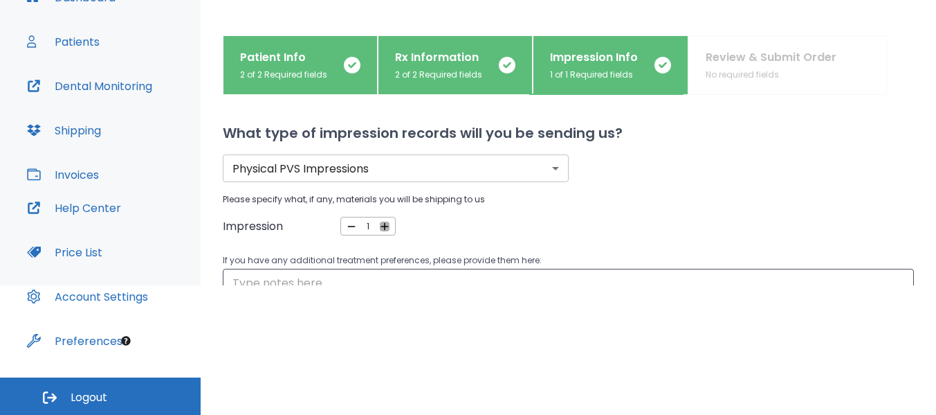
click at [383, 226] on icon "button" at bounding box center [385, 226] width 8 height 8
type input "2"
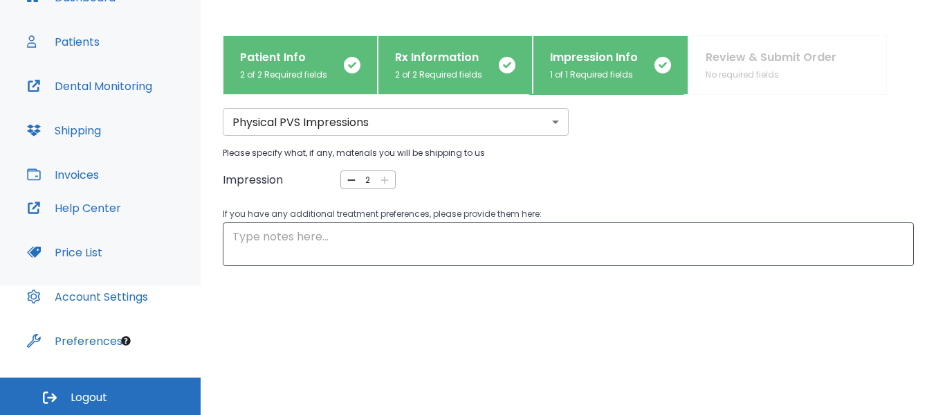
scroll to position [53, 0]
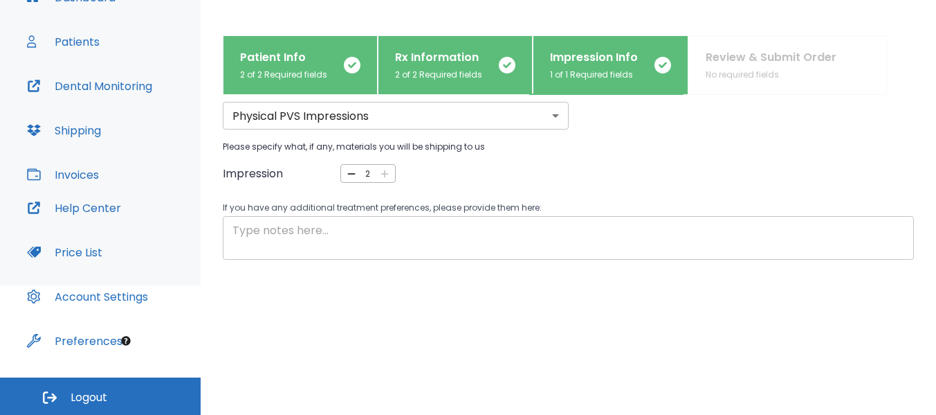
click at [256, 233] on textarea at bounding box center [569, 238] width 672 height 32
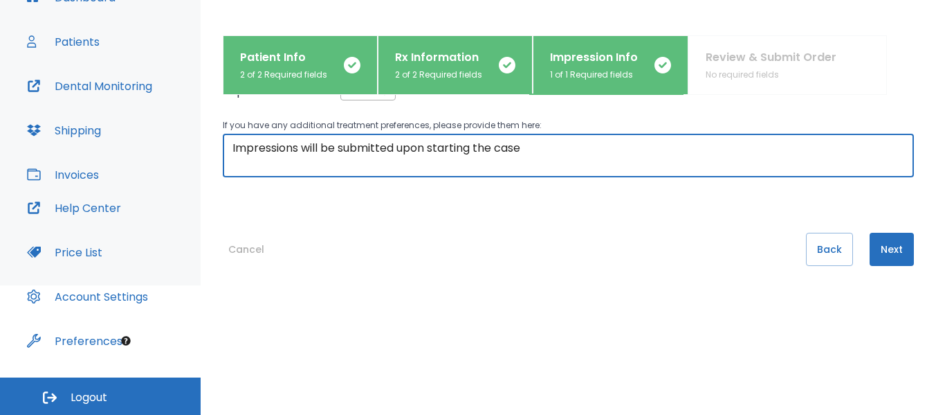
scroll to position [143, 0]
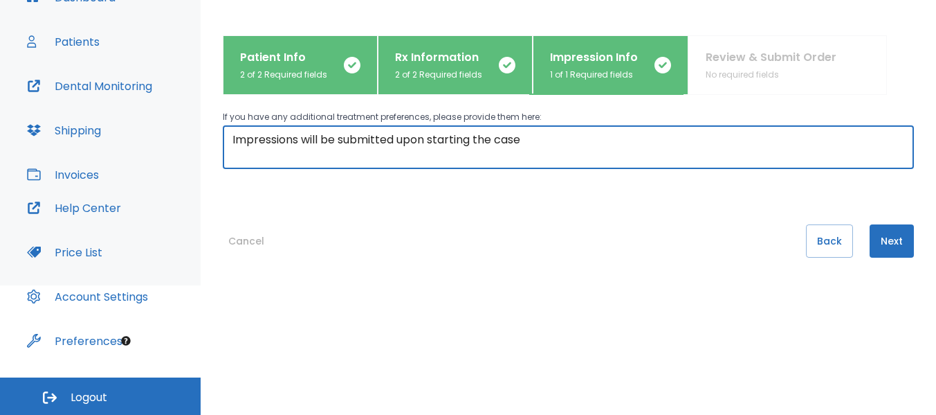
type textarea "Impressions will be submitted upon starting the case"
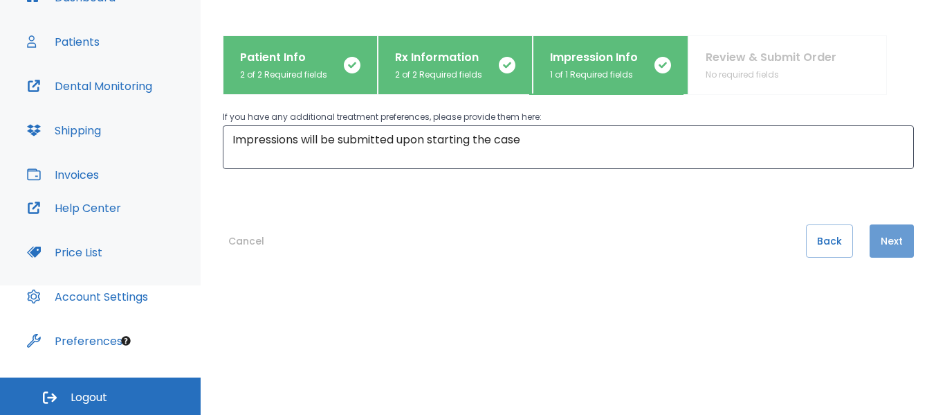
click at [883, 244] on button "Next" at bounding box center [892, 240] width 44 height 33
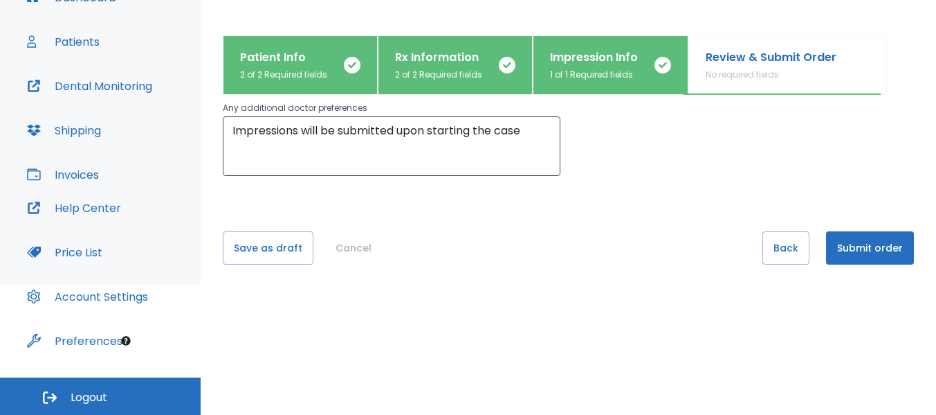
scroll to position [182, 0]
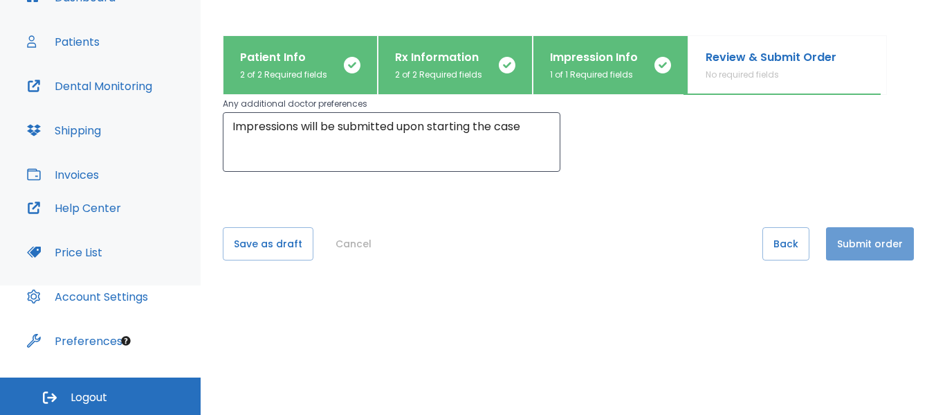
click at [855, 247] on button "Submit order" at bounding box center [870, 243] width 88 height 33
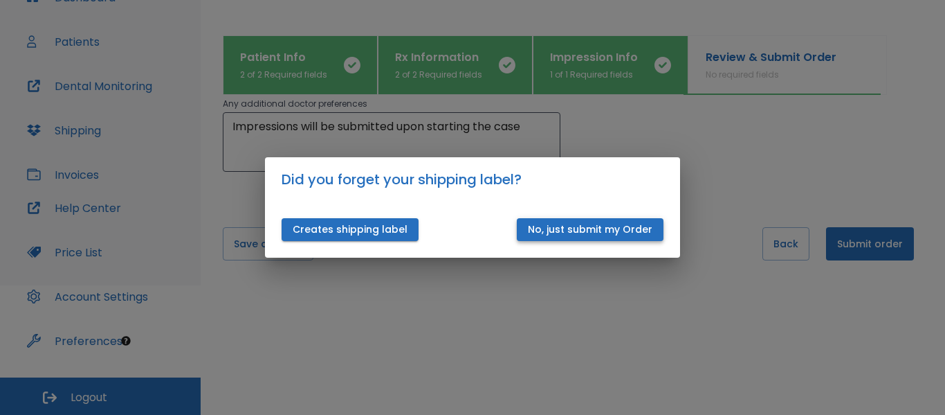
click at [606, 230] on button "No, just submit my Order" at bounding box center [590, 229] width 147 height 23
